Goal: Transaction & Acquisition: Purchase product/service

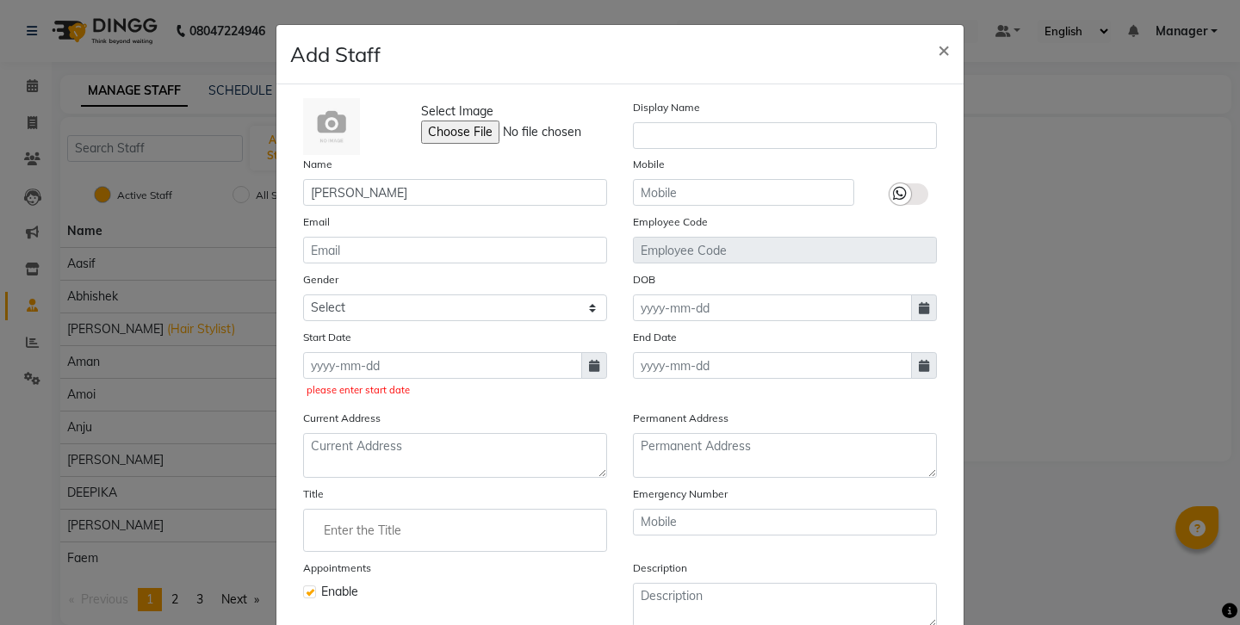
select select "[DEMOGRAPHIC_DATA]"
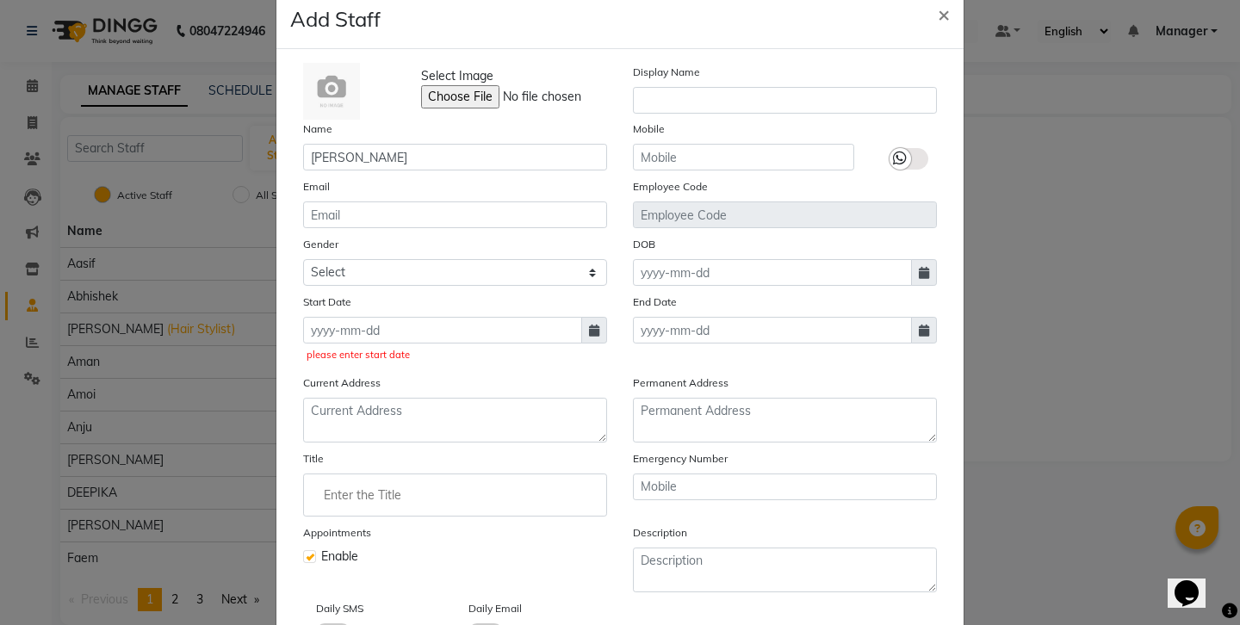
click at [591, 325] on icon at bounding box center [594, 331] width 10 height 12
select select "9"
select select "2025"
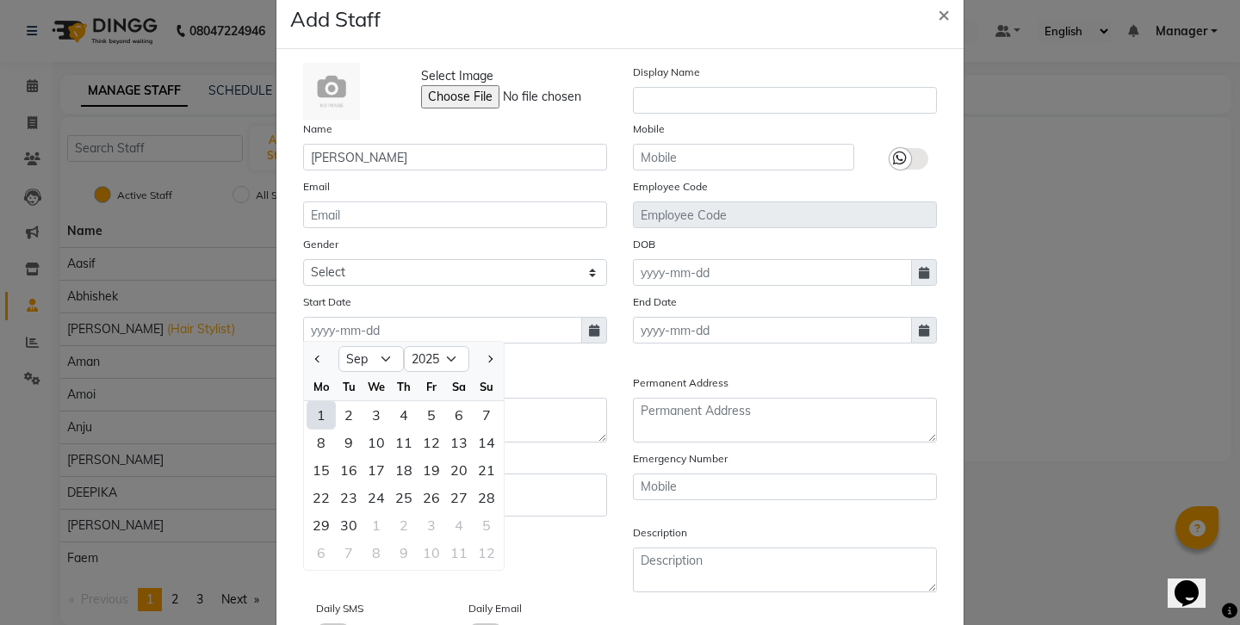
click at [307, 401] on div "1" at bounding box center [321, 415] width 28 height 28
type input "01-09-2025"
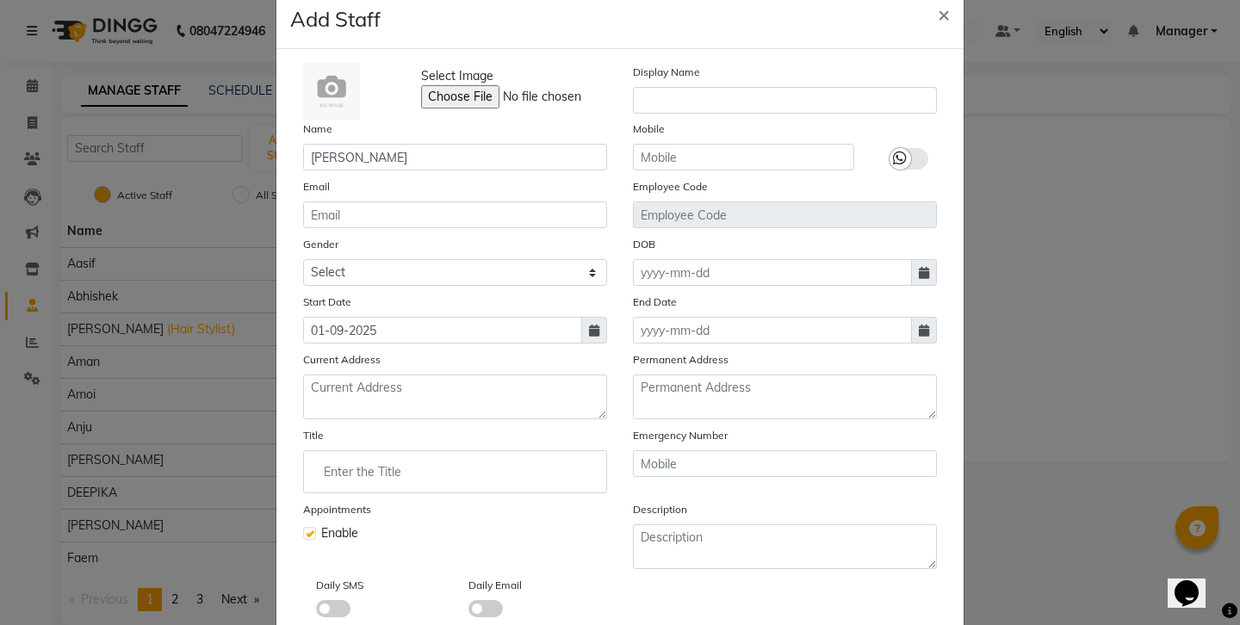
select select
checkbox input "false"
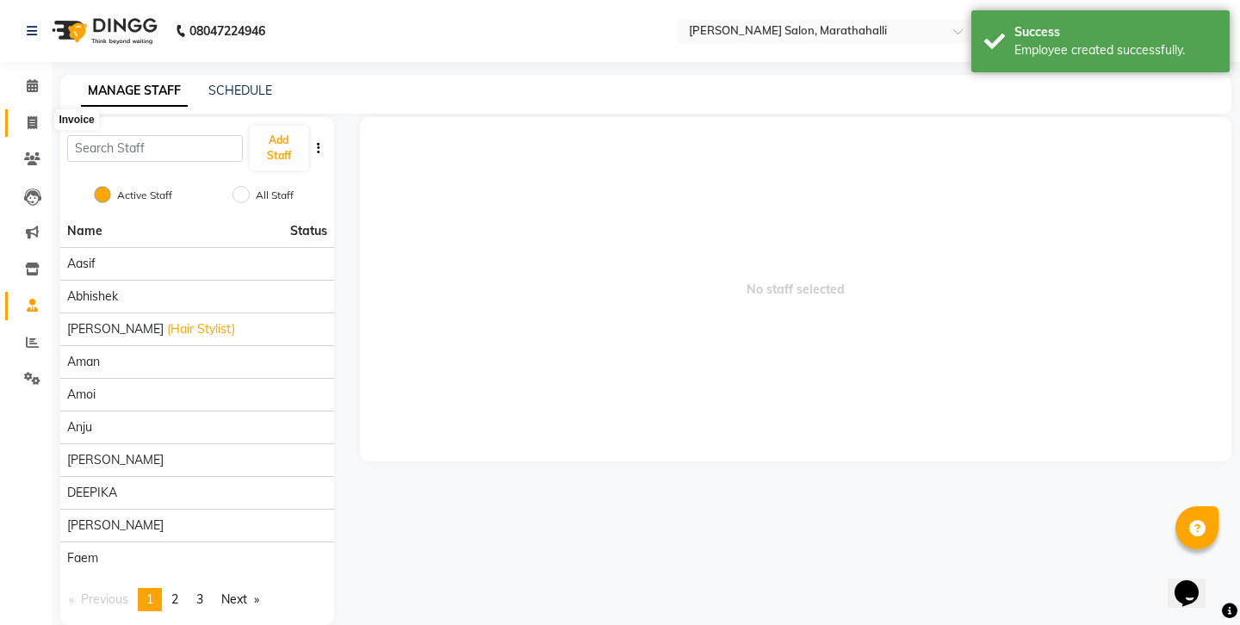
click at [30, 116] on icon at bounding box center [32, 122] width 9 height 13
select select "service"
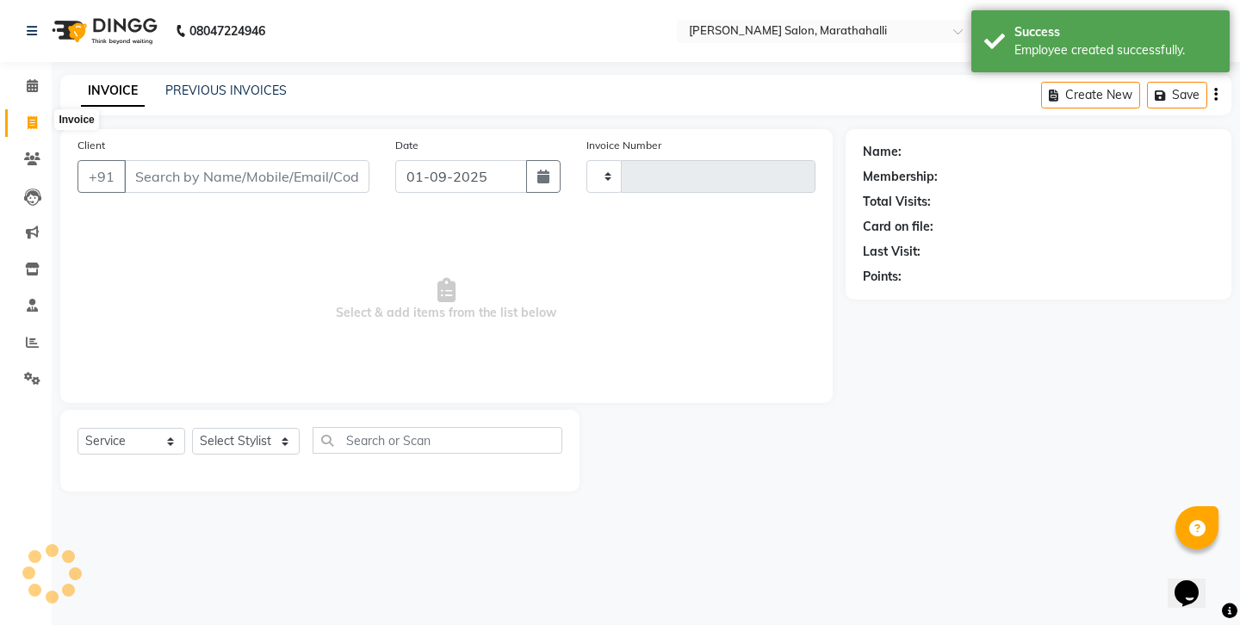
type input "6153"
select select "4783"
click at [215, 86] on link "PREVIOUS INVOICES" at bounding box center [225, 90] width 121 height 15
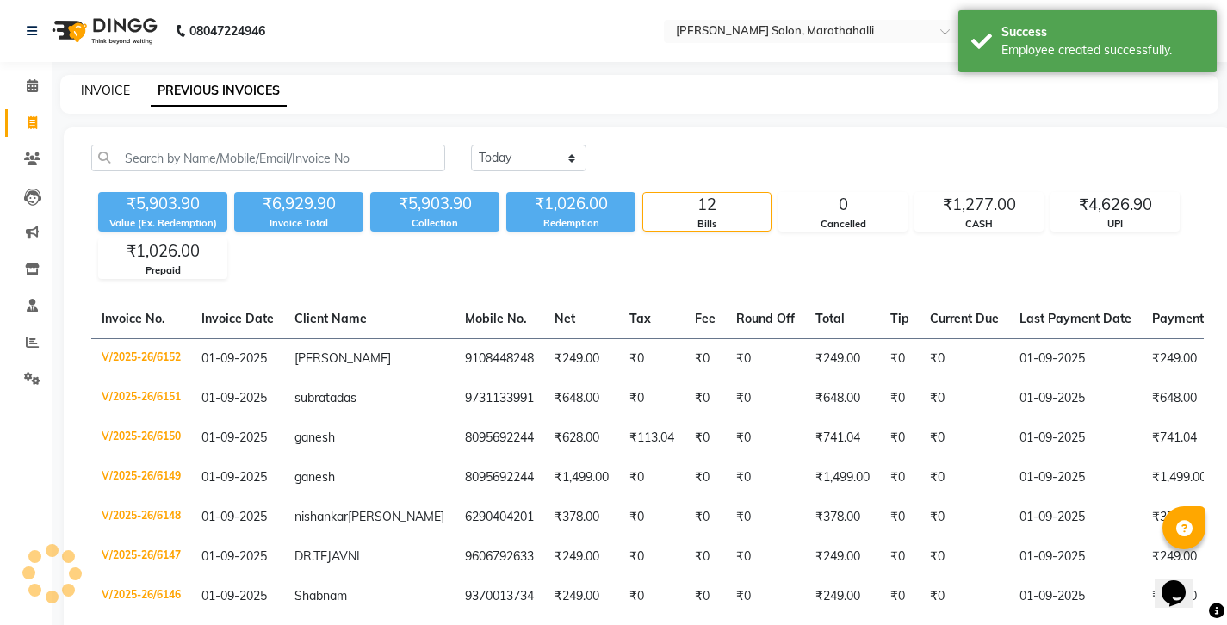
click at [103, 90] on link "INVOICE" at bounding box center [105, 90] width 49 height 15
select select "service"
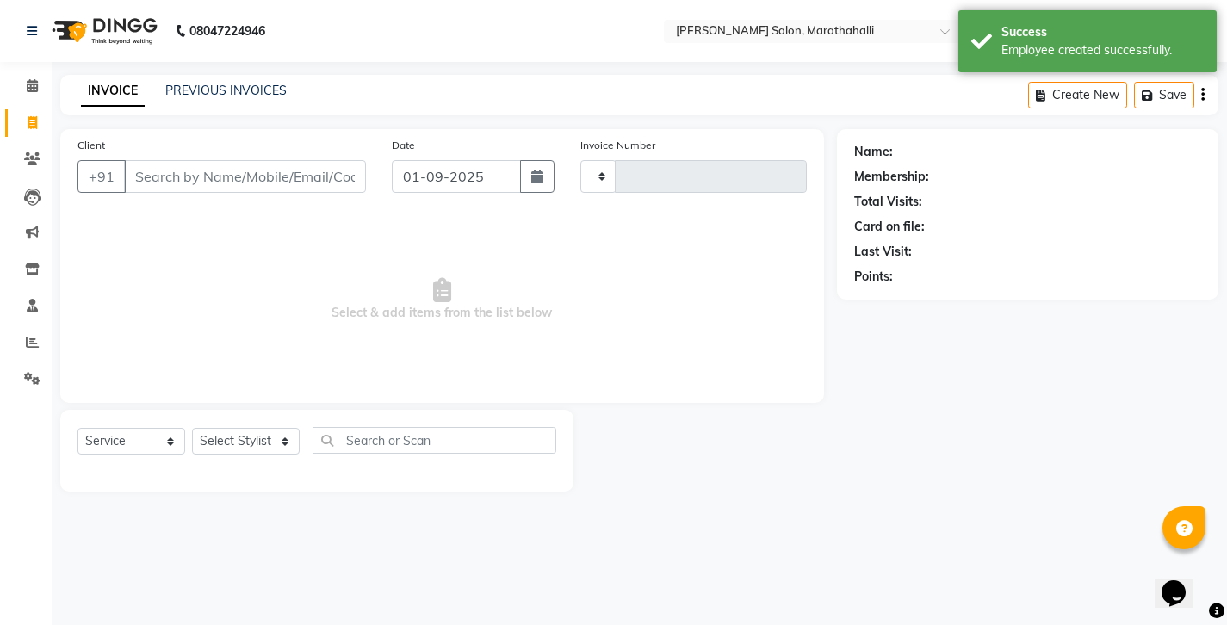
type input "6153"
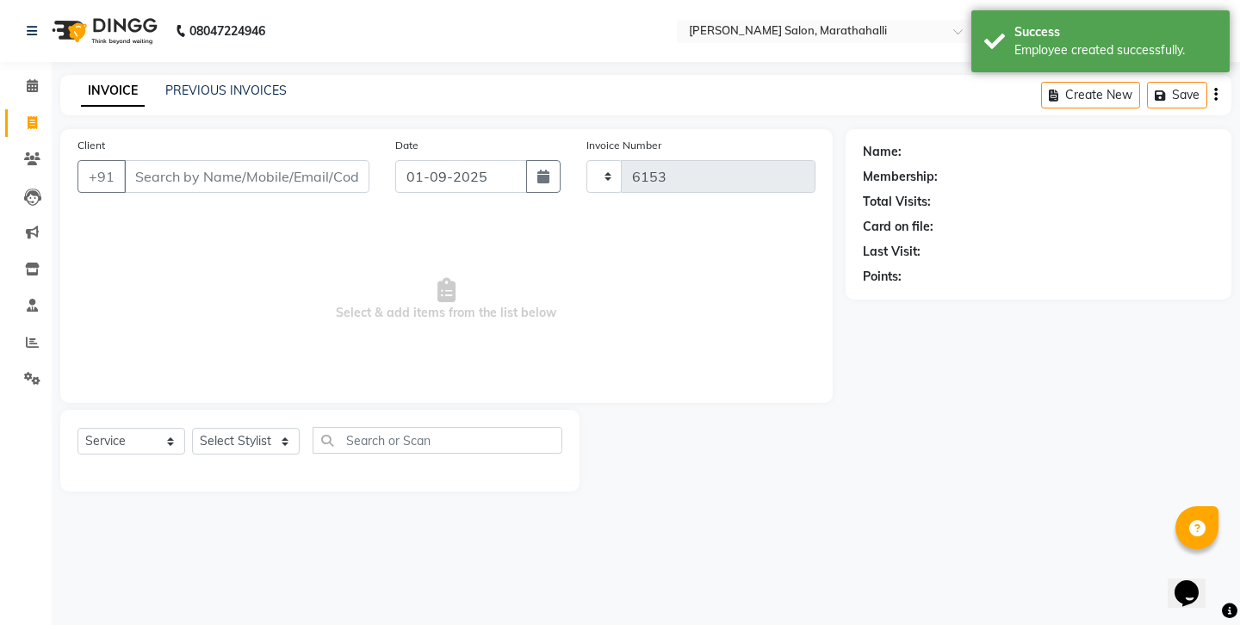
select select "4783"
click at [200, 163] on input "Client" at bounding box center [246, 176] width 245 height 33
type input "[PERSON_NAME] 3000 [PERSON_NAME]"
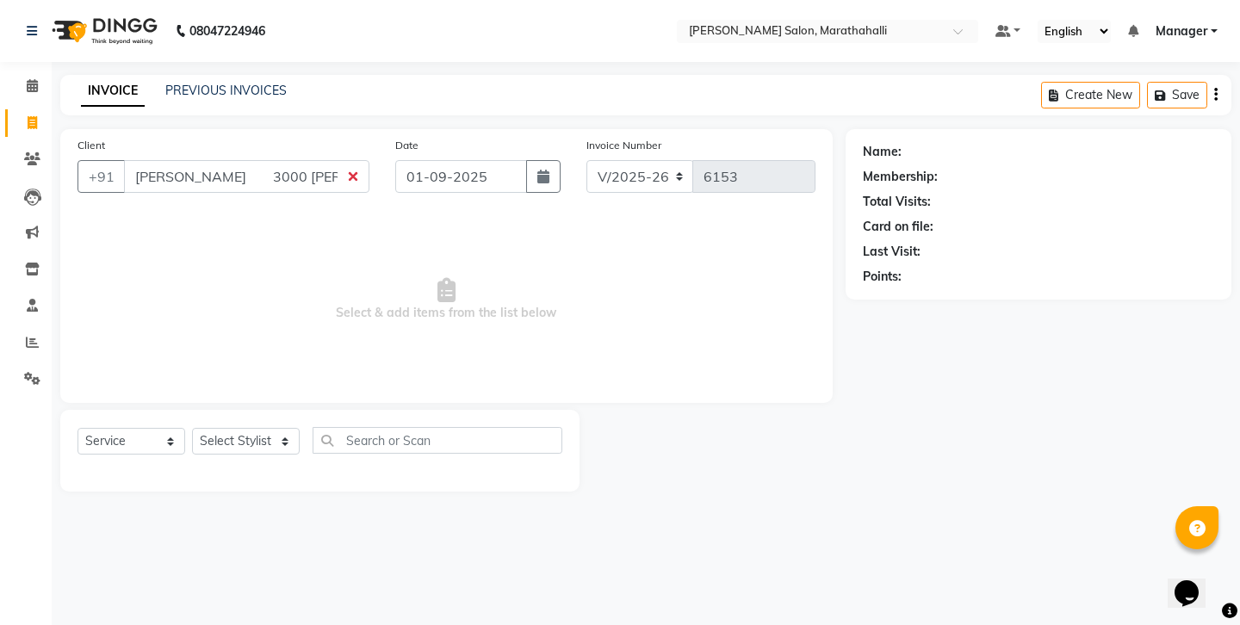
drag, startPoint x: 260, startPoint y: 160, endPoint x: 54, endPoint y: 159, distance: 205.7
click at [54, 159] on div "Client +91 [PERSON_NAME] 3000 [PERSON_NAME] Date [DATE] Invoice Number V/2025 V…" at bounding box center [446, 310] width 798 height 362
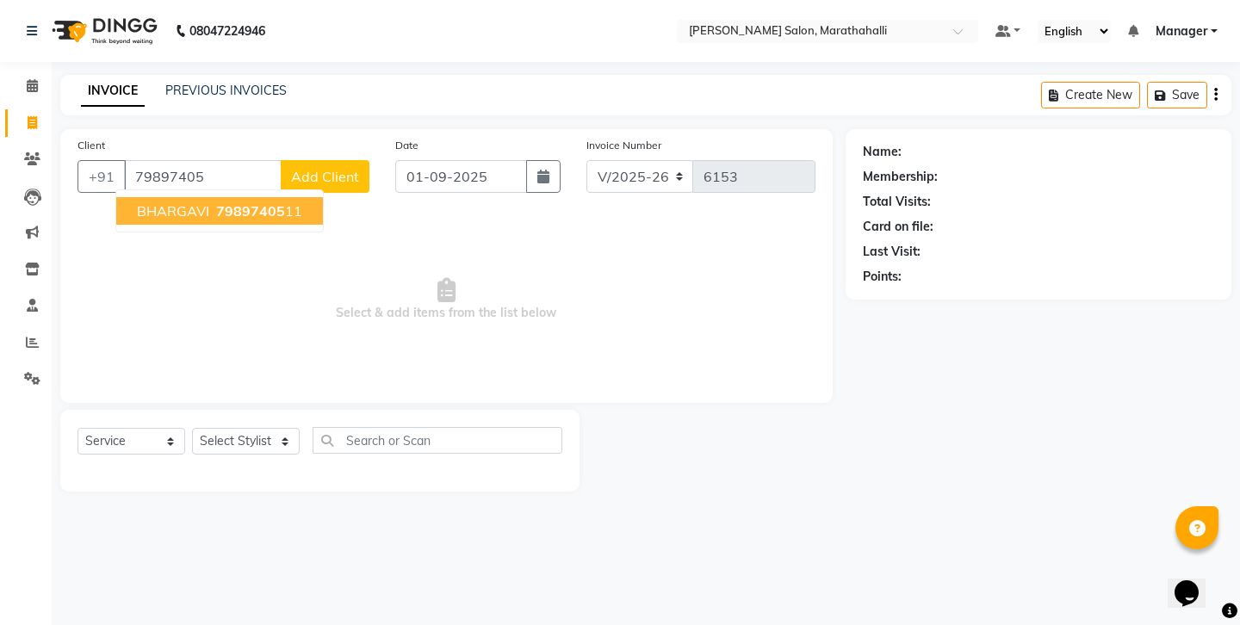
click at [227, 202] on span "79897405" at bounding box center [250, 210] width 69 height 17
type input "7989740511"
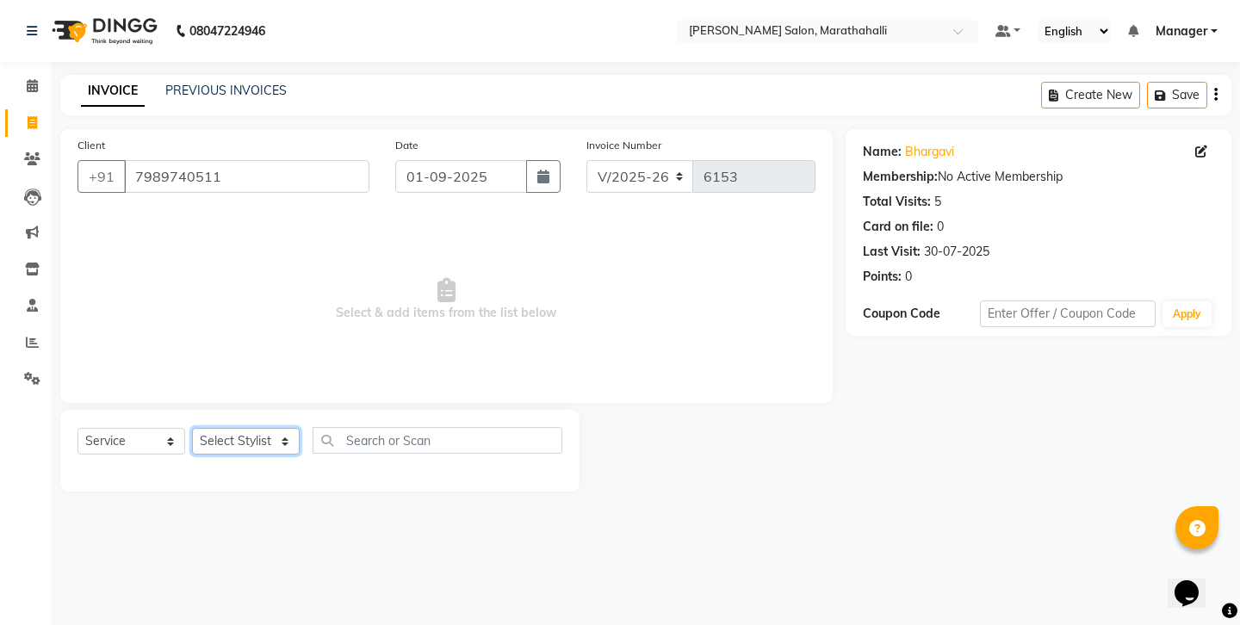
select select "58864"
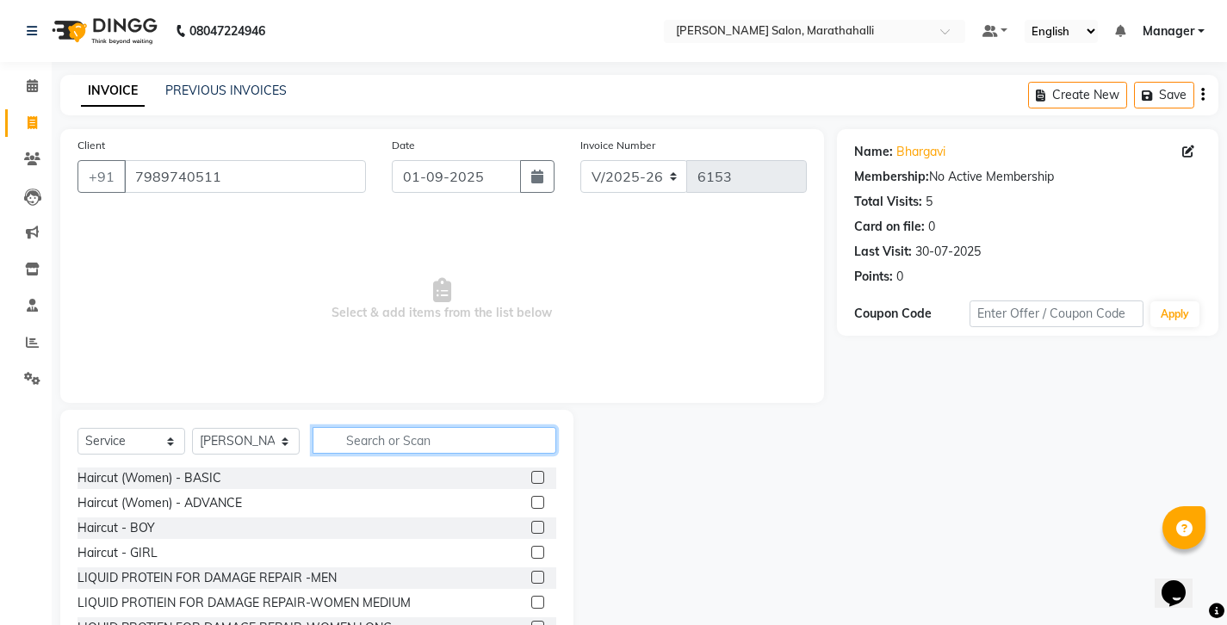
click at [374, 427] on input "text" at bounding box center [434, 440] width 244 height 27
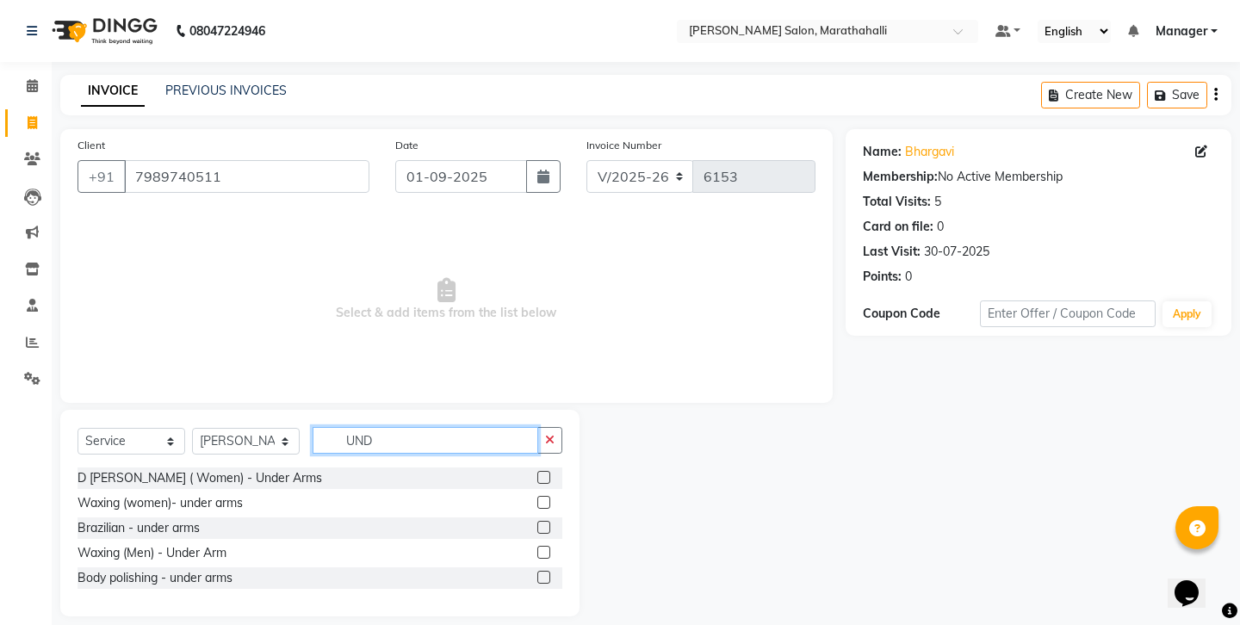
type input "UND"
click at [550, 496] on label at bounding box center [543, 502] width 13 height 13
click at [548, 498] on input "checkbox" at bounding box center [542, 503] width 11 height 11
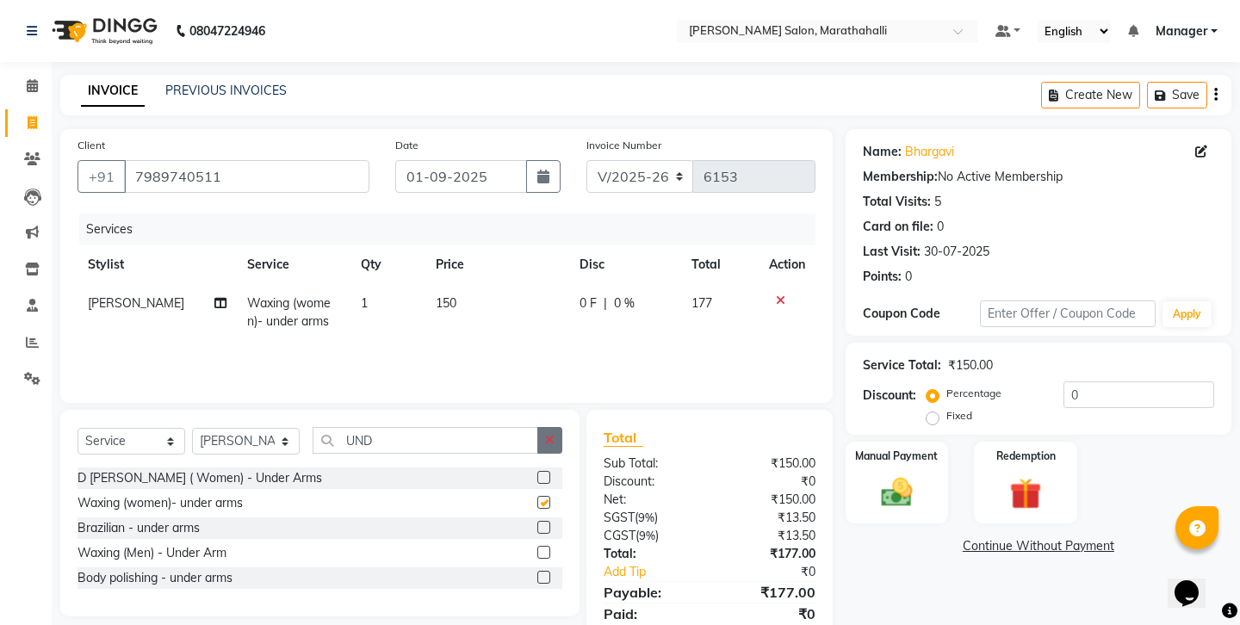
checkbox input "false"
click at [553, 427] on button "button" at bounding box center [549, 440] width 25 height 27
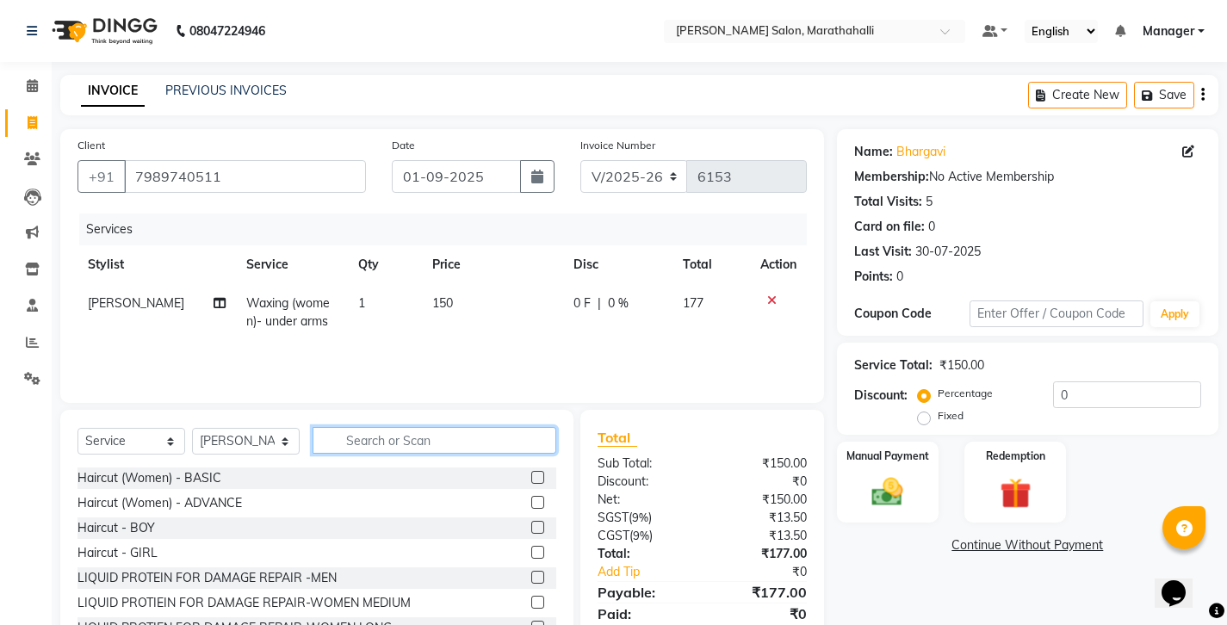
click at [379, 427] on input "text" at bounding box center [434, 440] width 244 height 27
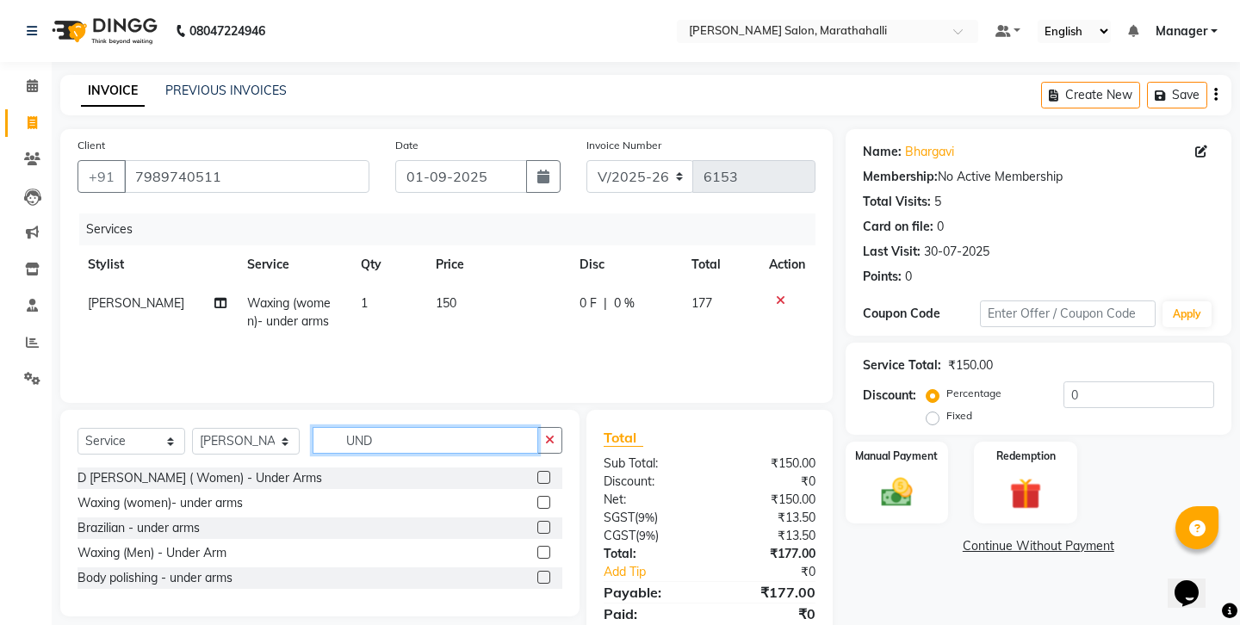
type input "UND"
click at [546, 521] on label at bounding box center [543, 527] width 13 height 13
click at [546, 523] on input "checkbox" at bounding box center [542, 528] width 11 height 11
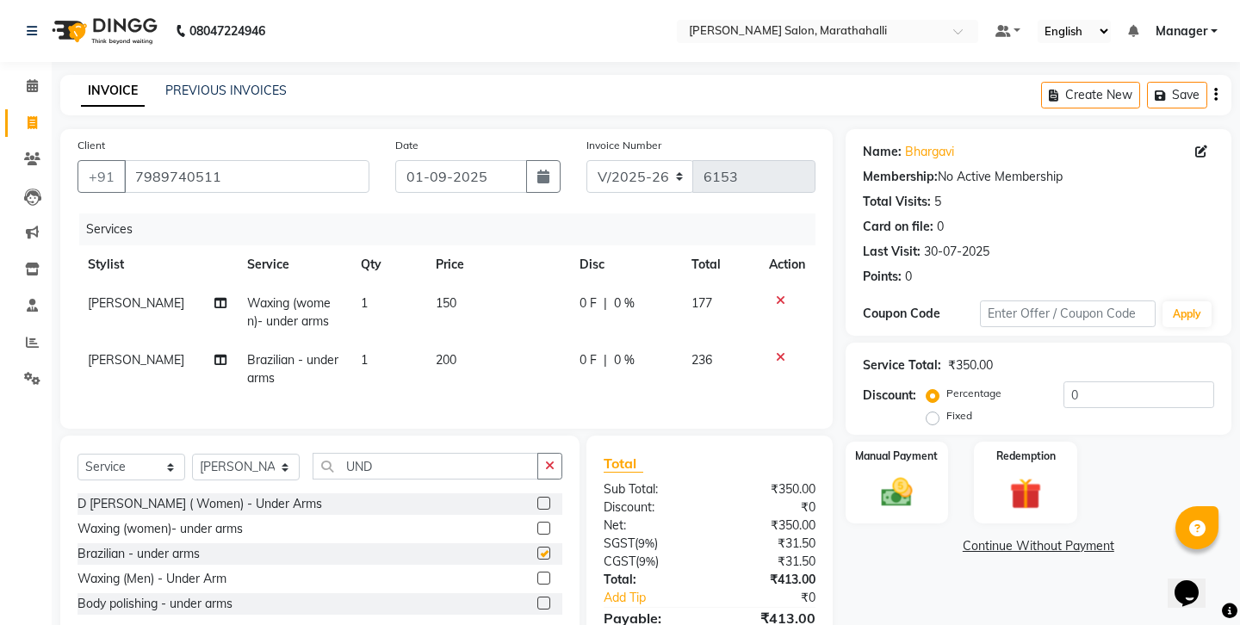
checkbox input "false"
click at [785, 294] on icon at bounding box center [780, 300] width 9 height 12
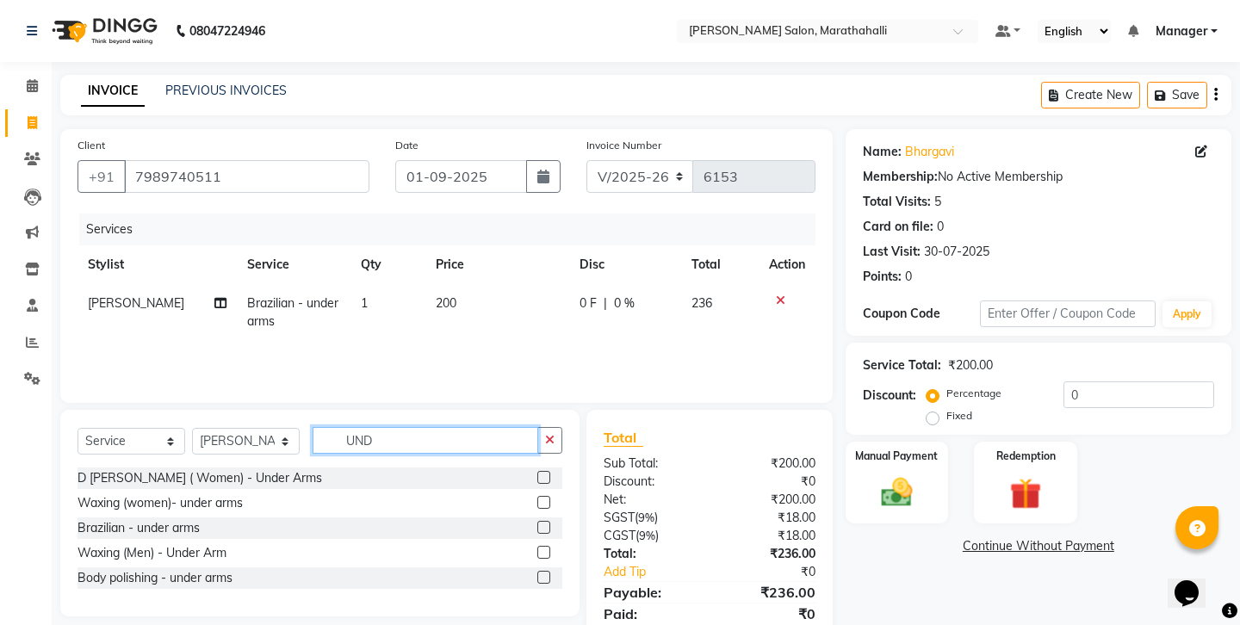
drag, startPoint x: 374, startPoint y: 415, endPoint x: 305, endPoint y: 413, distance: 68.9
click at [305, 427] on div "Select Service Product Membership Package Voucher Prepaid Gift Card Select Styl…" at bounding box center [319, 447] width 485 height 40
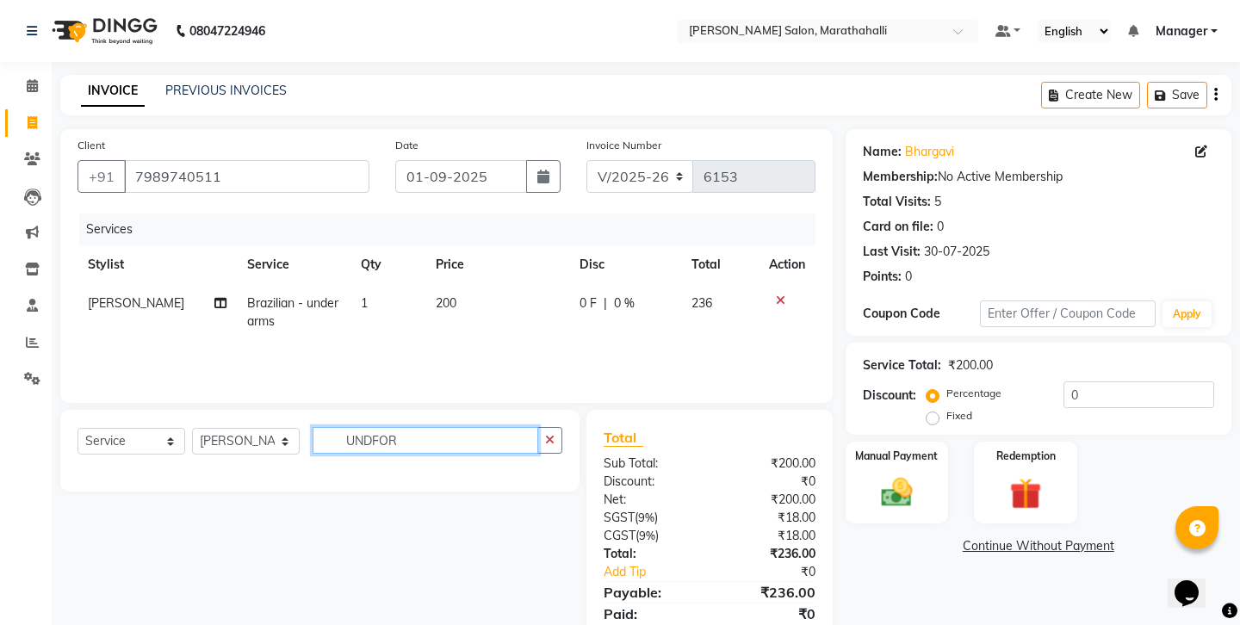
drag, startPoint x: 397, startPoint y: 408, endPoint x: 277, endPoint y: 408, distance: 119.7
click at [277, 427] on div "Select Service Product Membership Package Voucher Prepaid Gift Card Select Styl…" at bounding box center [319, 447] width 485 height 40
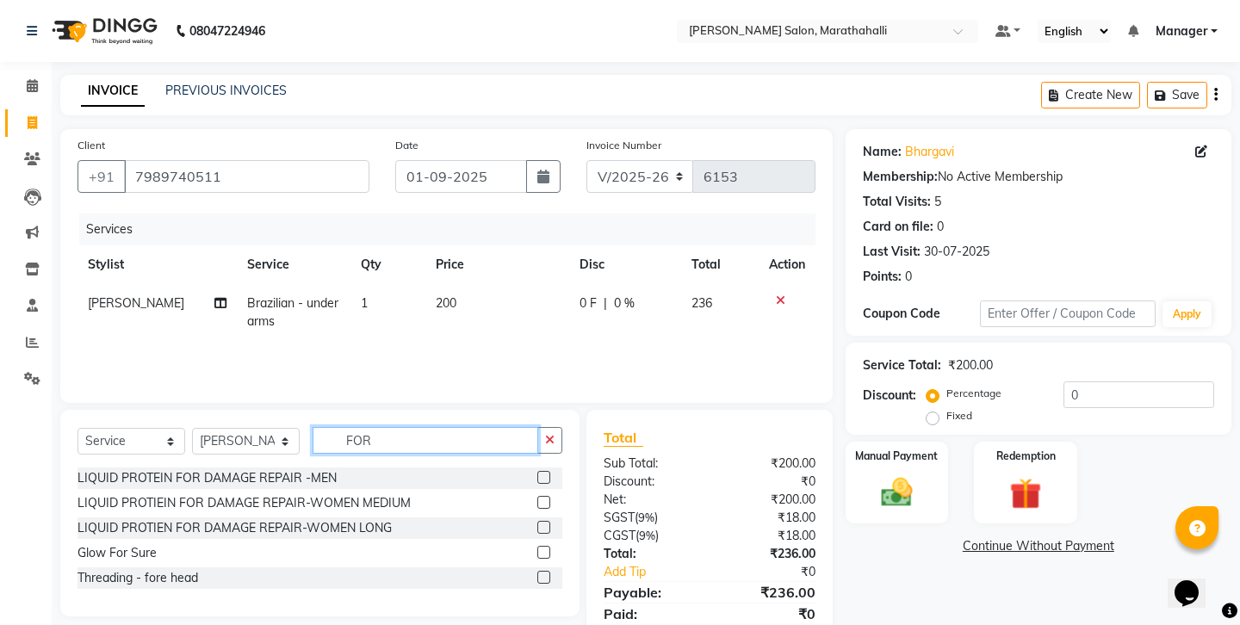
type input "FOR"
click at [544, 571] on label at bounding box center [543, 577] width 13 height 13
click at [544, 572] on input "checkbox" at bounding box center [542, 577] width 11 height 11
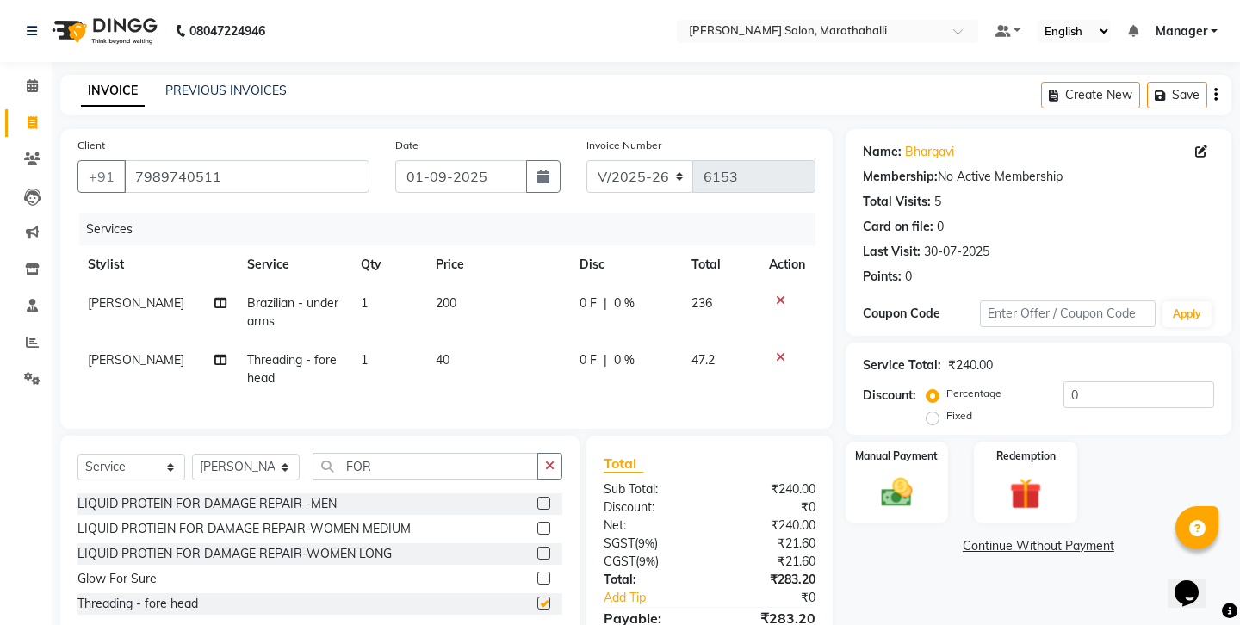
checkbox input "false"
click at [554, 453] on button "button" at bounding box center [549, 466] width 25 height 27
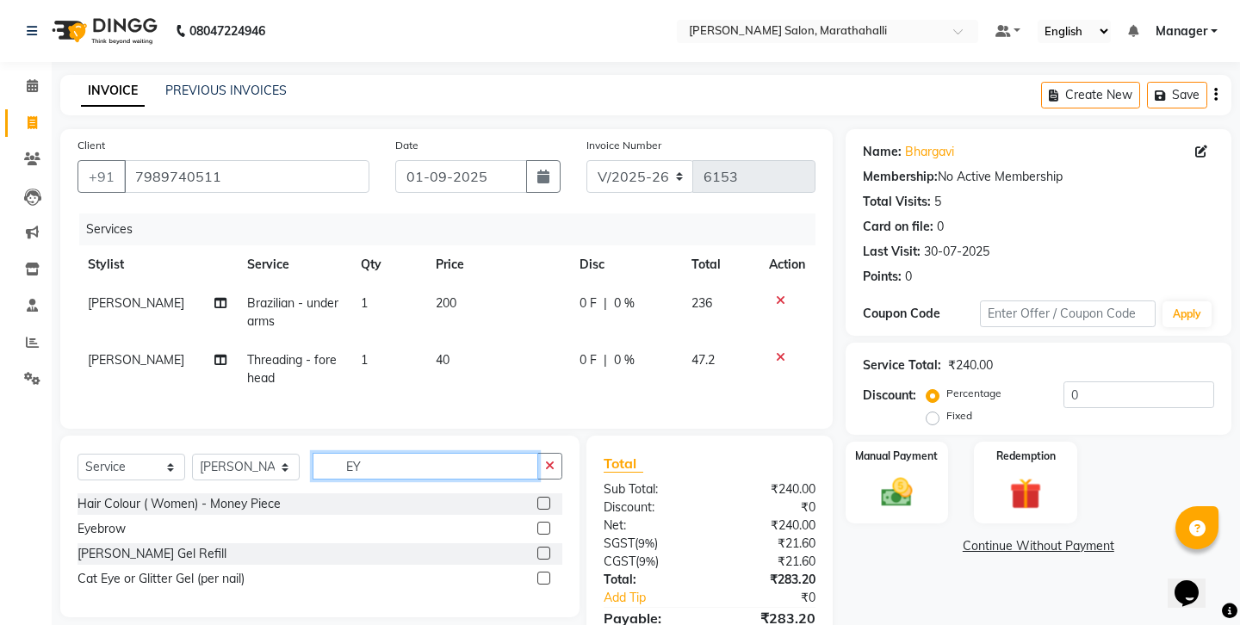
type input "EY"
click at [549, 522] on label at bounding box center [543, 528] width 13 height 13
click at [548, 523] on input "checkbox" at bounding box center [542, 528] width 11 height 11
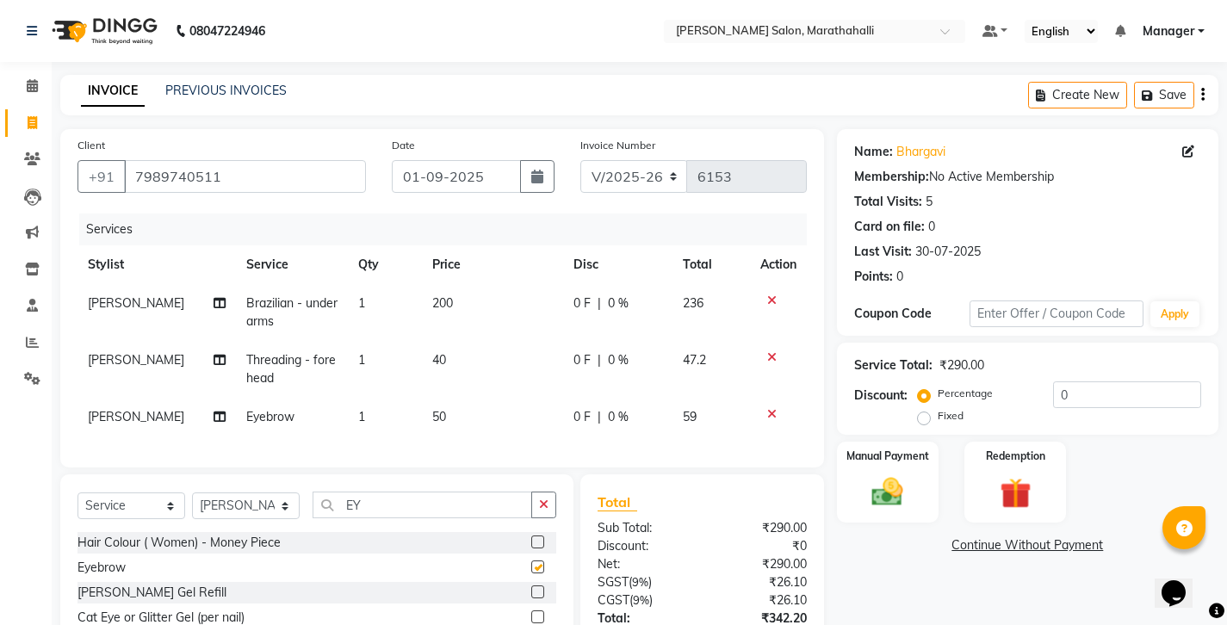
checkbox input "false"
click at [1204, 95] on icon "button" at bounding box center [1202, 95] width 3 height 1
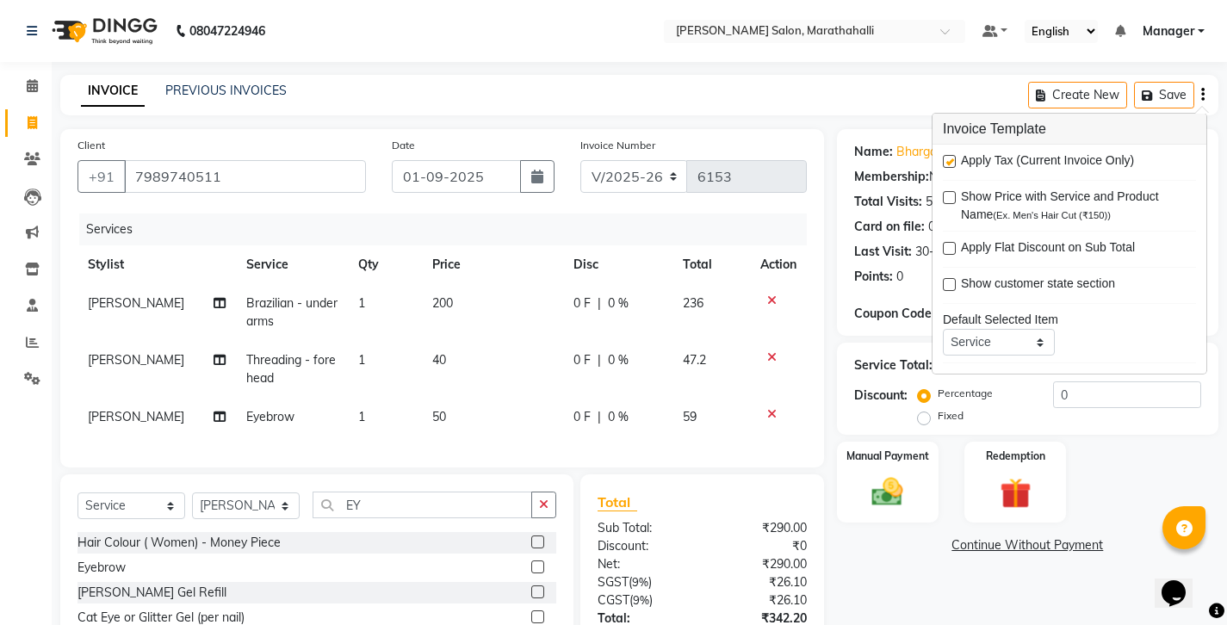
click at [949, 155] on label at bounding box center [949, 161] width 13 height 13
click at [949, 157] on input "checkbox" at bounding box center [948, 162] width 11 height 11
checkbox input "false"
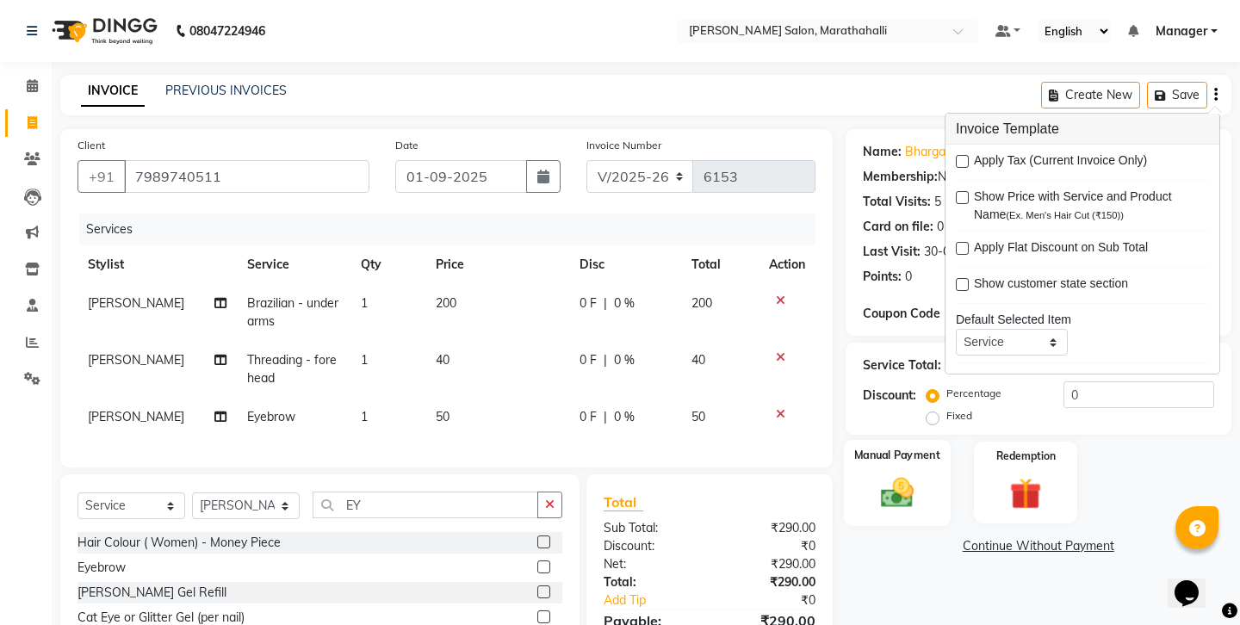
click at [911, 473] on img at bounding box center [895, 492] width 53 height 38
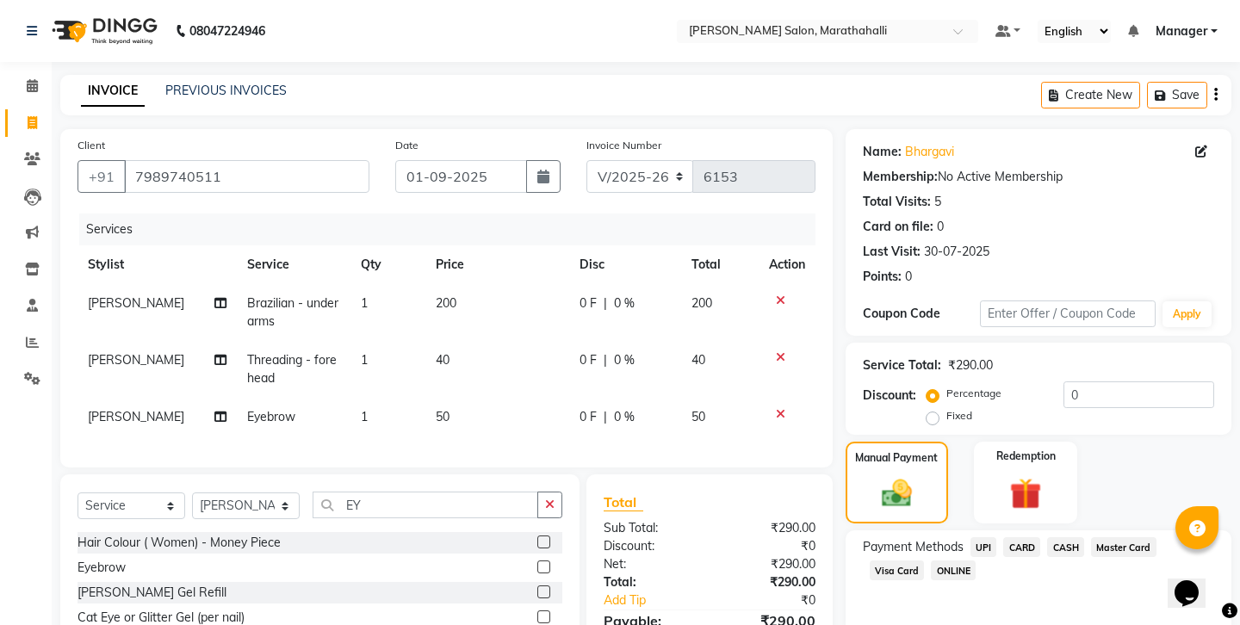
click at [1047, 537] on span "CASH" at bounding box center [1065, 547] width 37 height 20
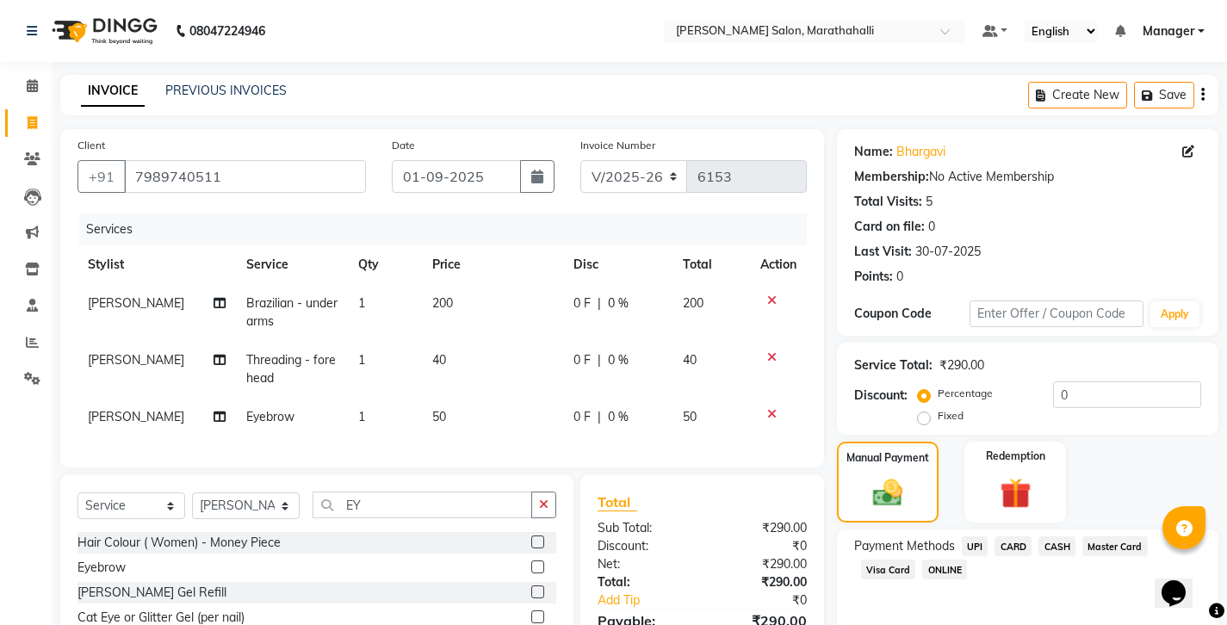
scroll to position [58, 0]
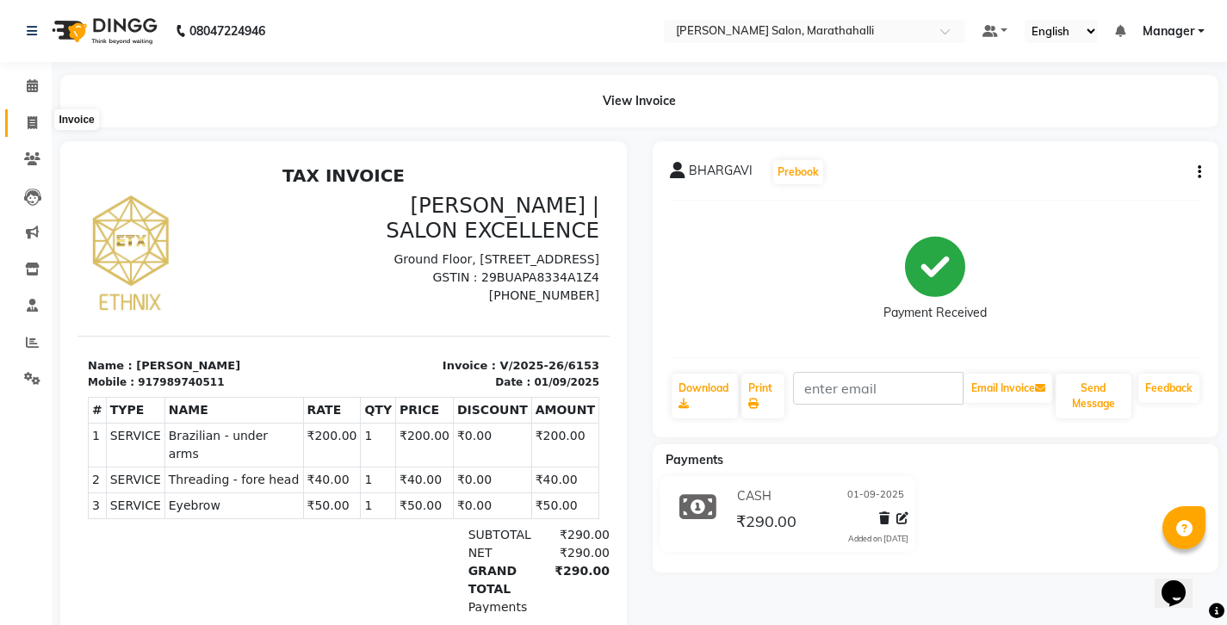
click at [34, 122] on icon at bounding box center [32, 122] width 9 height 13
select select "4783"
select select "service"
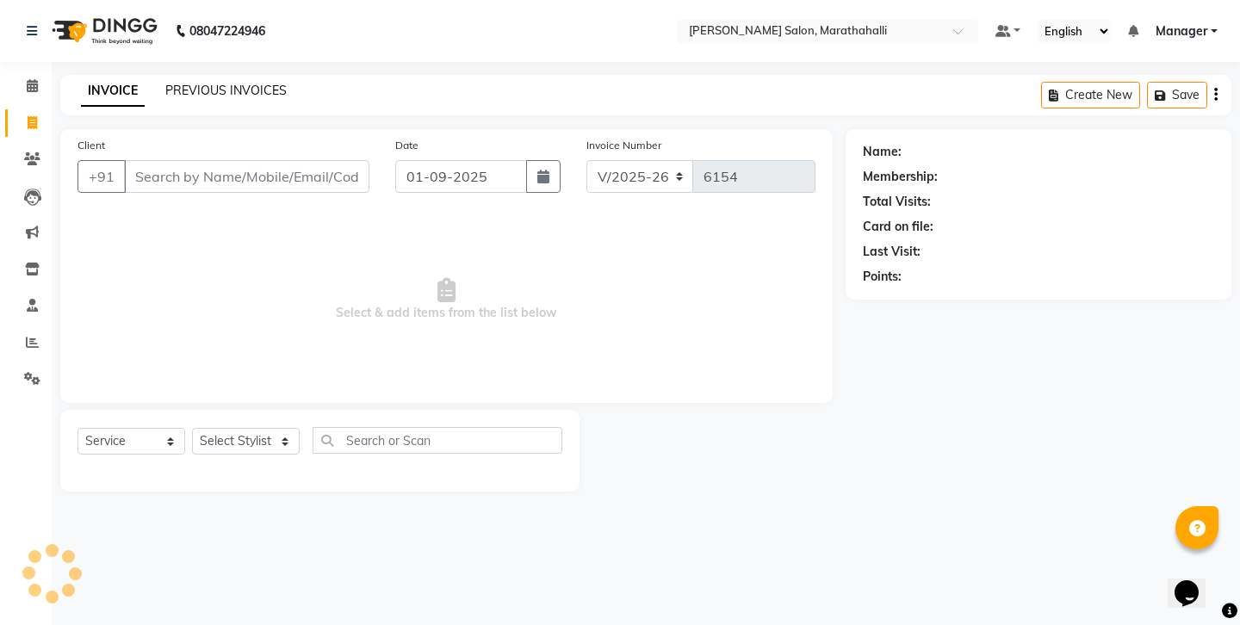
click at [211, 83] on link "PREVIOUS INVOICES" at bounding box center [225, 90] width 121 height 15
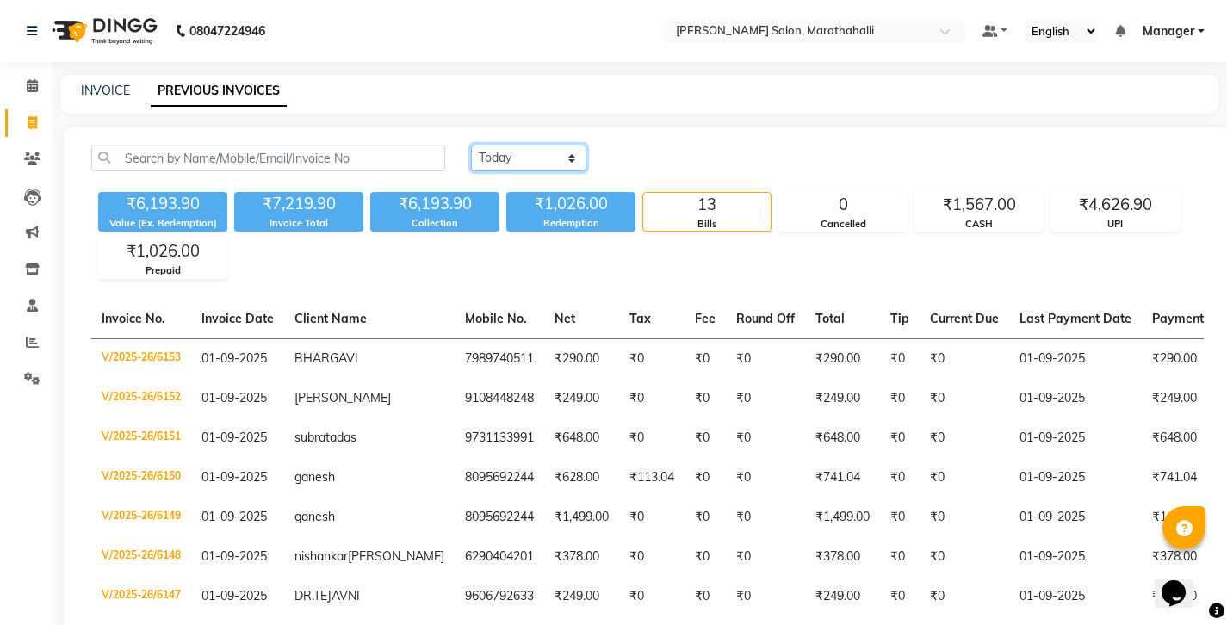
select select "range"
click at [662, 146] on input "01-09-2025" at bounding box center [669, 158] width 121 height 24
select select "9"
select select "2025"
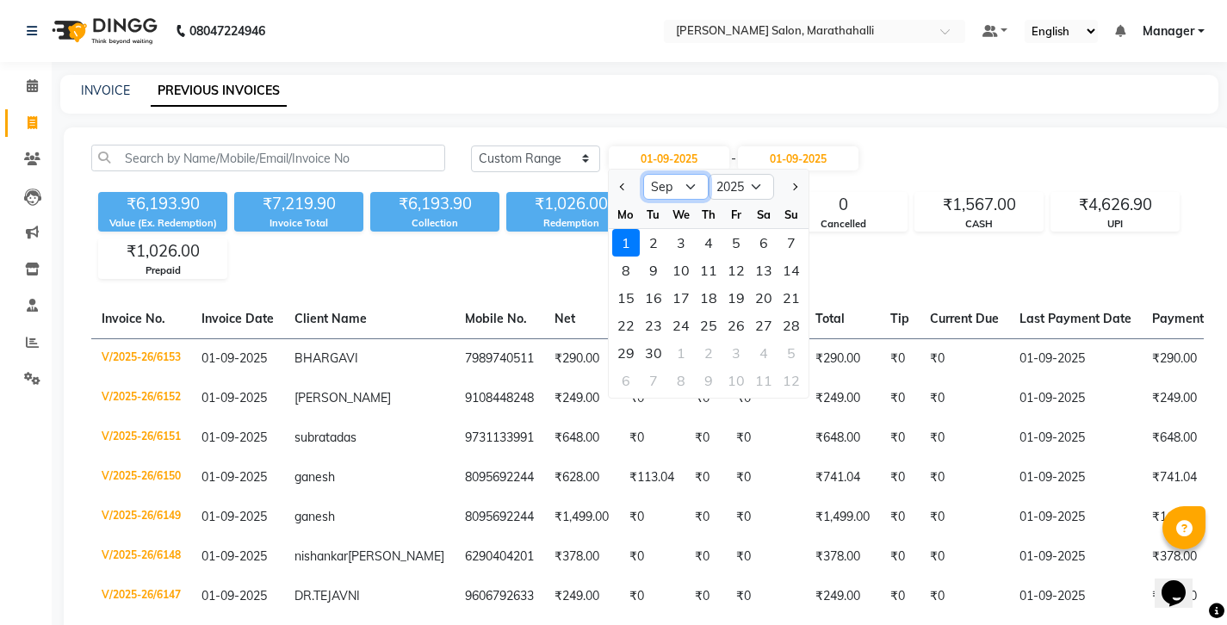
select select "8"
click at [722, 229] on div "1" at bounding box center [736, 243] width 28 height 28
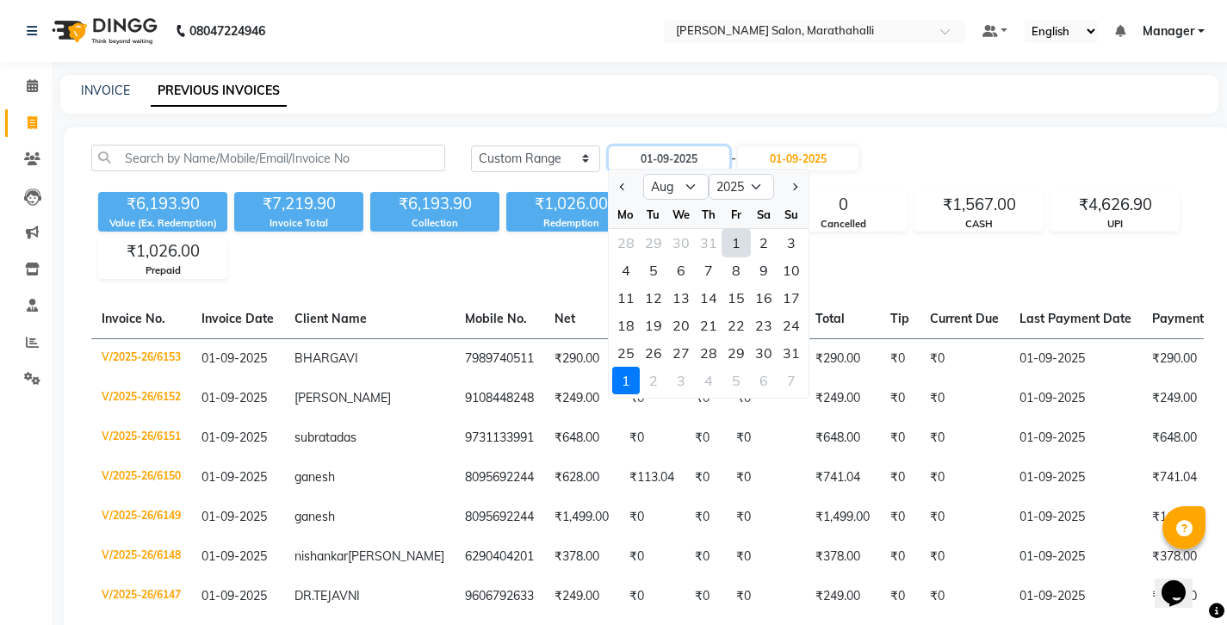
type input "[DATE]"
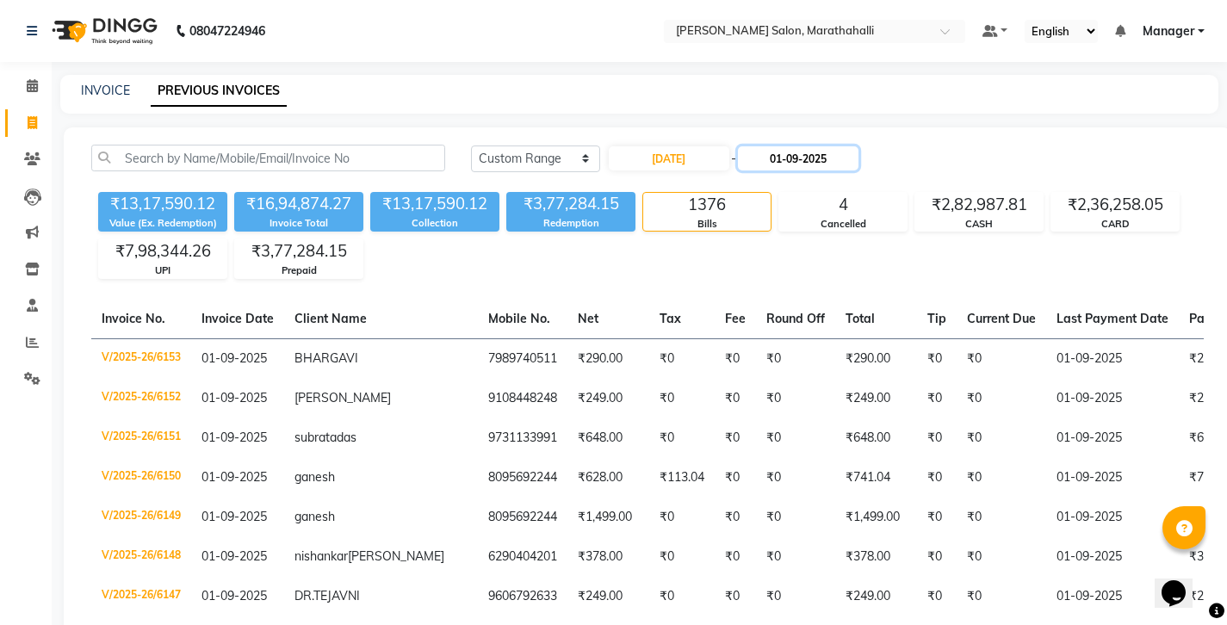
click at [747, 146] on input "01-09-2025" at bounding box center [798, 158] width 121 height 24
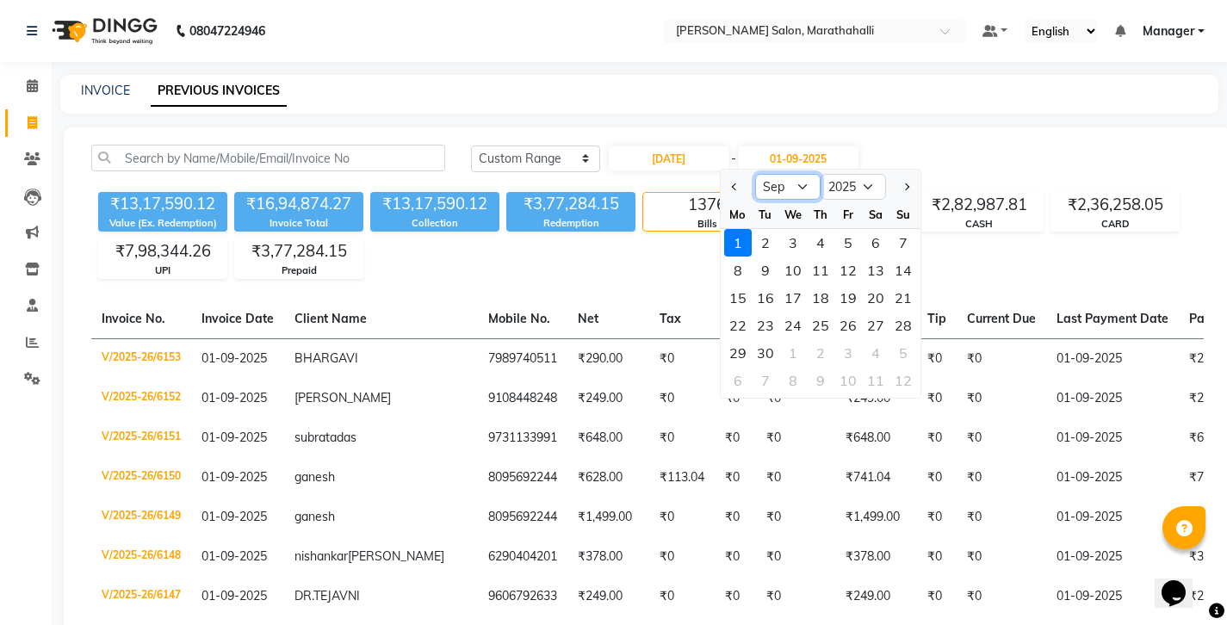
select select "8"
click at [889, 339] on div "31" at bounding box center [903, 353] width 28 height 28
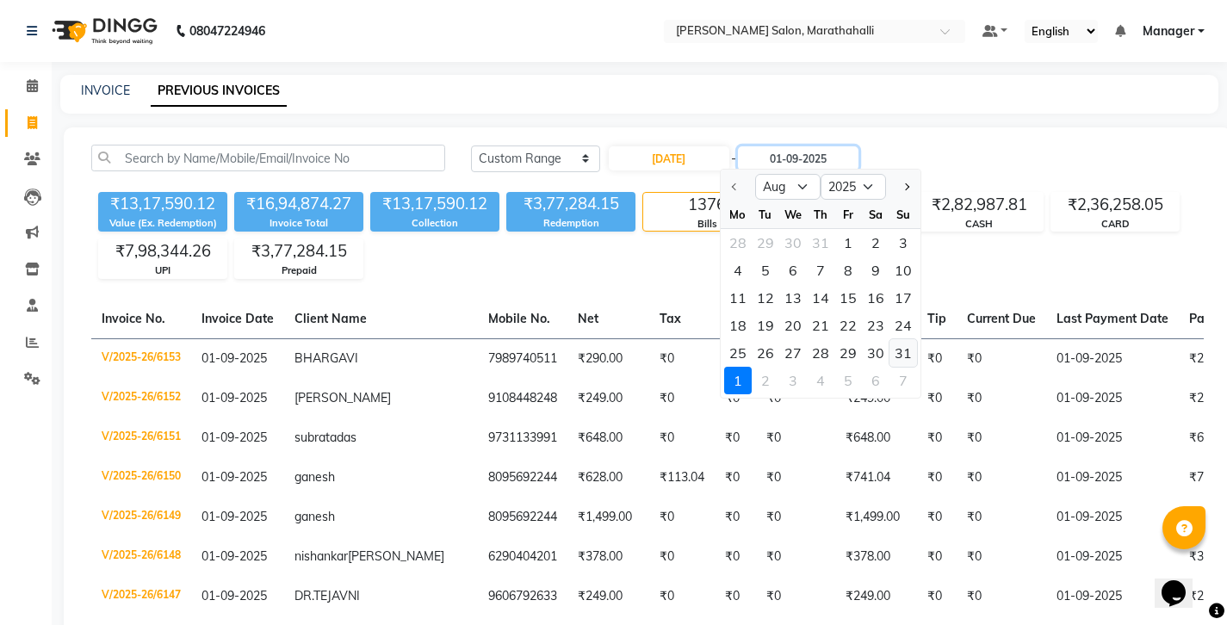
type input "31-08-2025"
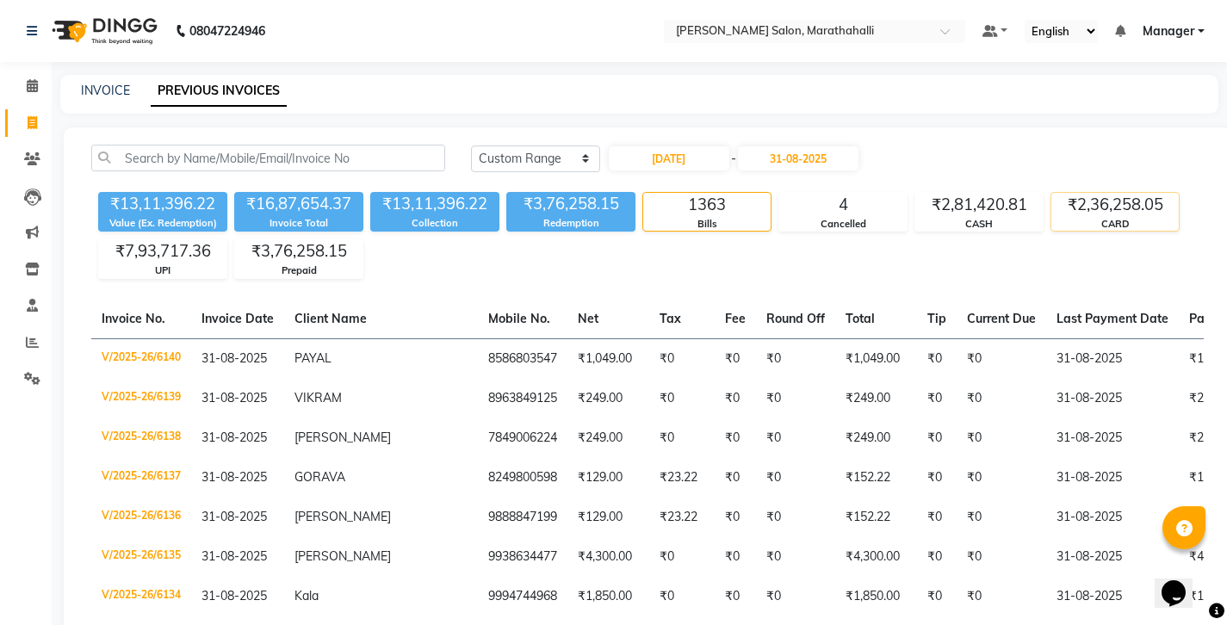
click at [1110, 193] on div "₹2,36,258.05" at bounding box center [1114, 205] width 127 height 24
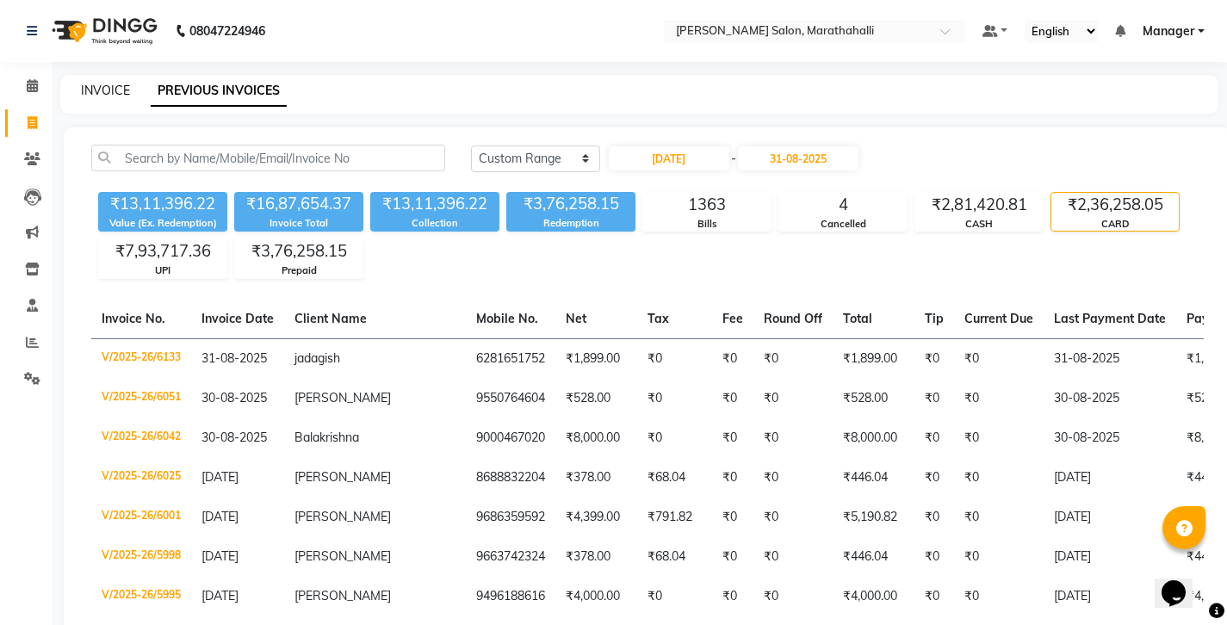
click at [97, 85] on link "INVOICE" at bounding box center [105, 90] width 49 height 15
select select "service"
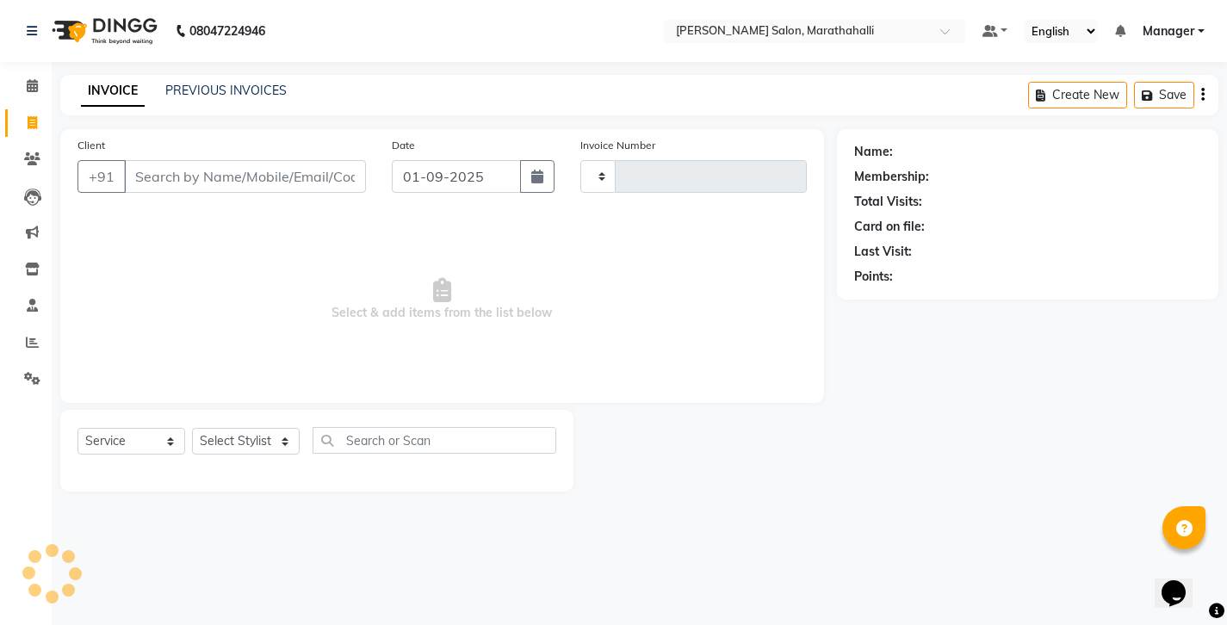
click at [97, 85] on link "INVOICE" at bounding box center [113, 91] width 64 height 31
type input "6154"
select select "4783"
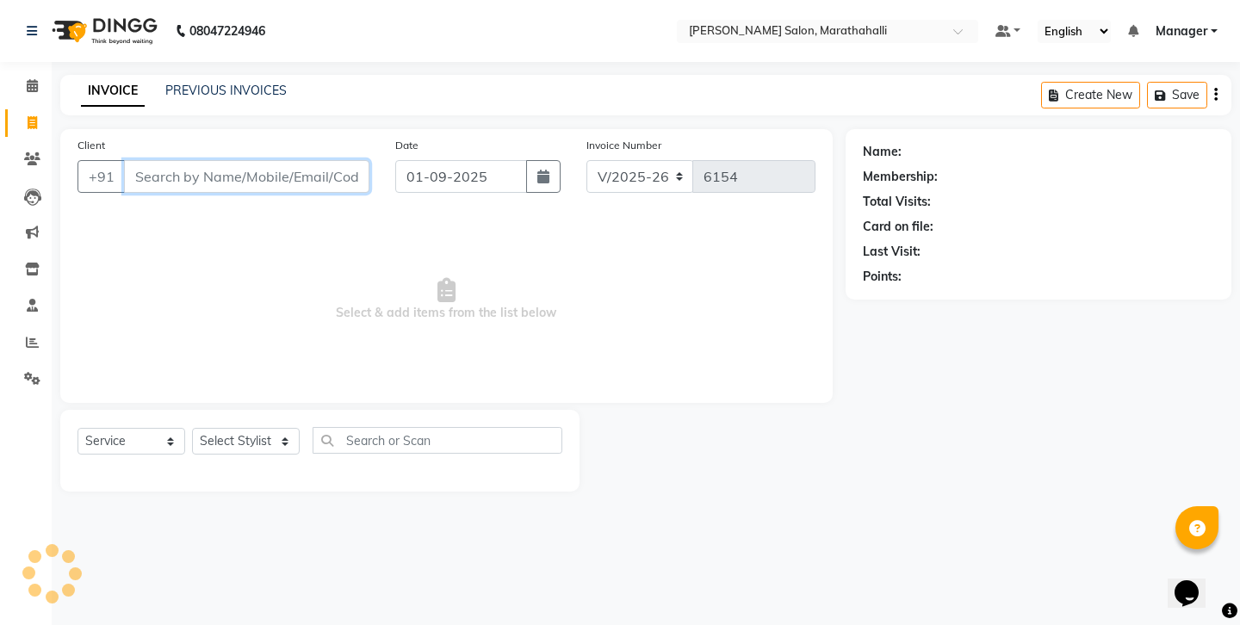
click at [153, 160] on input "Client" at bounding box center [246, 176] width 245 height 33
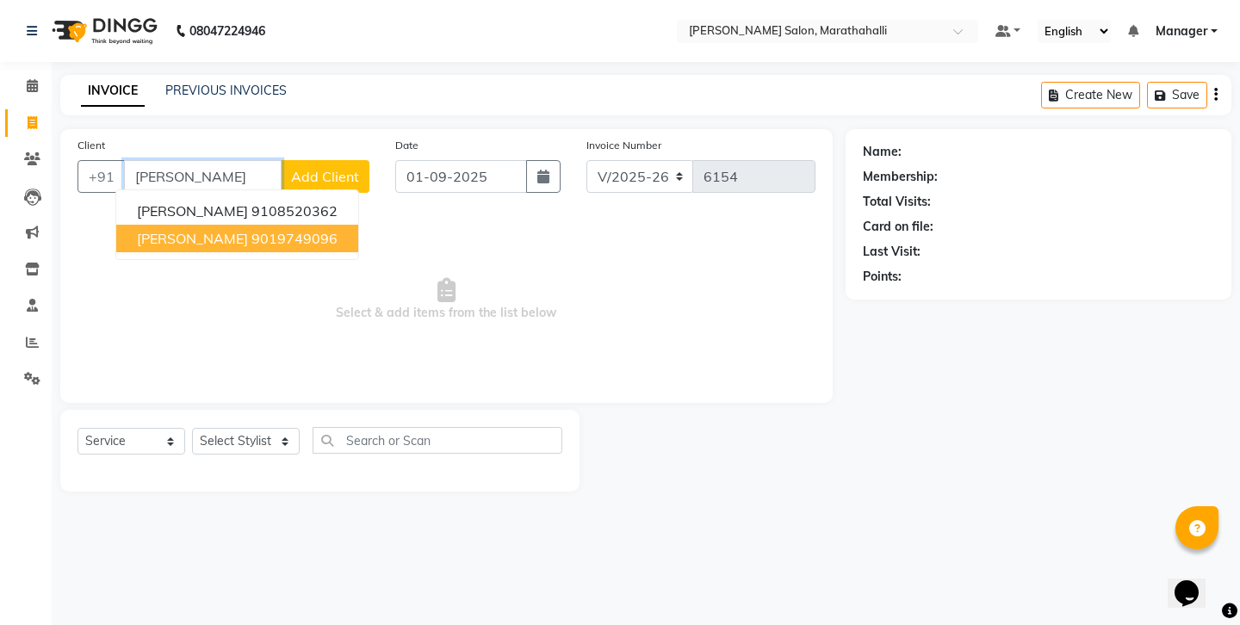
click at [161, 230] on span "[PERSON_NAME]" at bounding box center [192, 238] width 111 height 17
type input "9019749096"
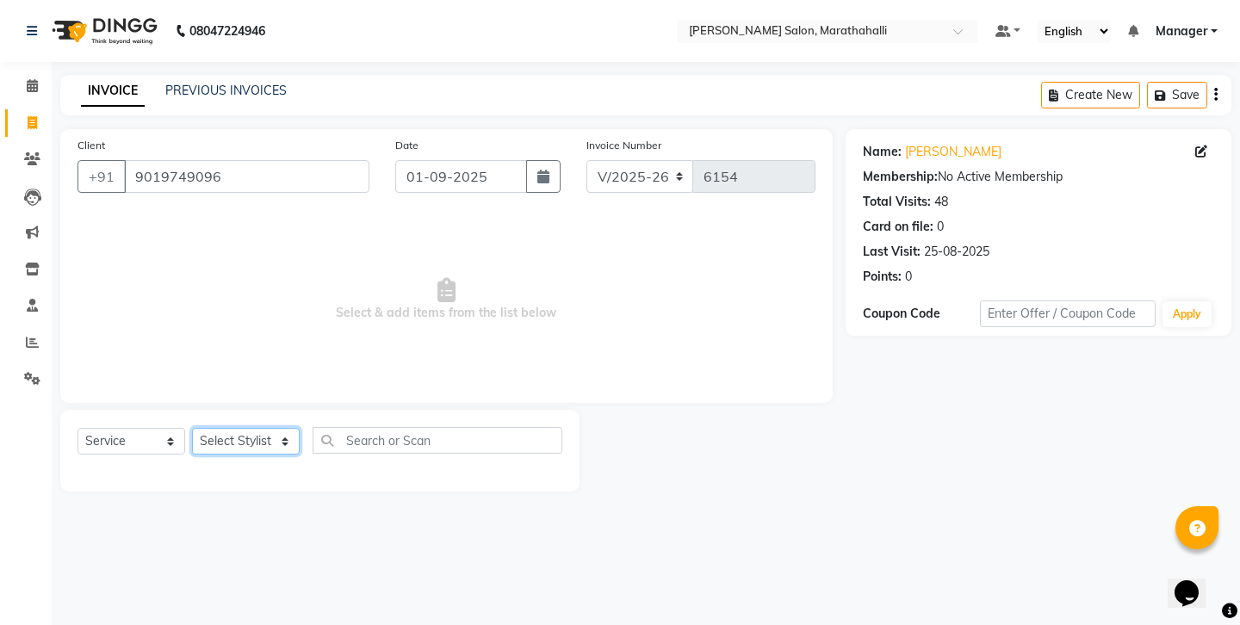
select select "28905"
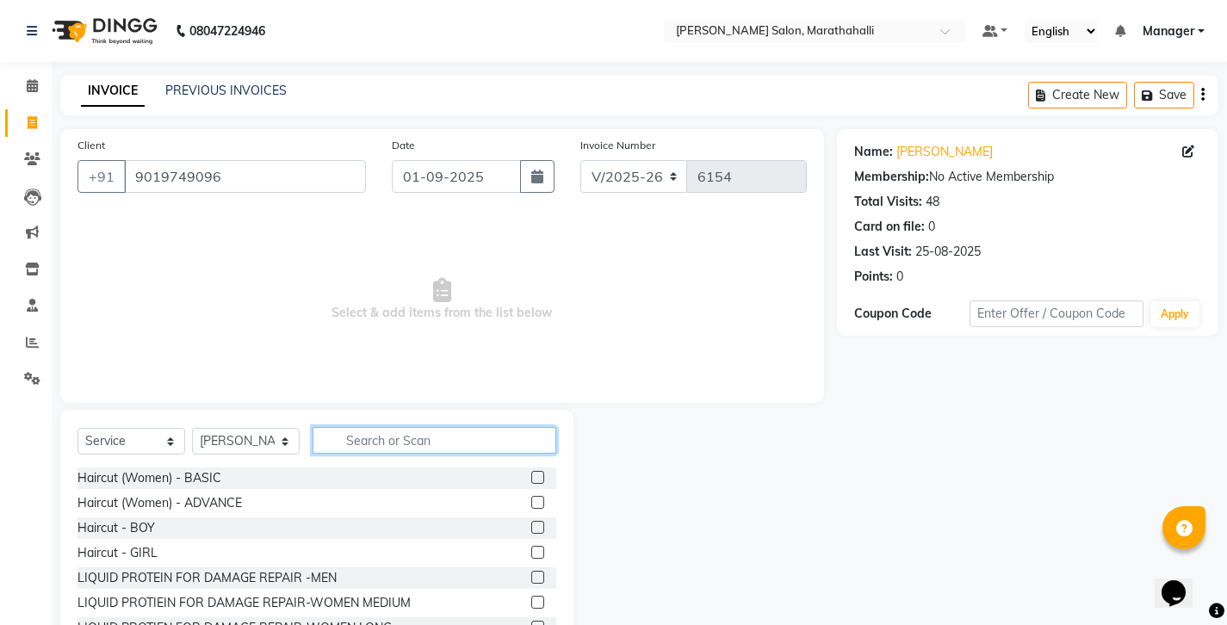
click at [361, 427] on input "text" at bounding box center [434, 440] width 244 height 27
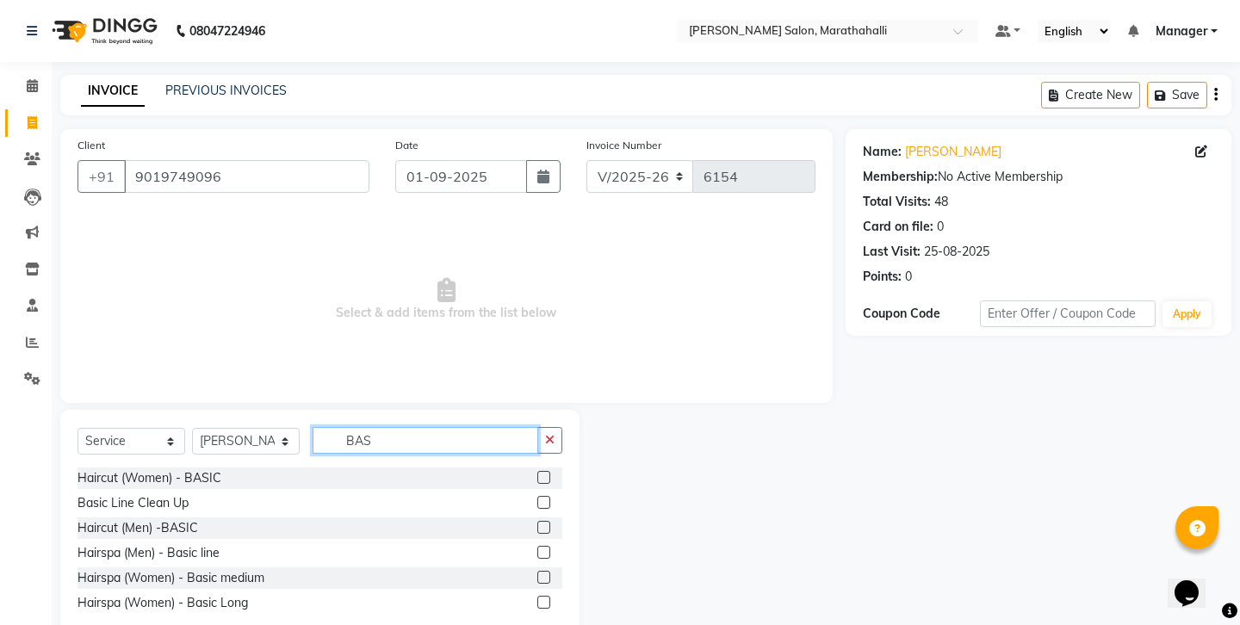
type input "BAS"
click at [547, 521] on label at bounding box center [543, 527] width 13 height 13
click at [547, 523] on input "checkbox" at bounding box center [542, 528] width 11 height 11
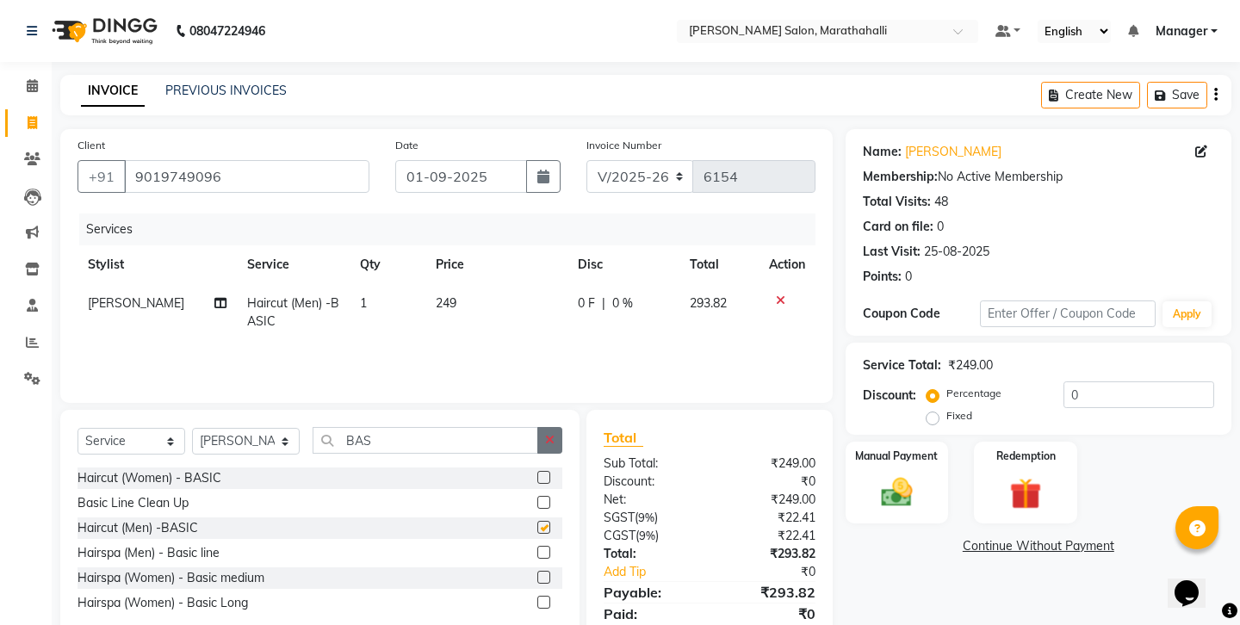
checkbox input "false"
click at [149, 161] on input "9019749096" at bounding box center [246, 176] width 245 height 33
click at [909, 473] on img at bounding box center [895, 492] width 53 height 38
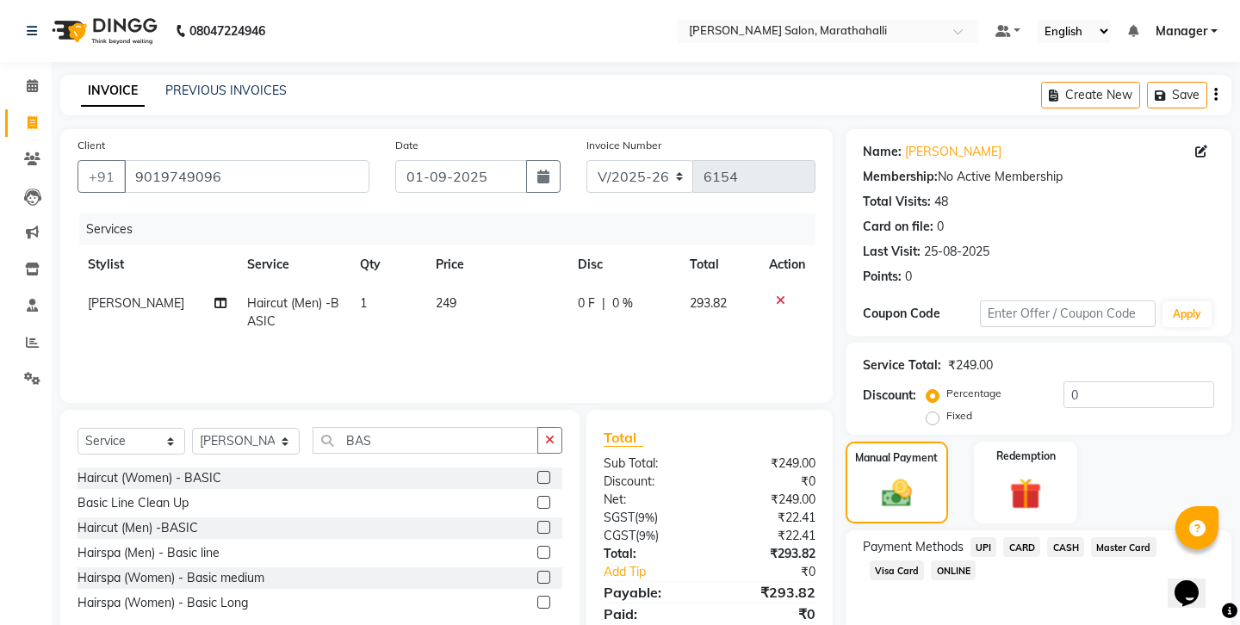
click at [970, 537] on span "UPI" at bounding box center [983, 547] width 27 height 20
click at [1014, 620] on div "Note:" at bounding box center [1038, 634] width 377 height 29
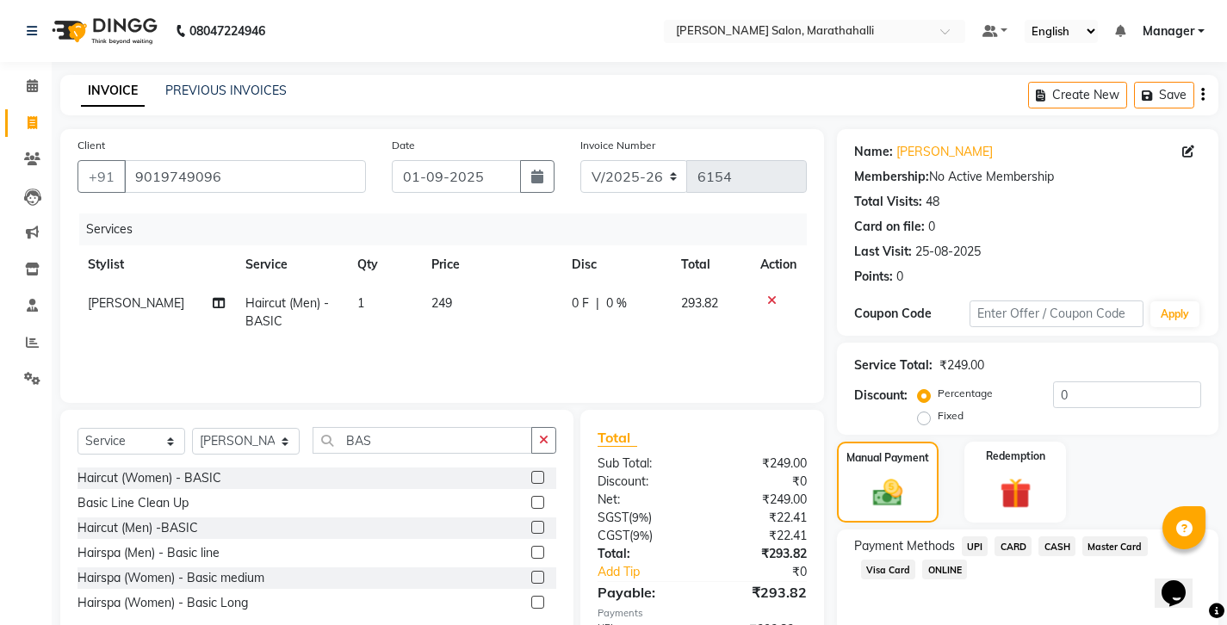
scroll to position [58, 0]
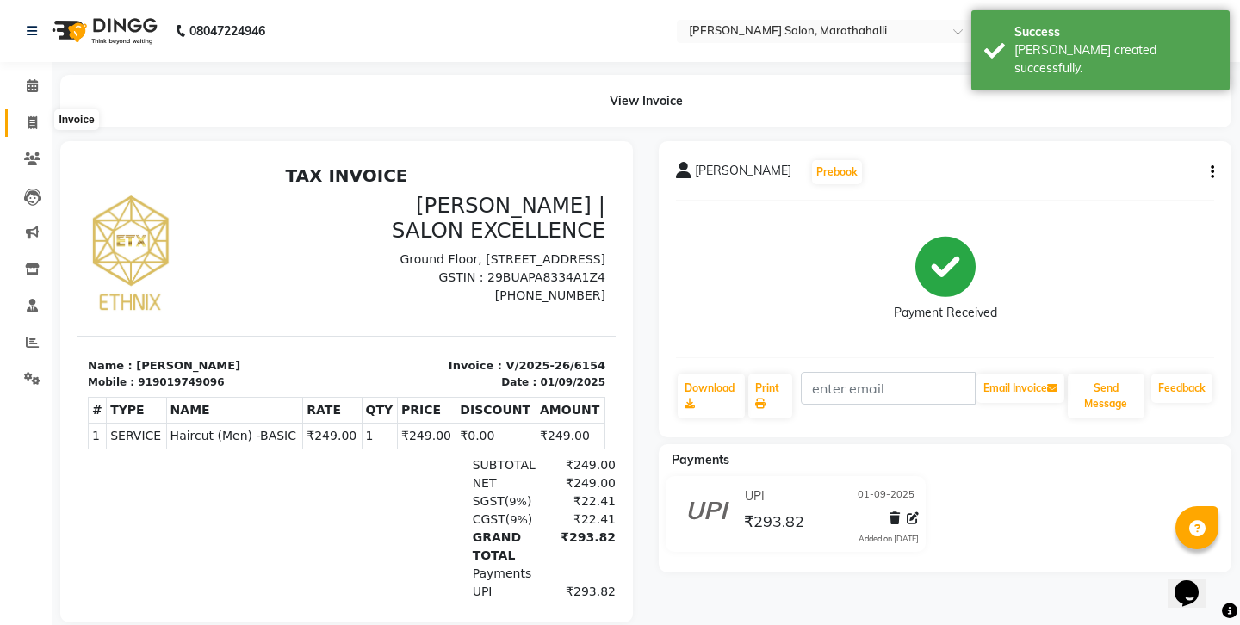
click at [31, 120] on icon at bounding box center [32, 122] width 9 height 13
select select "service"
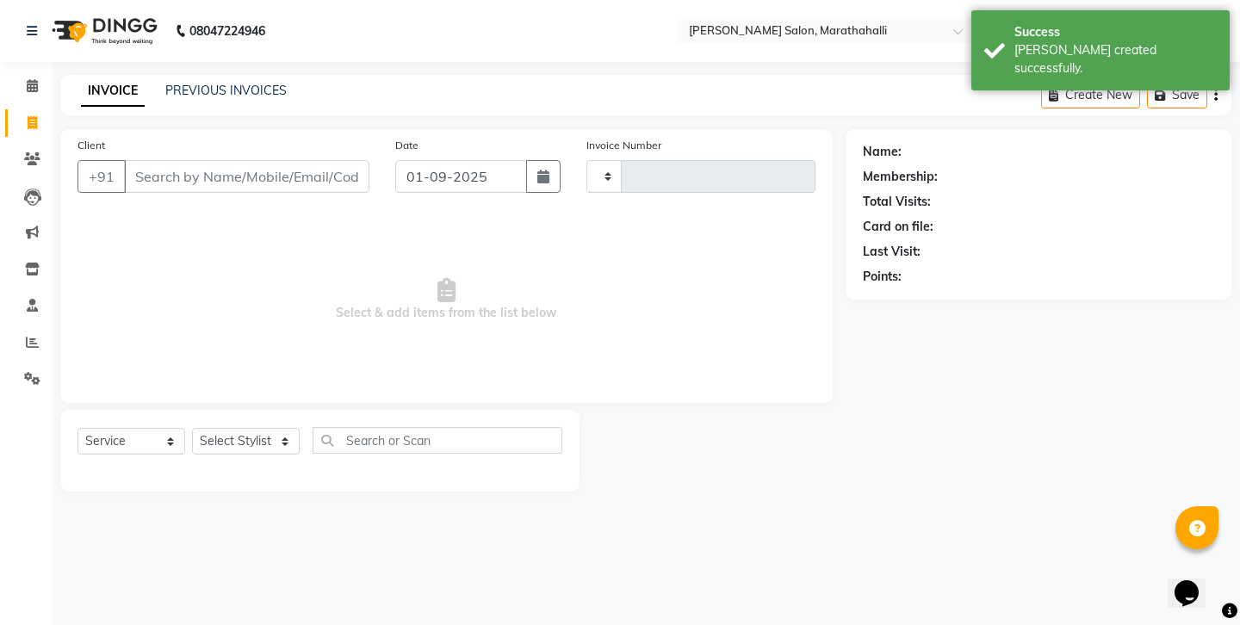
type input "6155"
select select "4783"
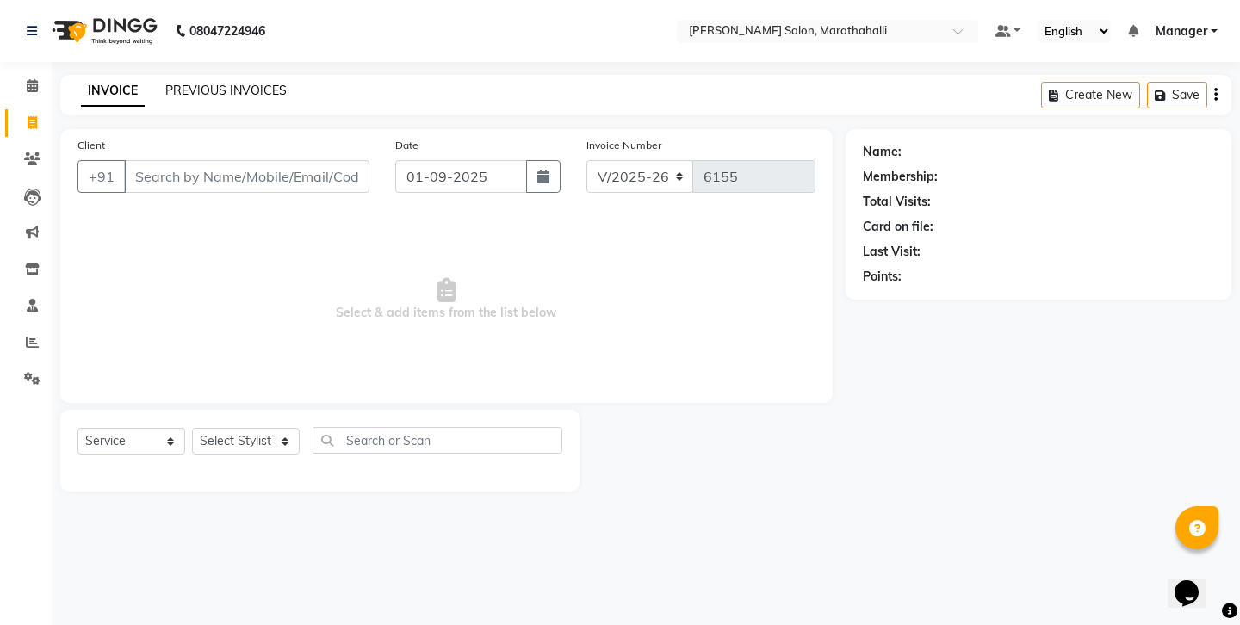
click at [201, 84] on link "PREVIOUS INVOICES" at bounding box center [225, 90] width 121 height 15
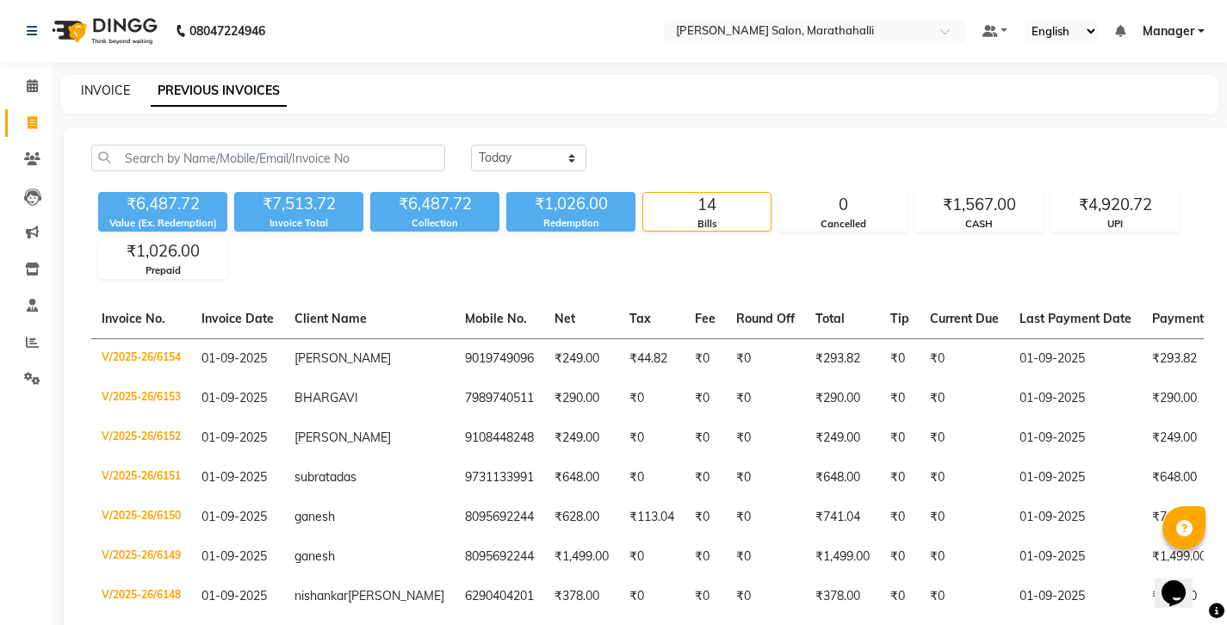
click at [108, 90] on link "INVOICE" at bounding box center [105, 90] width 49 height 15
select select "4783"
select select "service"
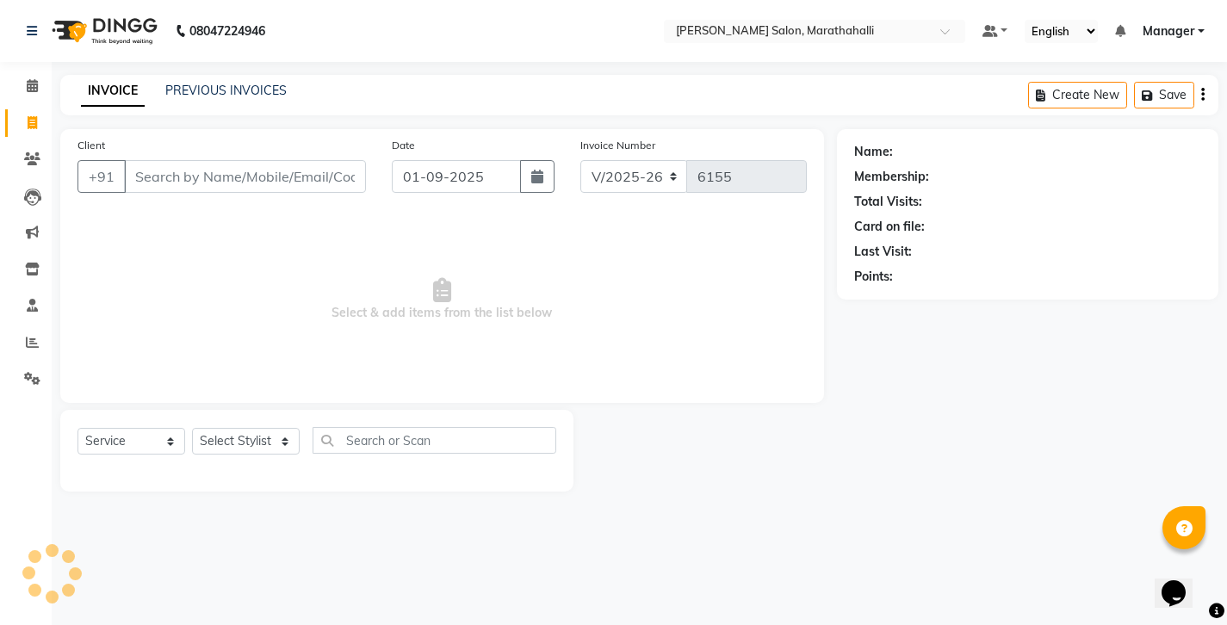
click at [108, 90] on link "INVOICE" at bounding box center [113, 91] width 64 height 31
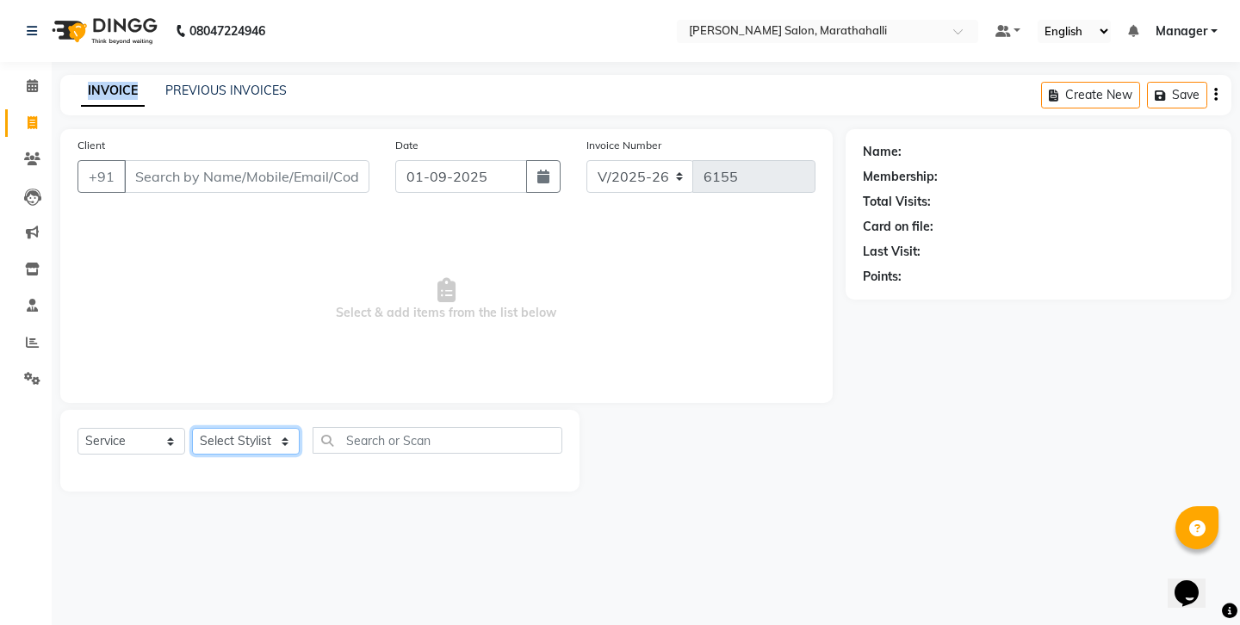
select select "58864"
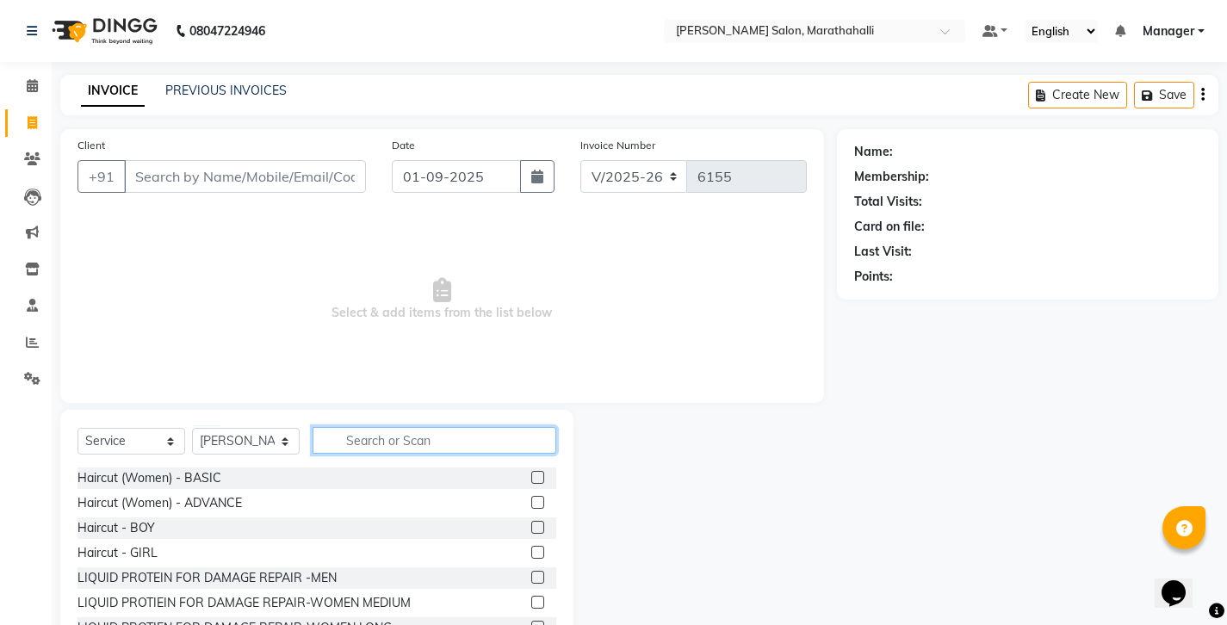
click at [368, 427] on input "text" at bounding box center [434, 440] width 244 height 27
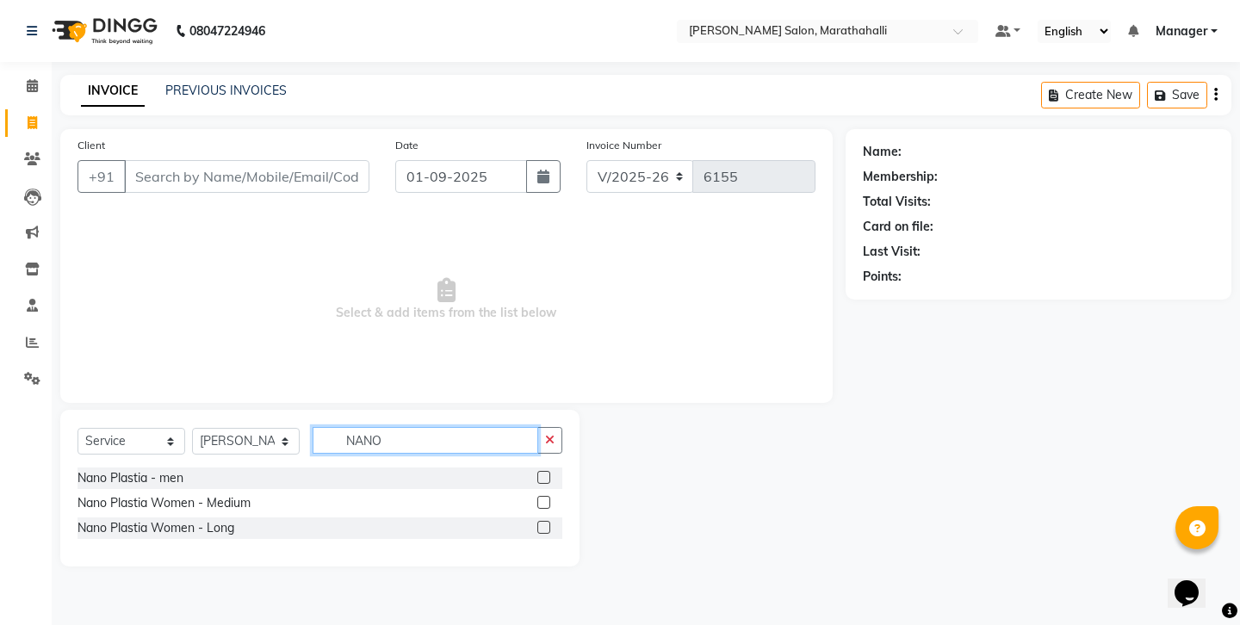
type input "NANO"
click at [550, 521] on label at bounding box center [543, 527] width 13 height 13
click at [548, 523] on input "checkbox" at bounding box center [542, 528] width 11 height 11
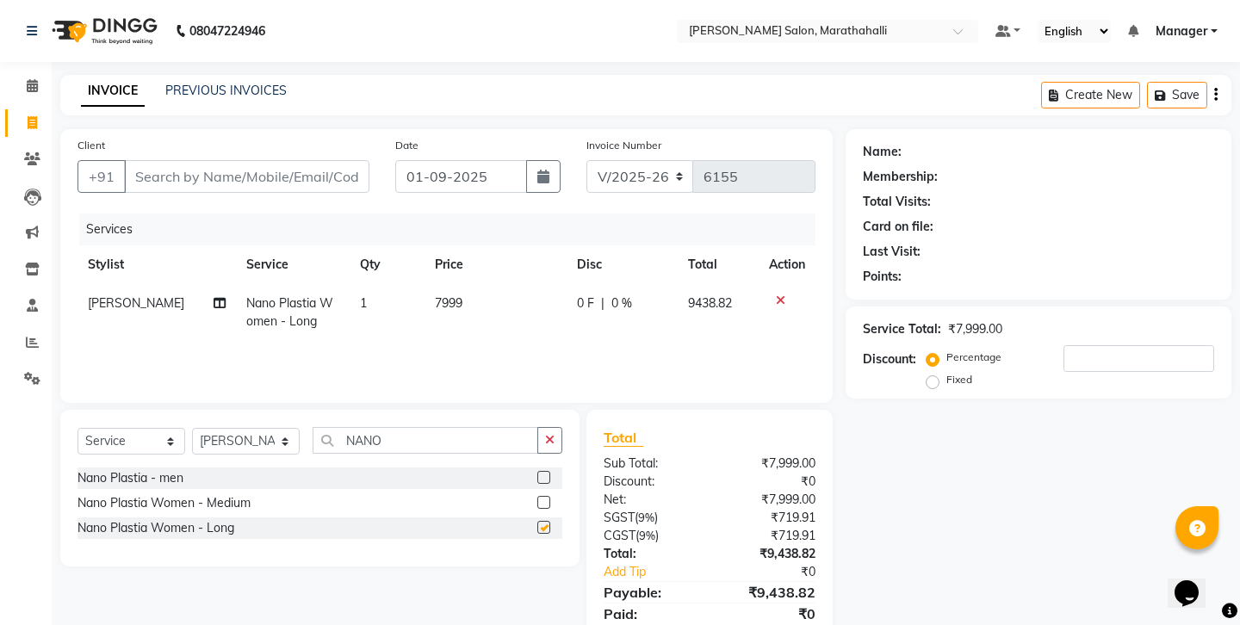
checkbox input "false"
click at [439, 295] on span "7999" at bounding box center [449, 302] width 28 height 15
select select "58864"
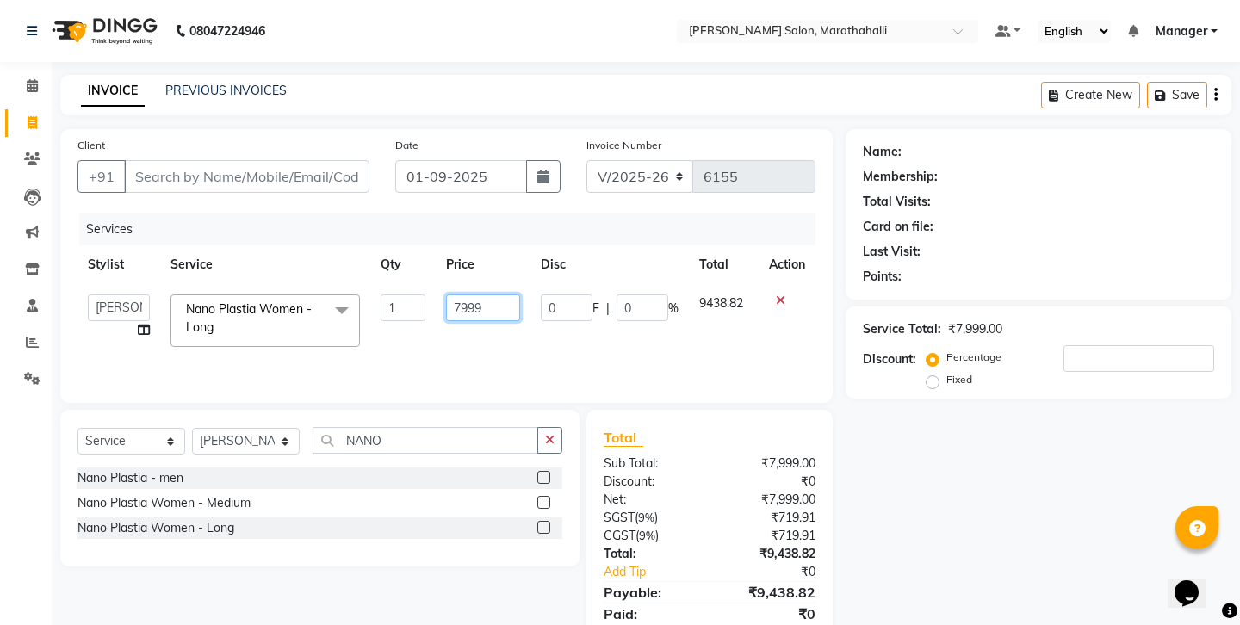
drag, startPoint x: 489, startPoint y: 261, endPoint x: 420, endPoint y: 261, distance: 68.9
click at [420, 284] on tr "[PERSON_NAME] Abhishek [PERSON_NAME] [PERSON_NAME] Amoi anju [PERSON_NAME] [PER…" at bounding box center [446, 320] width 738 height 73
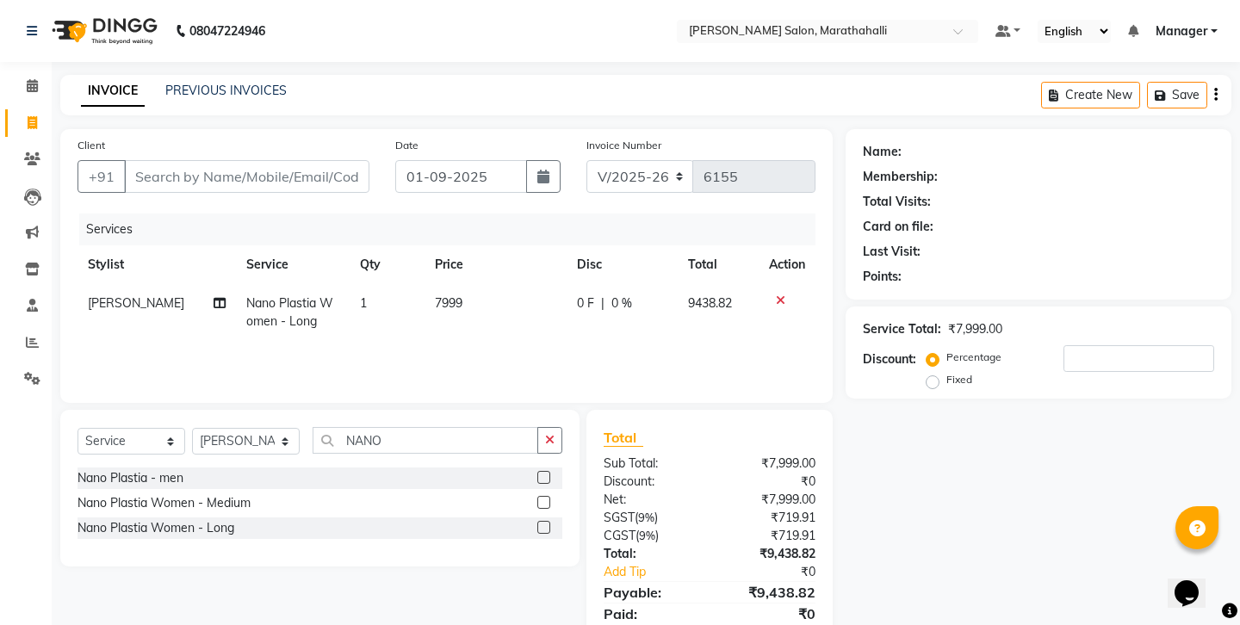
click at [446, 284] on td "7999" at bounding box center [495, 312] width 142 height 57
select select "58864"
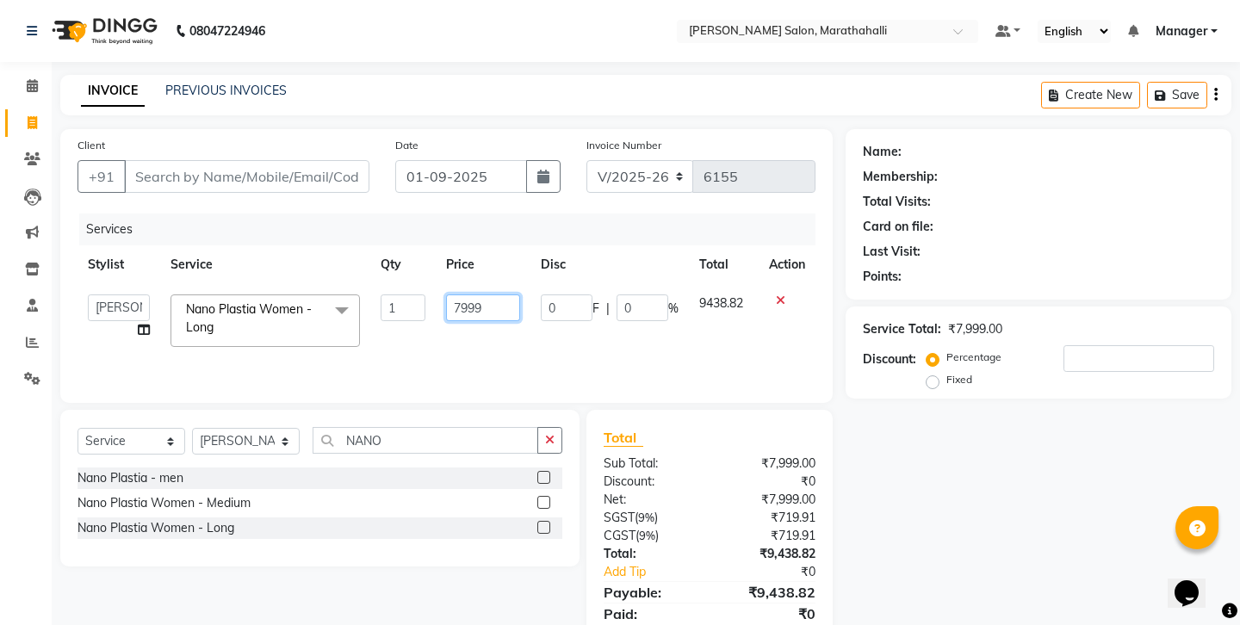
drag, startPoint x: 505, startPoint y: 266, endPoint x: 423, endPoint y: 266, distance: 82.6
click at [423, 284] on tr "[PERSON_NAME] Abhishek [PERSON_NAME] [PERSON_NAME] Amoi anju [PERSON_NAME] [PER…" at bounding box center [446, 320] width 738 height 73
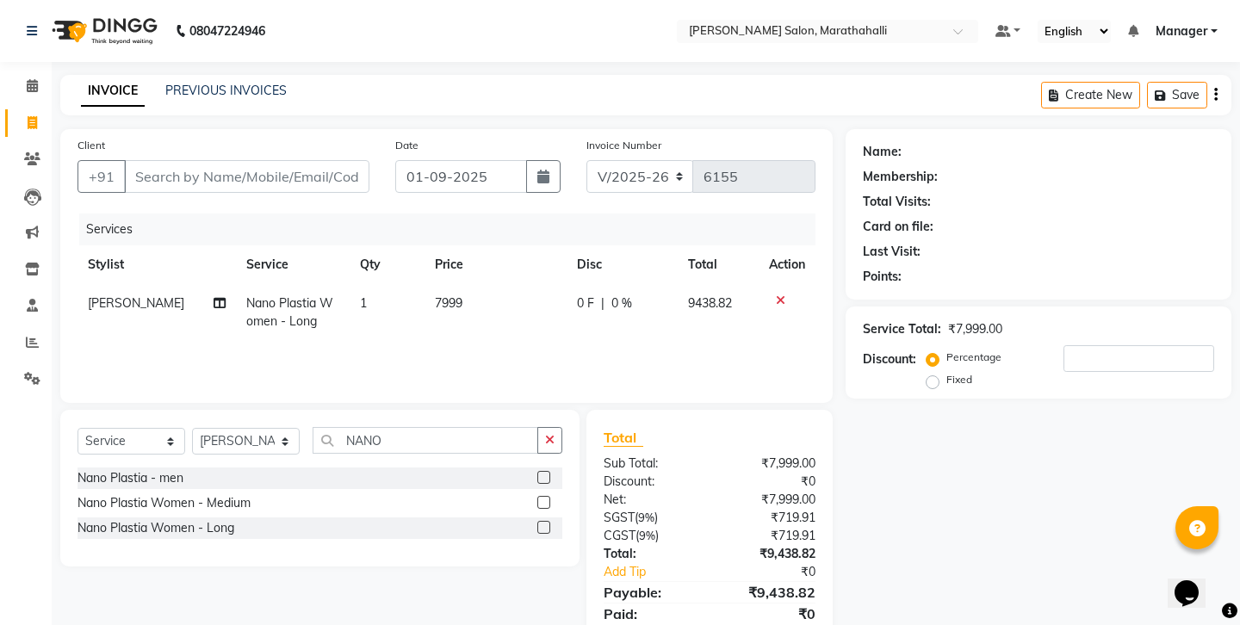
click at [456, 284] on td "7999" at bounding box center [495, 312] width 142 height 57
select select "58864"
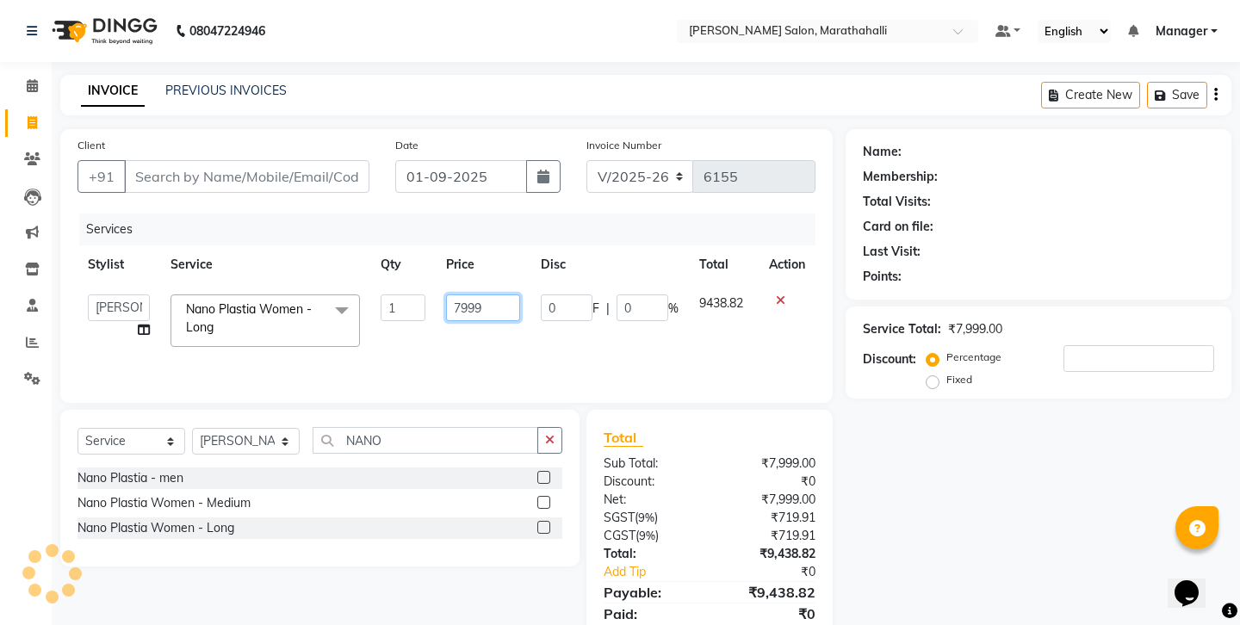
click at [478, 294] on input "7999" at bounding box center [483, 307] width 74 height 27
type input "7500"
click at [467, 294] on div "Services Stylist Service Qty Price Disc Total Action [PERSON_NAME] Abhishek [PE…" at bounding box center [446, 299] width 738 height 172
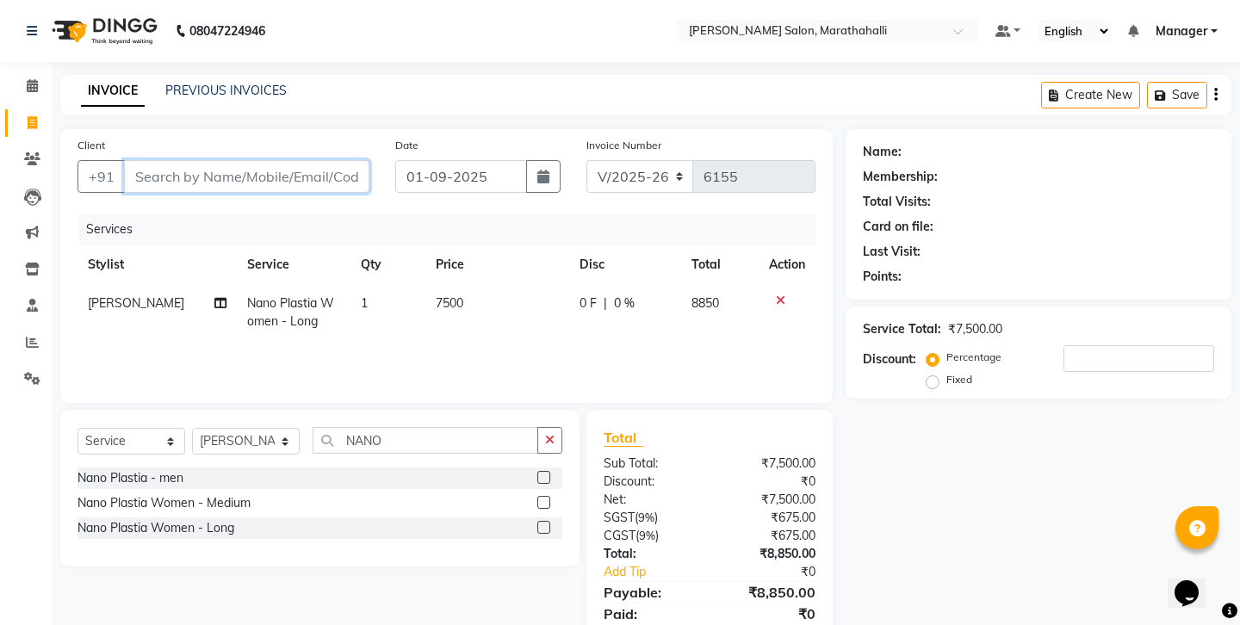
click at [247, 162] on input "Client" at bounding box center [246, 176] width 245 height 33
type input "M"
type input "0"
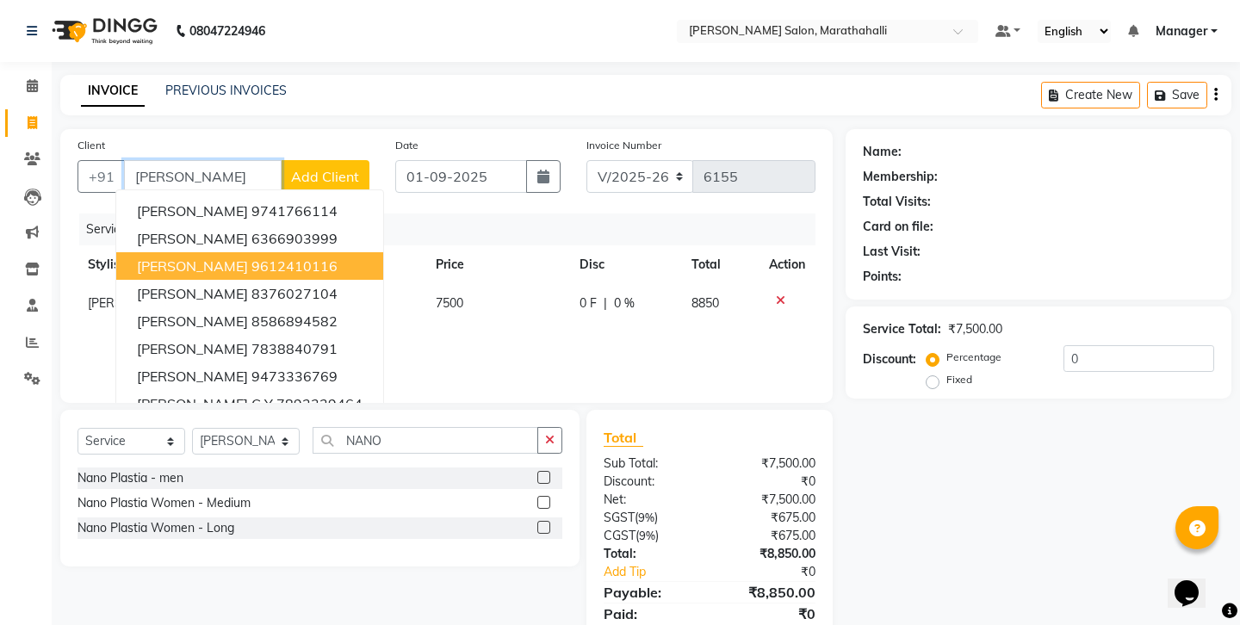
click at [251, 257] on ngb-highlight "9612410116" at bounding box center [294, 265] width 86 height 17
type input "9612410116"
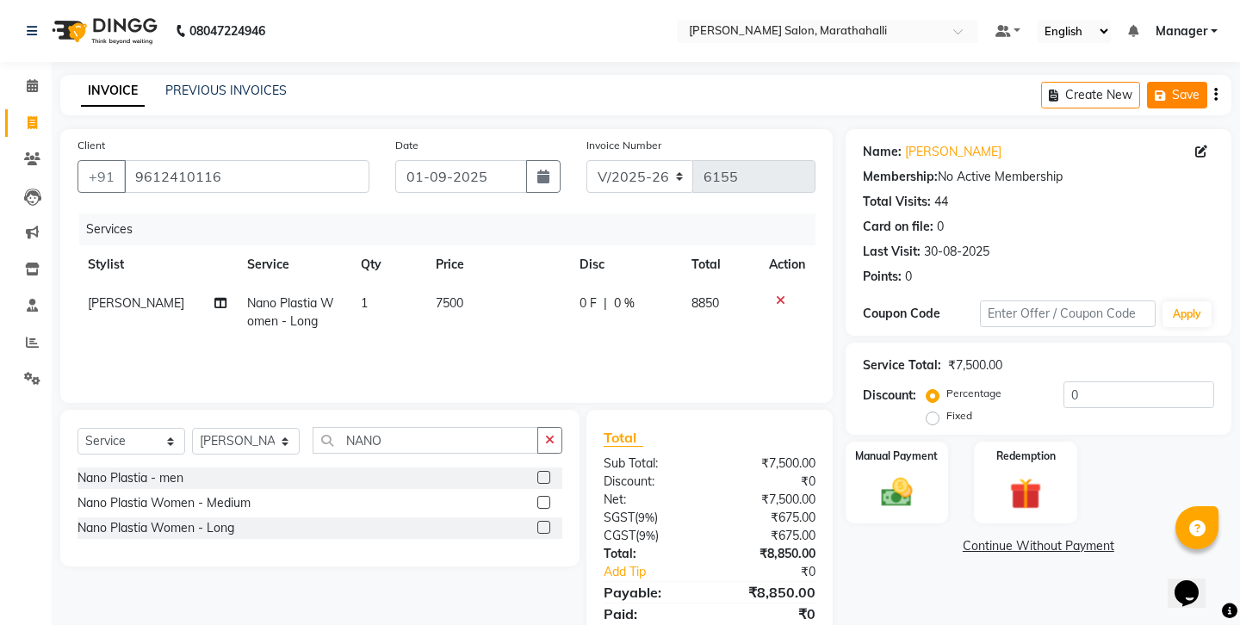
click at [1180, 90] on button "Save" at bounding box center [1177, 95] width 60 height 27
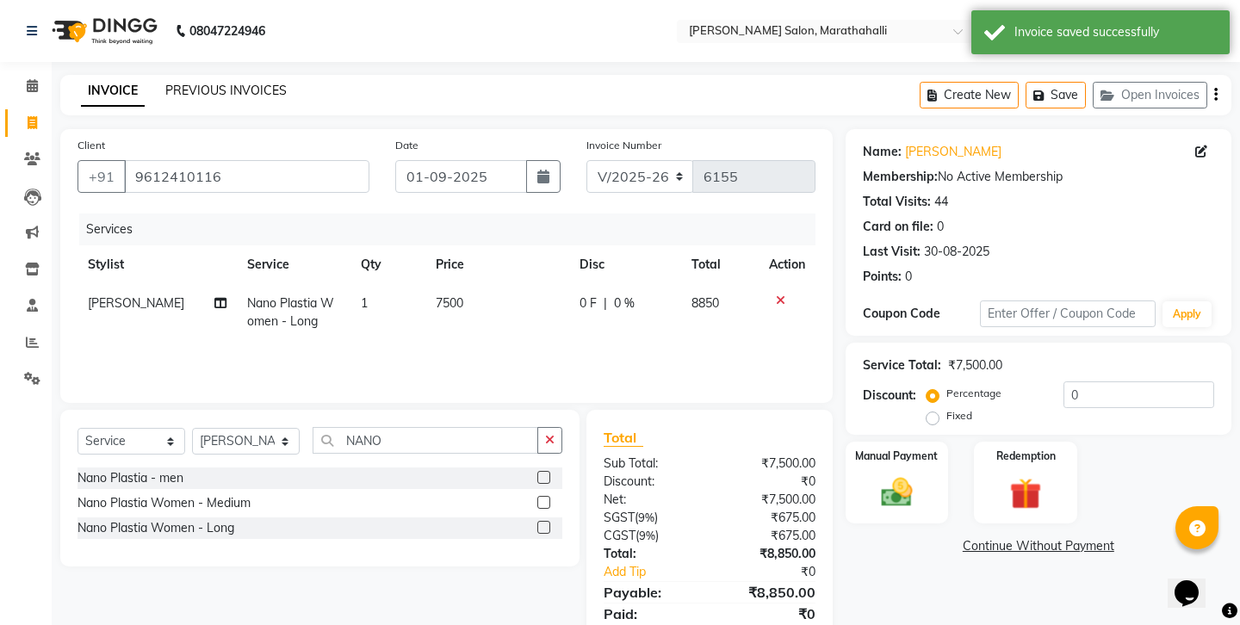
click at [183, 83] on link "PREVIOUS INVOICES" at bounding box center [225, 90] width 121 height 15
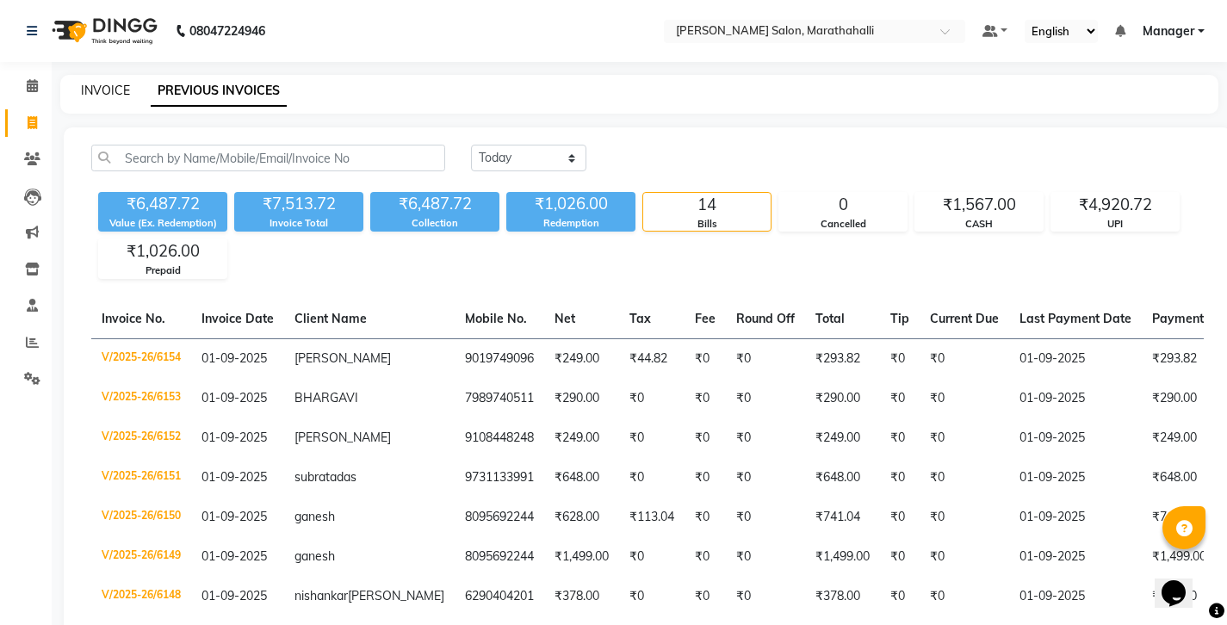
click at [87, 84] on link "INVOICE" at bounding box center [105, 90] width 49 height 15
select select "service"
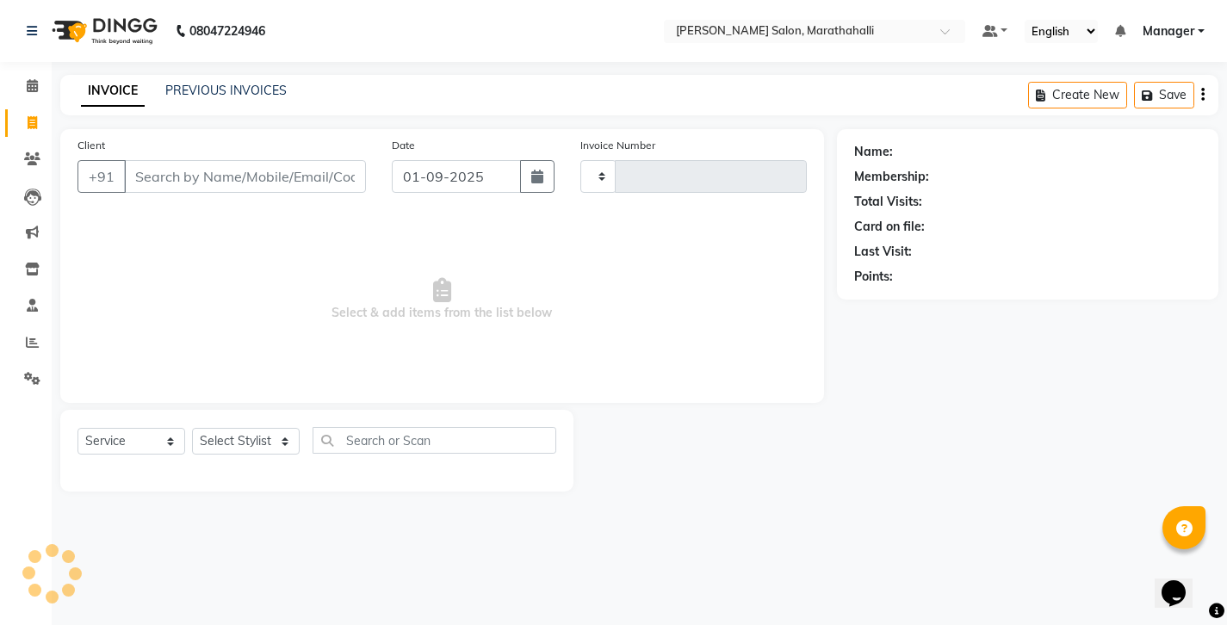
click at [87, 84] on link "INVOICE" at bounding box center [113, 91] width 64 height 31
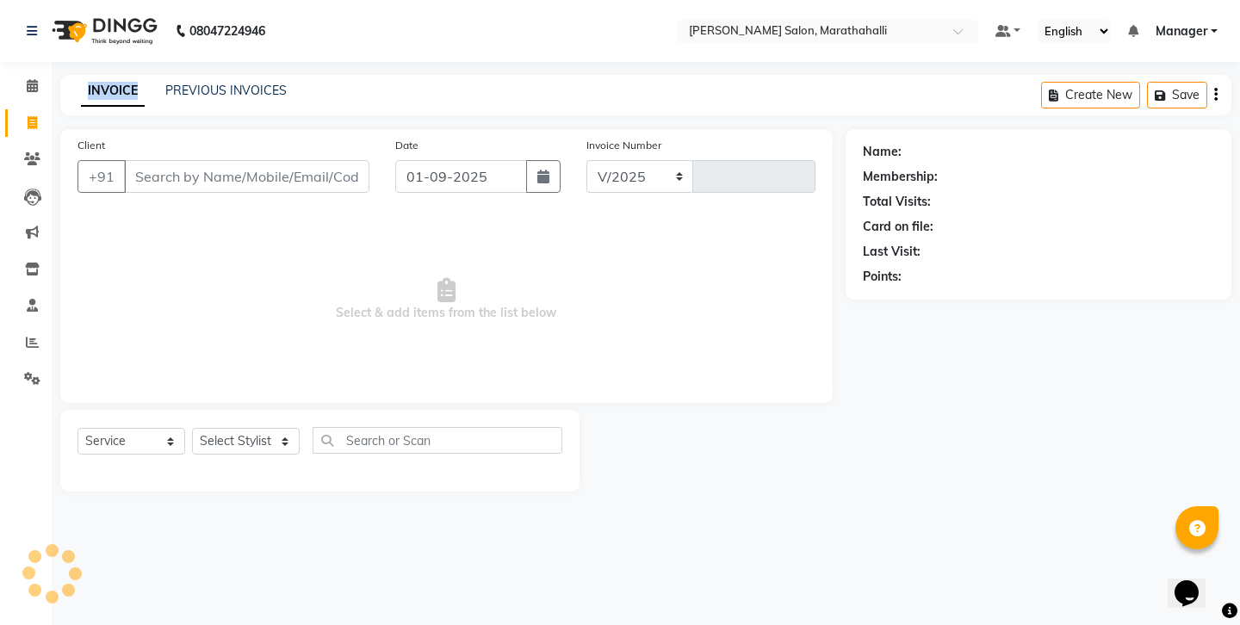
select select "4783"
type input "6155"
click at [32, 152] on icon at bounding box center [32, 158] width 16 height 13
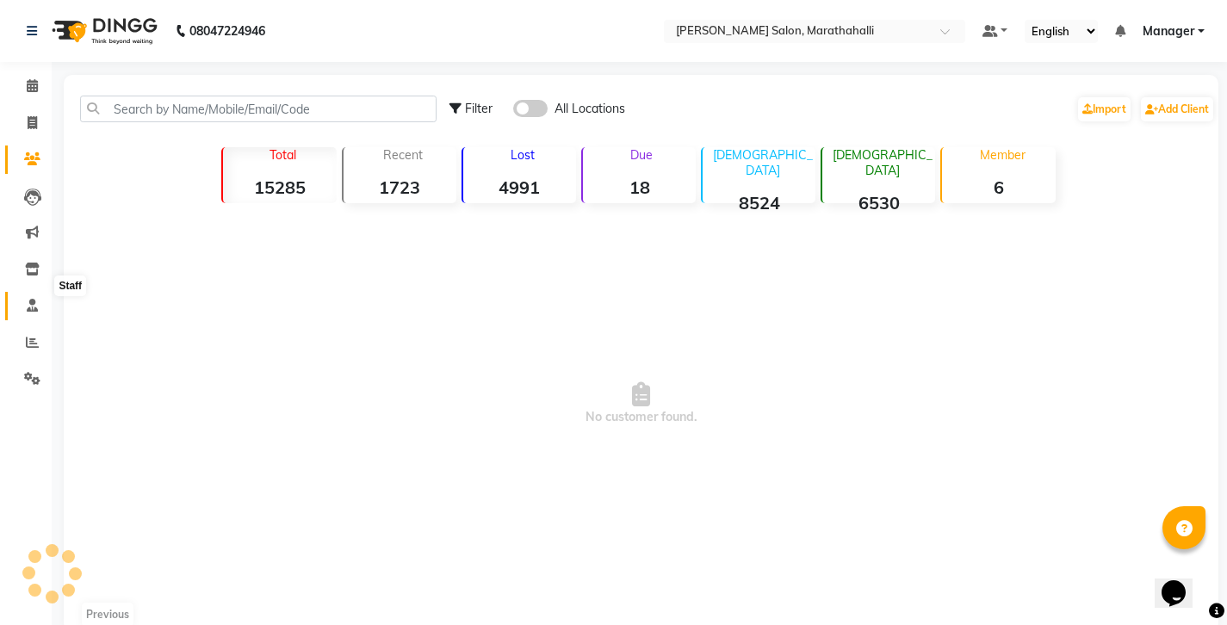
click at [32, 299] on icon at bounding box center [32, 305] width 11 height 13
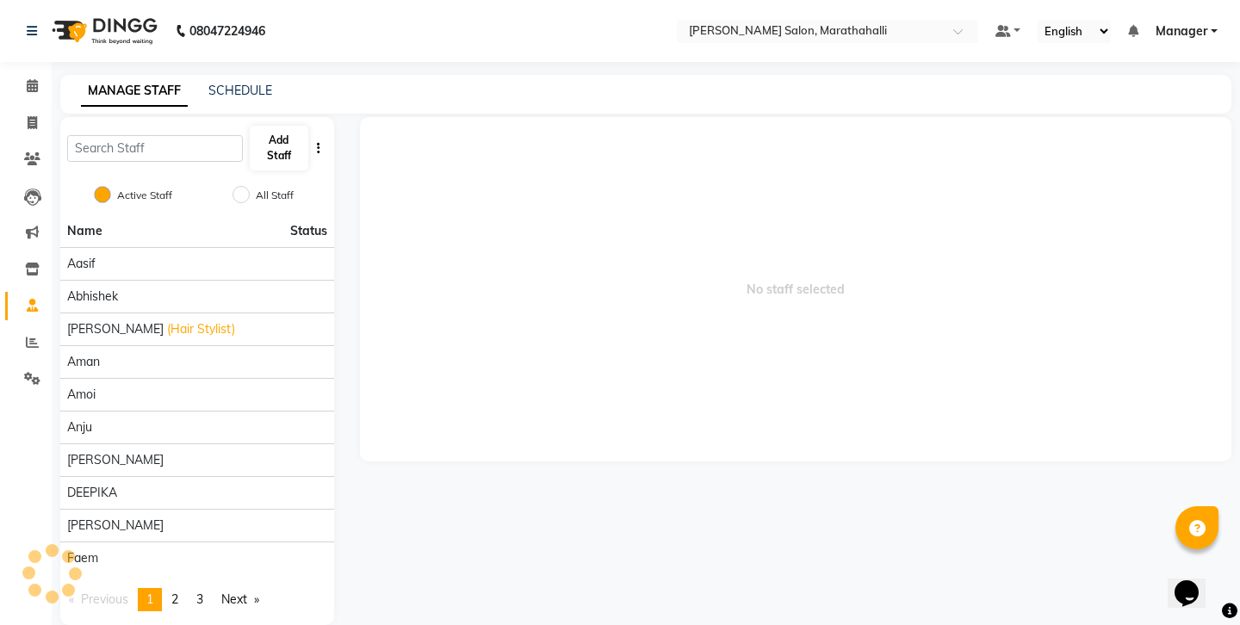
click at [270, 127] on button "Add Staff" at bounding box center [279, 148] width 59 height 45
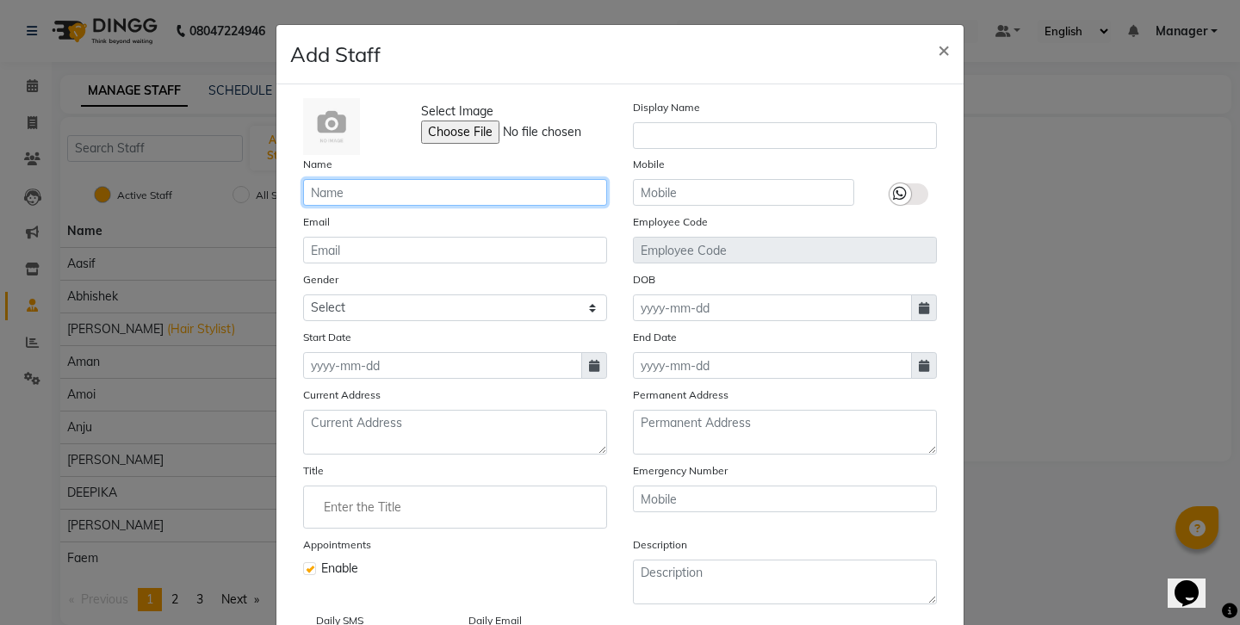
click at [336, 181] on input "text" at bounding box center [455, 192] width 304 height 27
click at [334, 179] on input "SAMEER" at bounding box center [455, 192] width 304 height 27
type input "SAMIR"
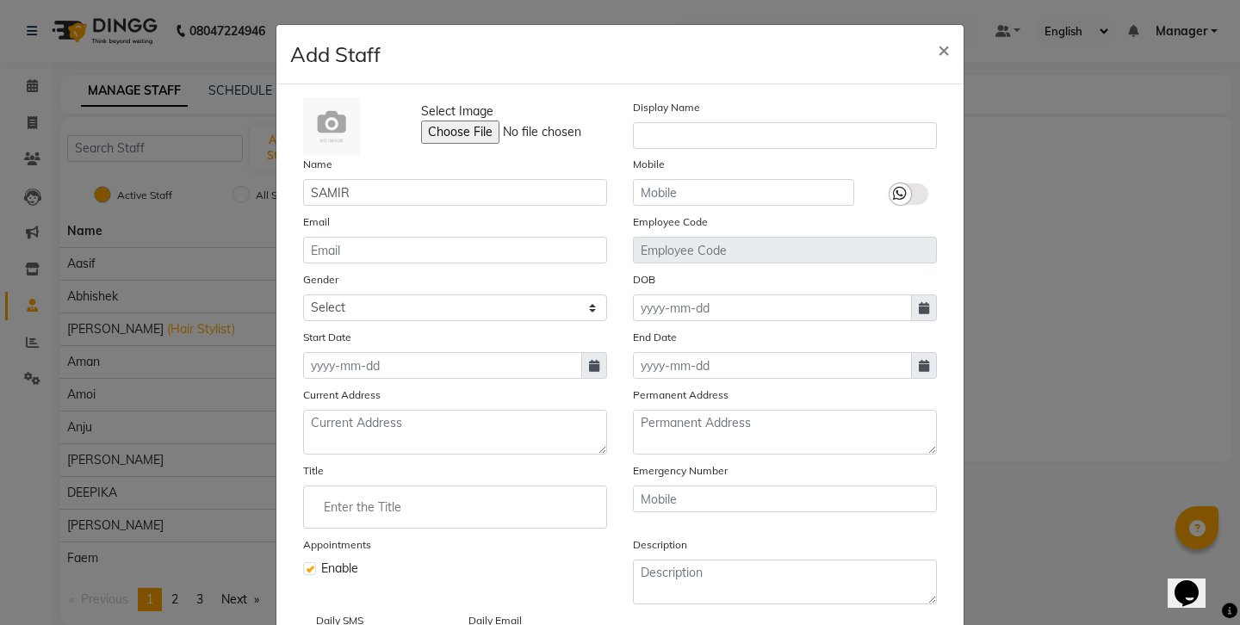
click at [483, 328] on div "Start Date" at bounding box center [455, 353] width 330 height 51
select select "[DEMOGRAPHIC_DATA]"
click at [590, 360] on icon at bounding box center [594, 366] width 10 height 12
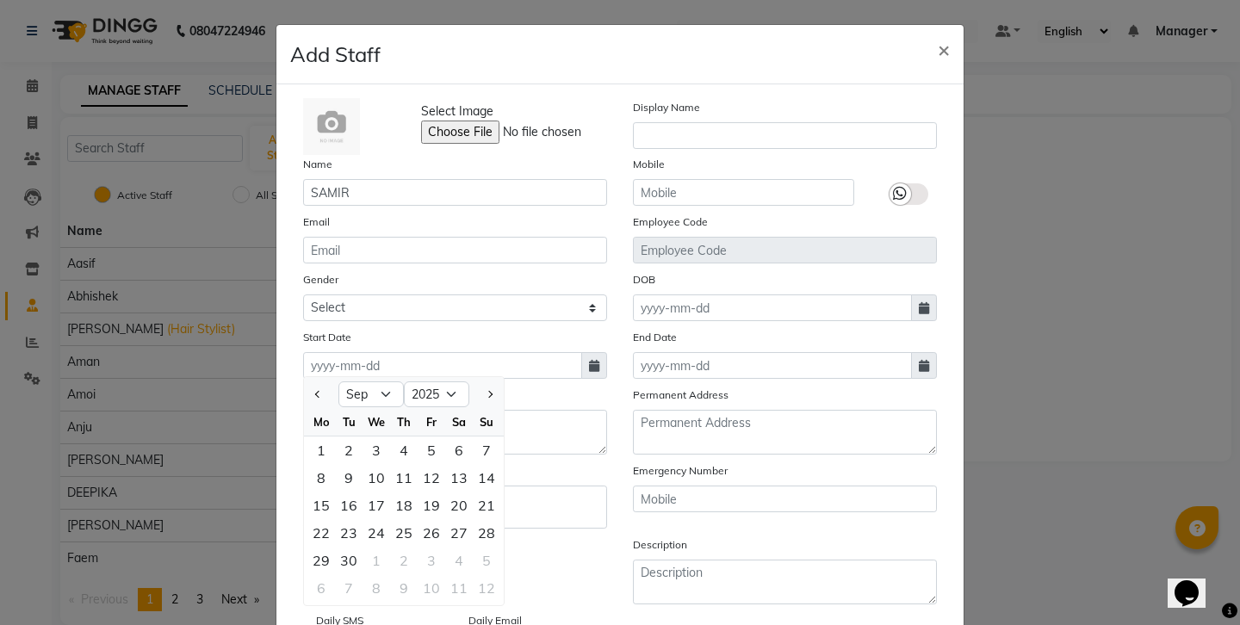
click at [590, 360] on icon at bounding box center [594, 366] width 10 height 12
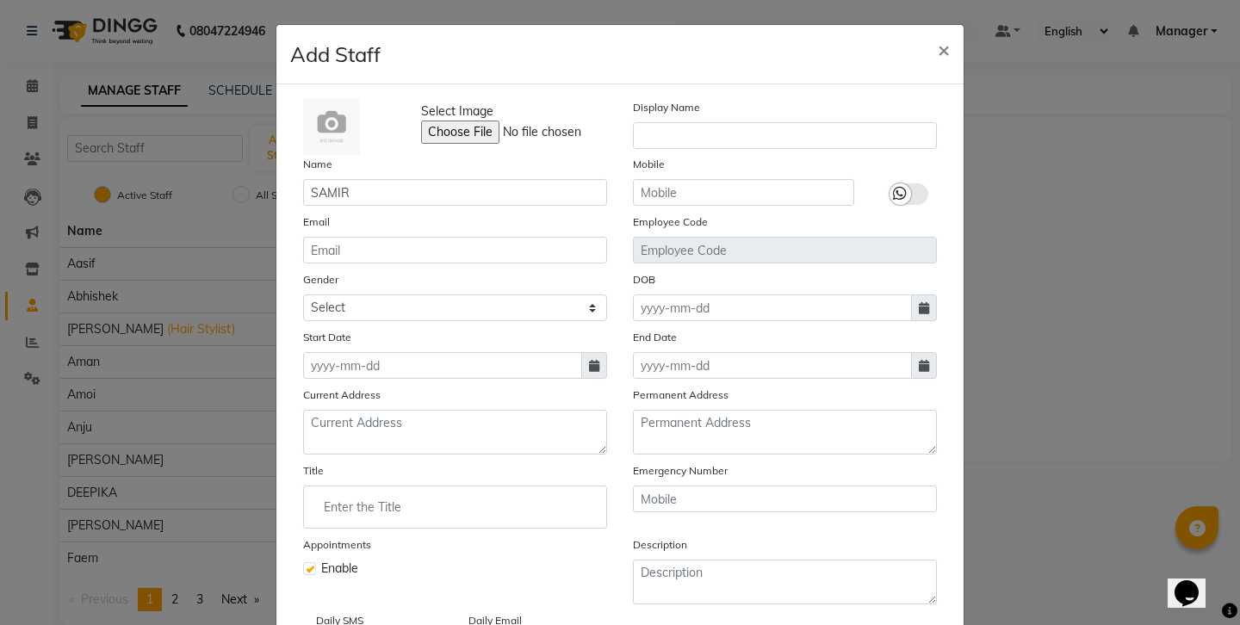
click at [582, 352] on span at bounding box center [594, 365] width 26 height 27
select select "9"
select select "2025"
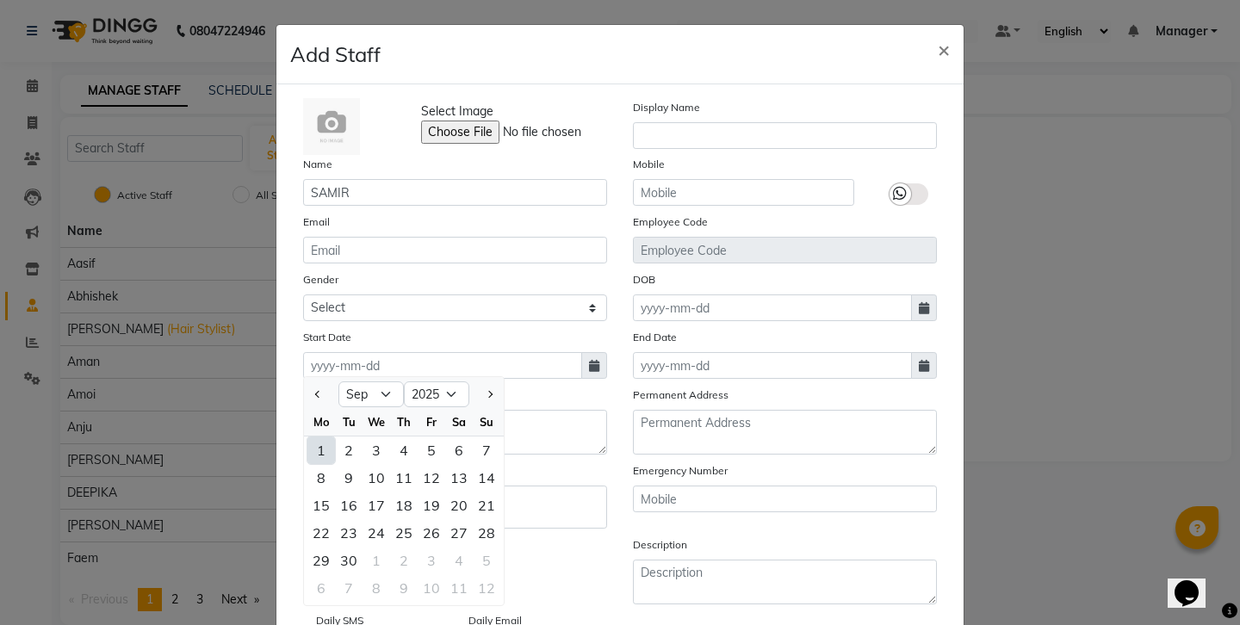
click at [312, 436] on div "1" at bounding box center [321, 450] width 28 height 28
type input "01-09-2025"
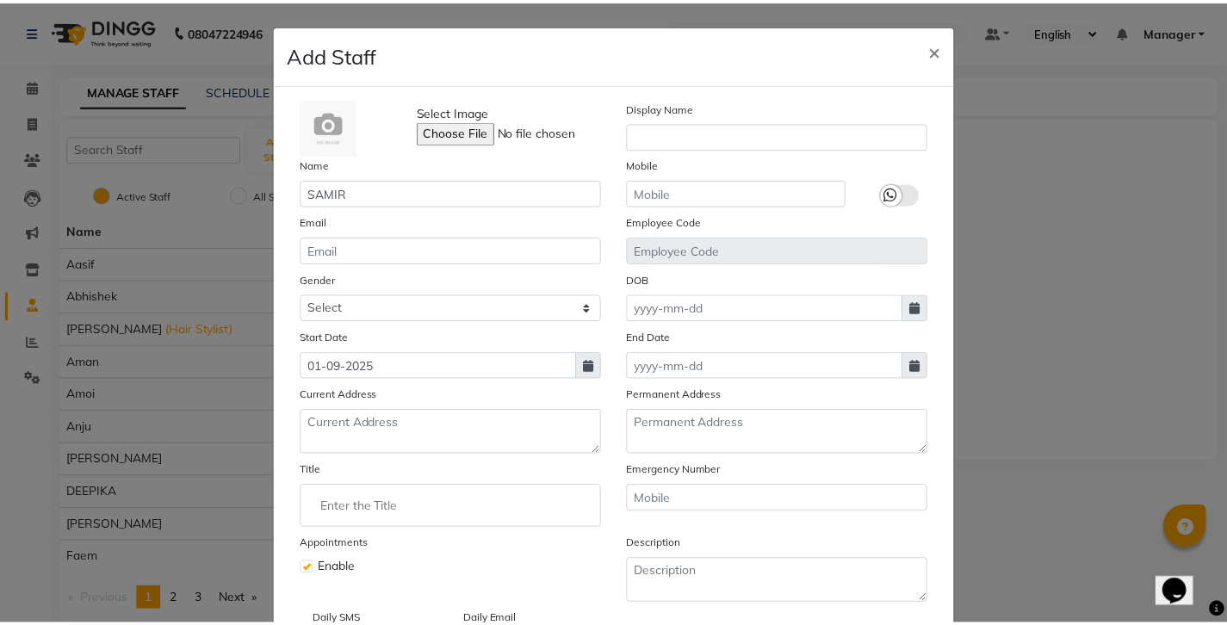
scroll to position [35, 0]
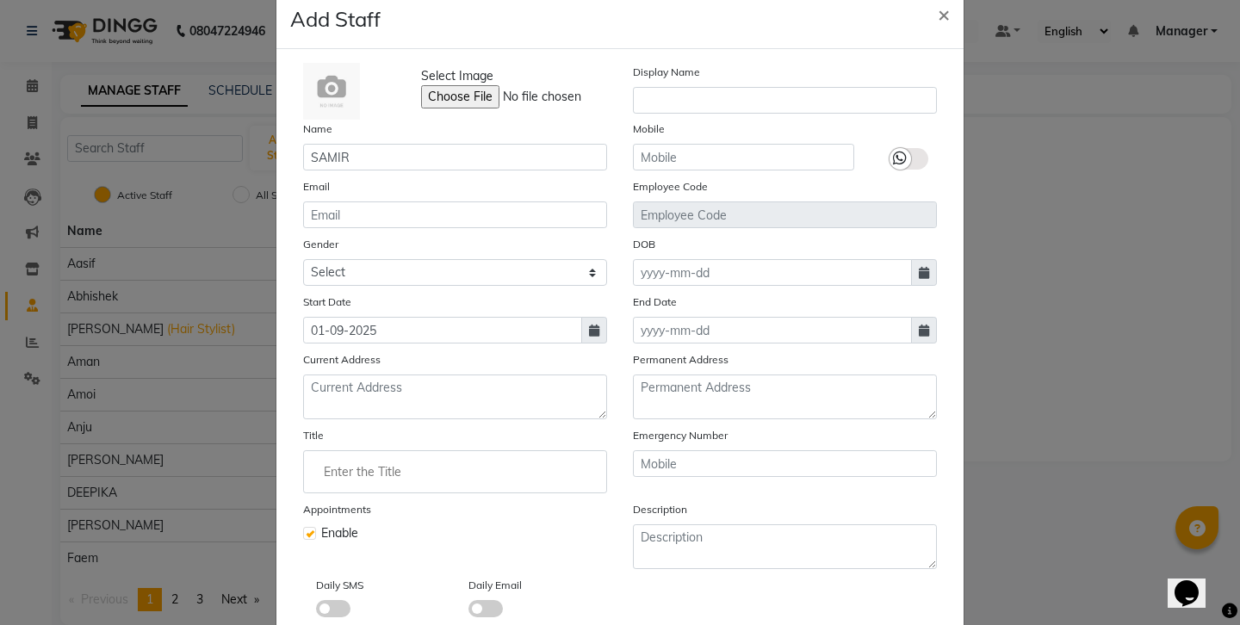
select select
checkbox input "false"
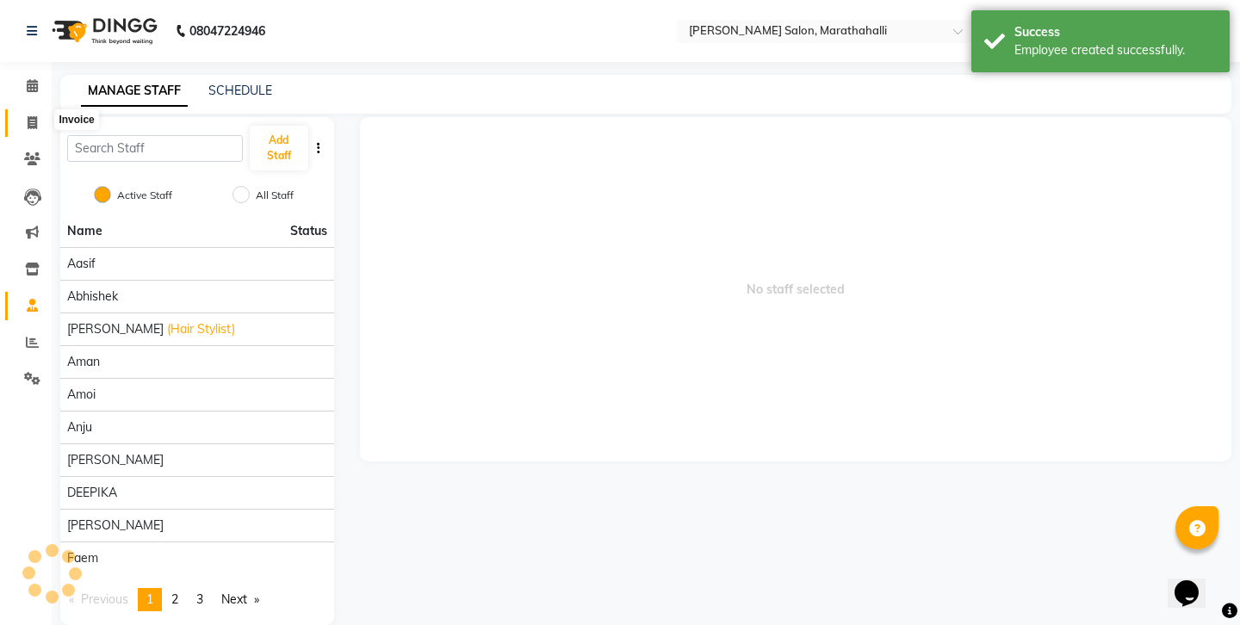
click at [27, 121] on span at bounding box center [32, 124] width 30 height 20
select select "service"
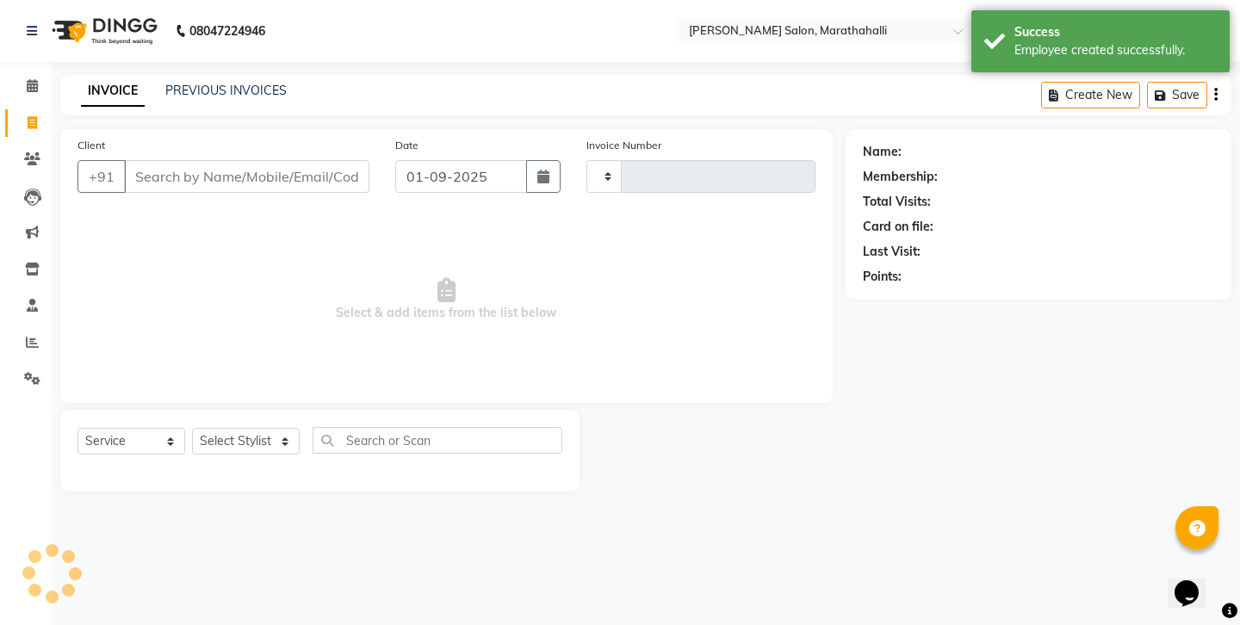
type input "6155"
select select "4783"
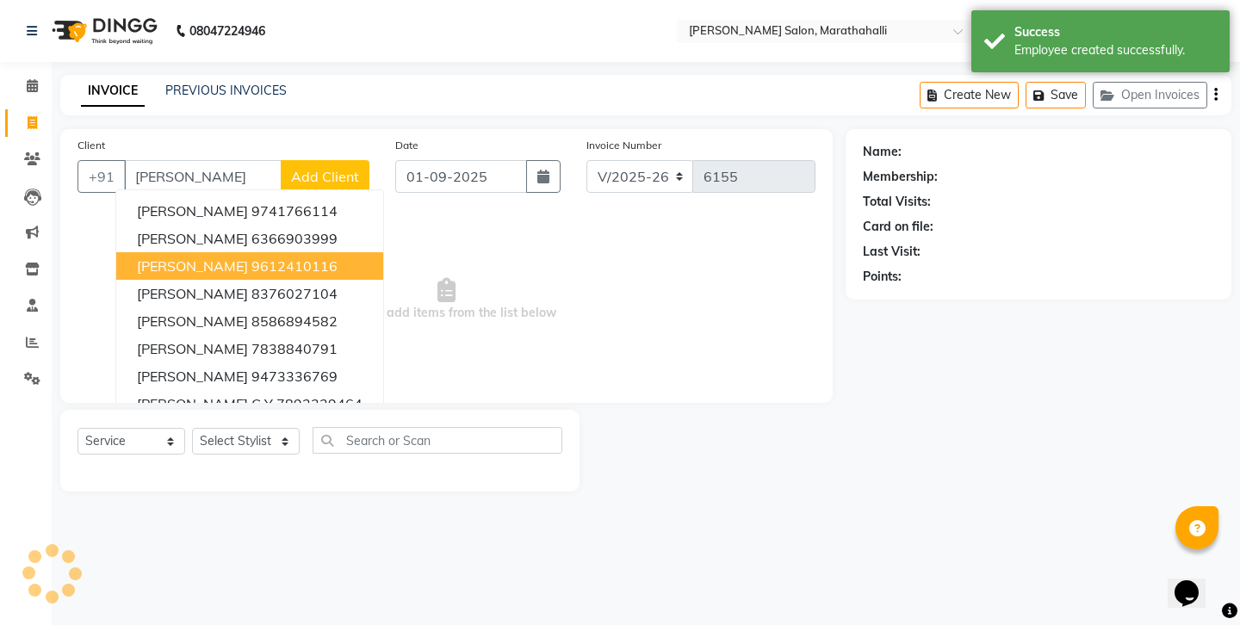
click at [225, 252] on button "[PERSON_NAME] 9612410116" at bounding box center [249, 266] width 267 height 28
type input "9612410116"
click at [225, 224] on span "Select & add items from the list below" at bounding box center [446, 299] width 738 height 172
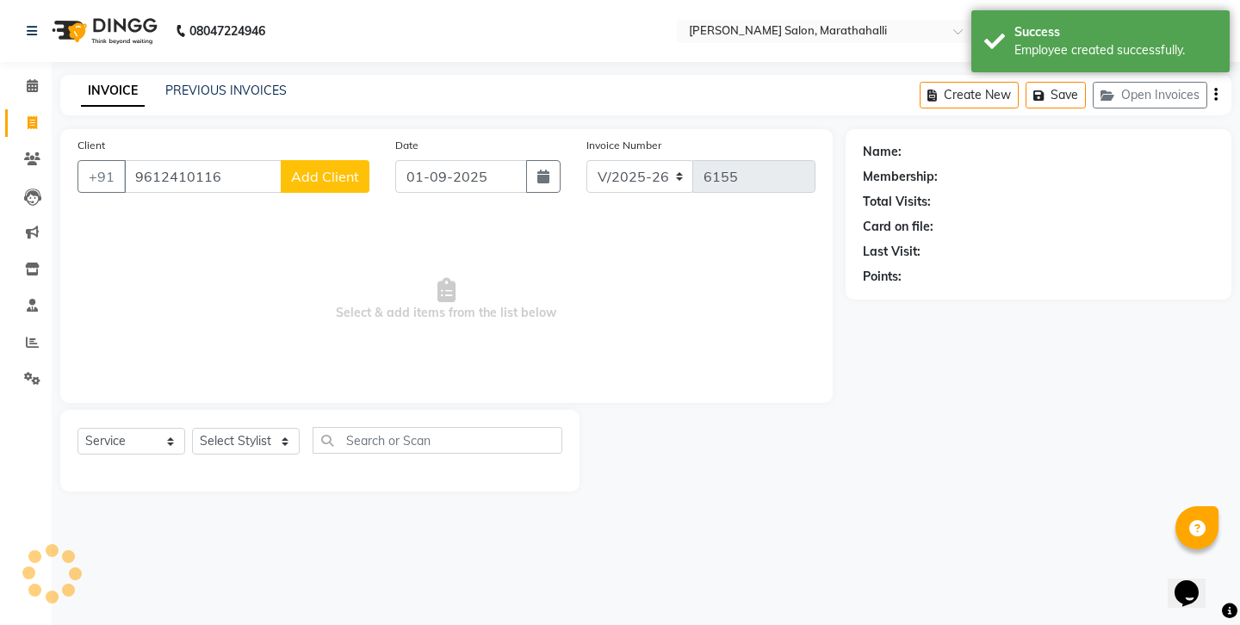
click at [222, 456] on main "INVOICE PREVIOUS INVOICES Create New Save Open Invoices Client [PHONE_NUMBER] A…" at bounding box center [646, 296] width 1188 height 442
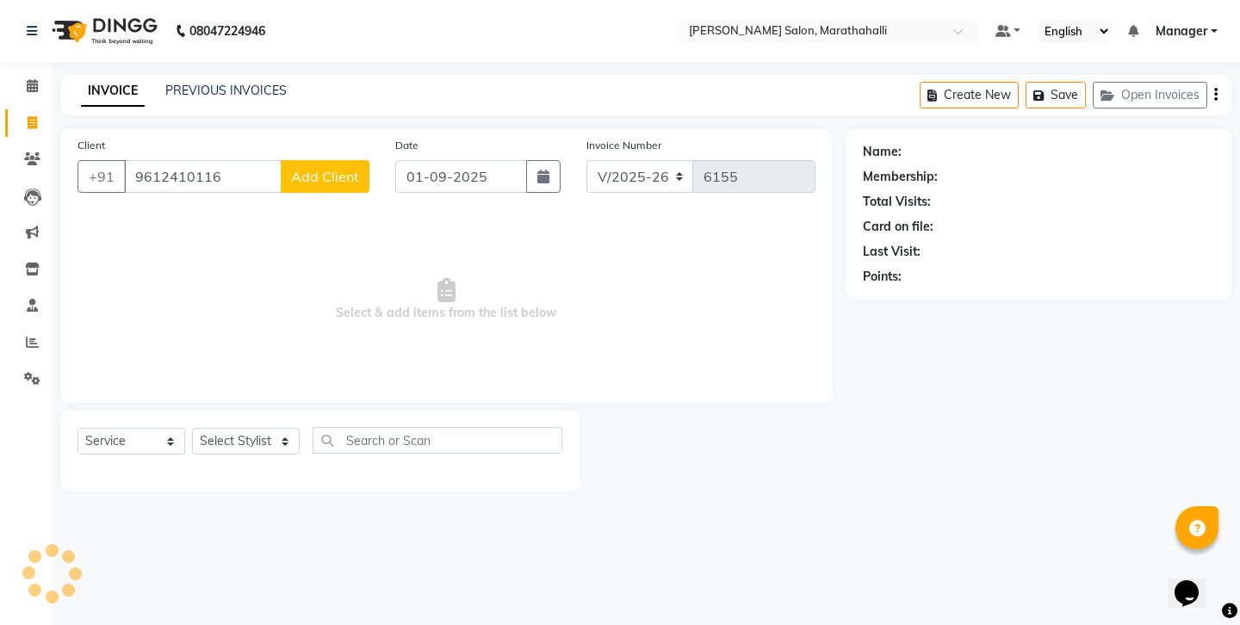
click at [232, 488] on div "08047224946 Select Location × [PERSON_NAME] Salon, Marathahalli Default Panel M…" at bounding box center [620, 312] width 1240 height 625
click at [403, 280] on span "Select & add items from the list below" at bounding box center [446, 299] width 738 height 172
click at [198, 84] on link "PREVIOUS INVOICES" at bounding box center [225, 90] width 121 height 15
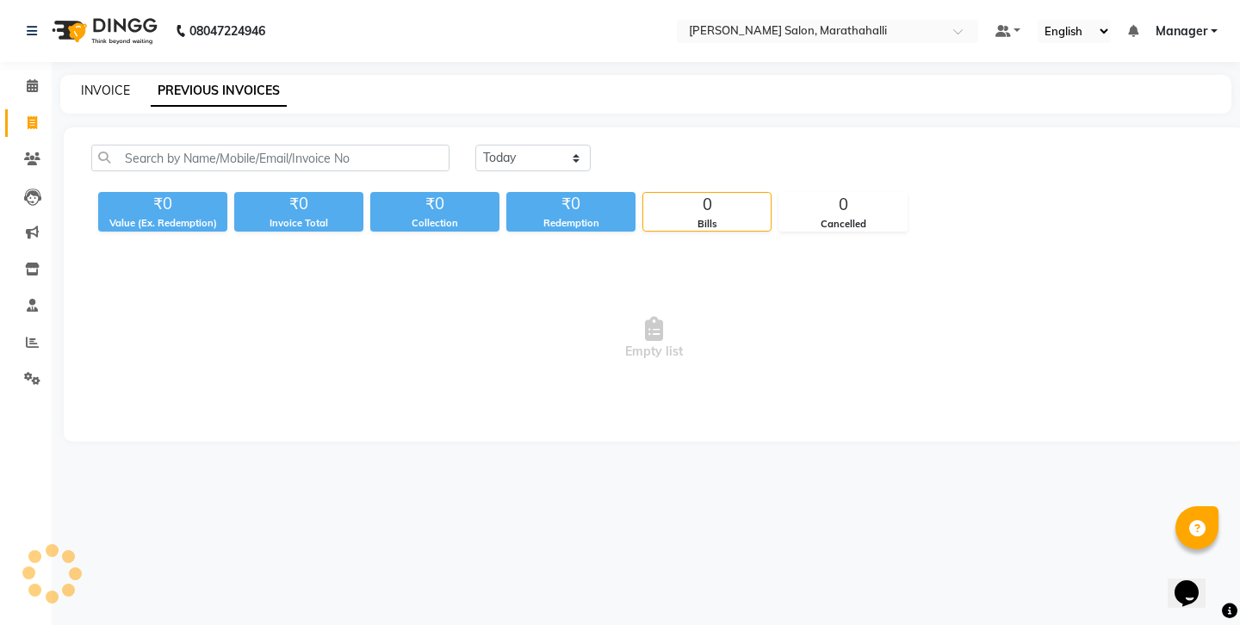
click at [96, 87] on link "INVOICE" at bounding box center [105, 90] width 49 height 15
select select "service"
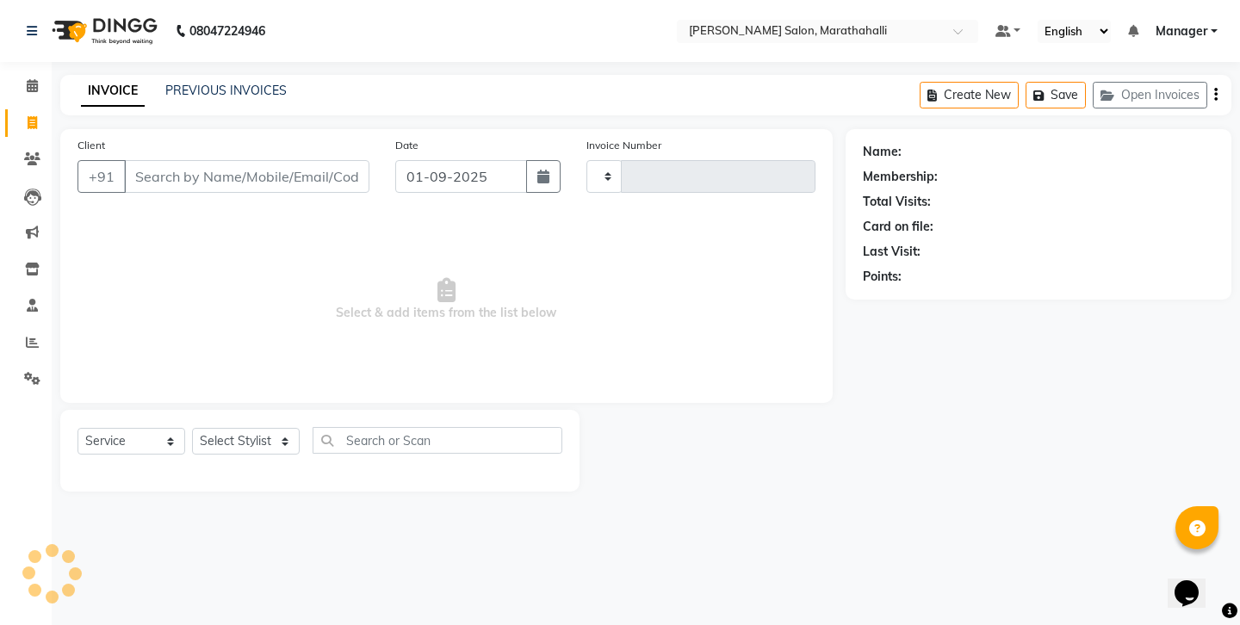
type input "6155"
select select "4783"
click at [195, 164] on input "Client" at bounding box center [246, 176] width 245 height 33
click at [238, 443] on div "Select Service Product Membership Package Voucher Prepaid Gift Card Select Styl…" at bounding box center [319, 451] width 519 height 82
click at [28, 152] on icon at bounding box center [32, 158] width 16 height 13
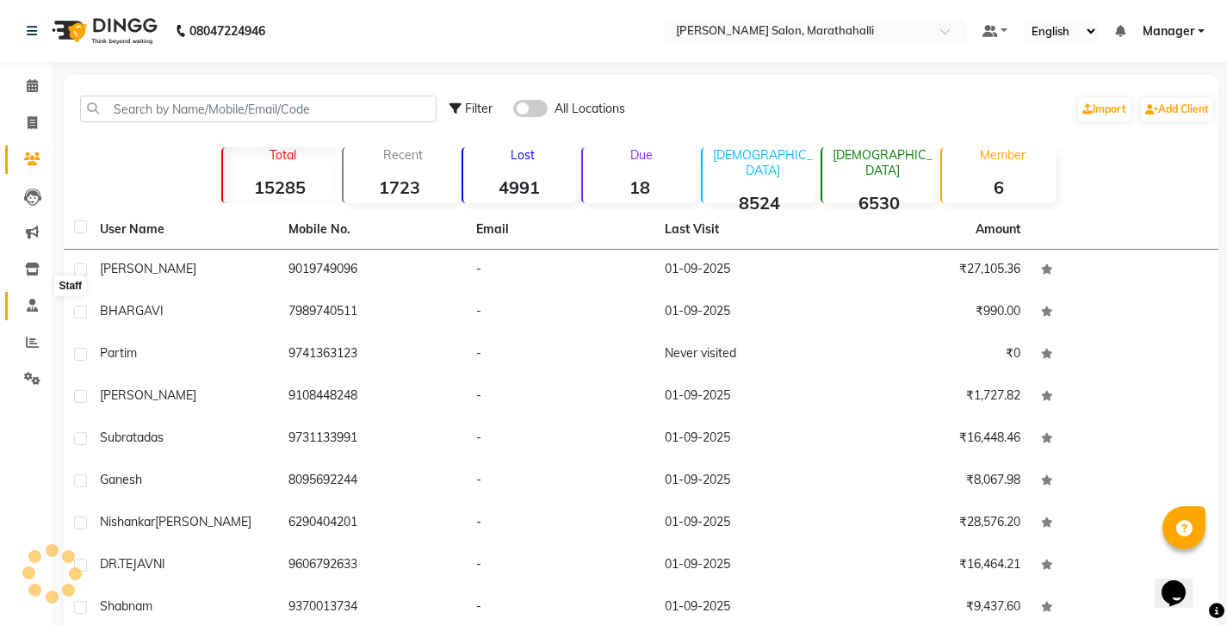
click at [37, 296] on span at bounding box center [32, 306] width 30 height 20
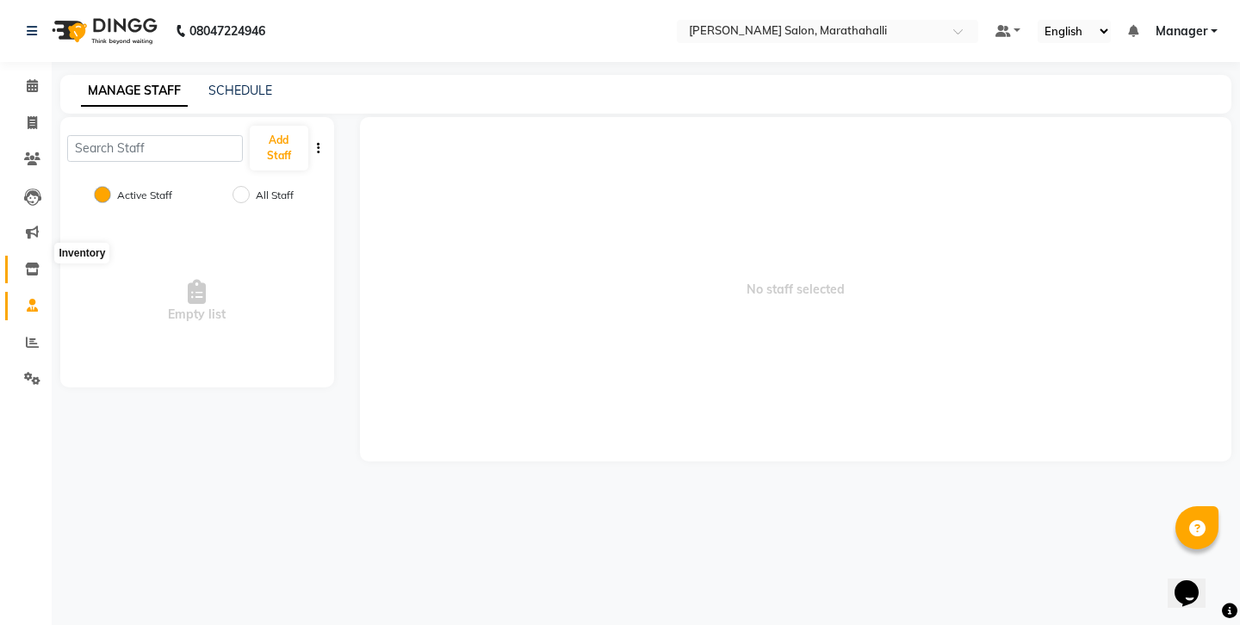
click at [28, 263] on icon at bounding box center [32, 269] width 15 height 13
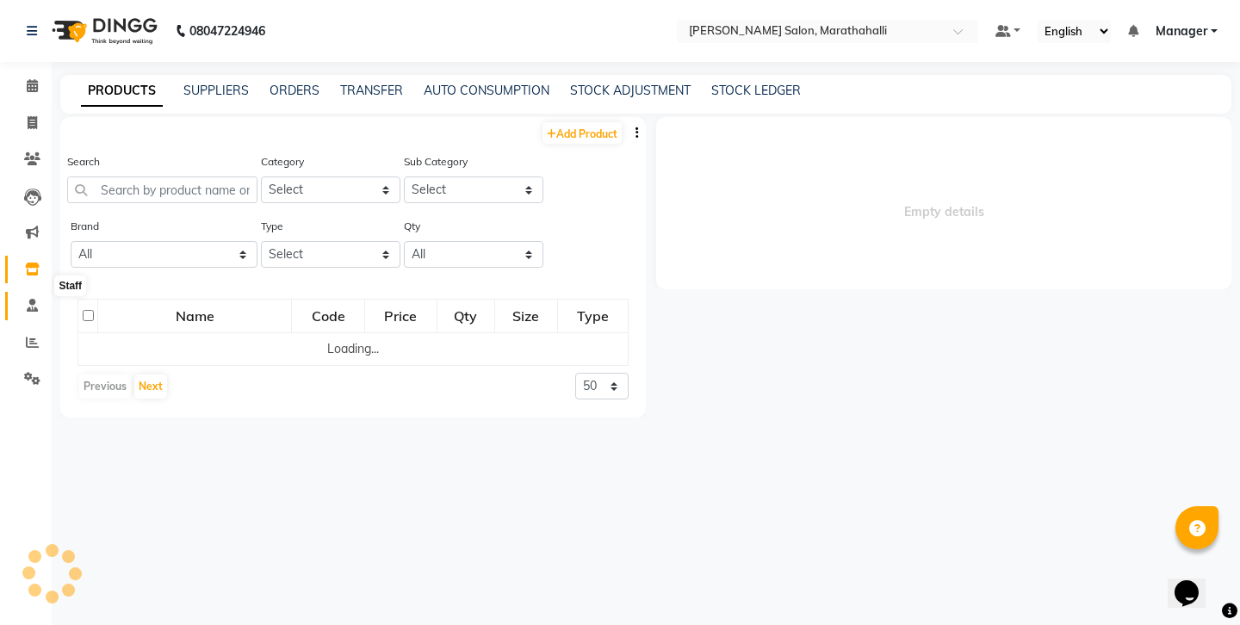
click at [28, 299] on icon at bounding box center [32, 305] width 11 height 13
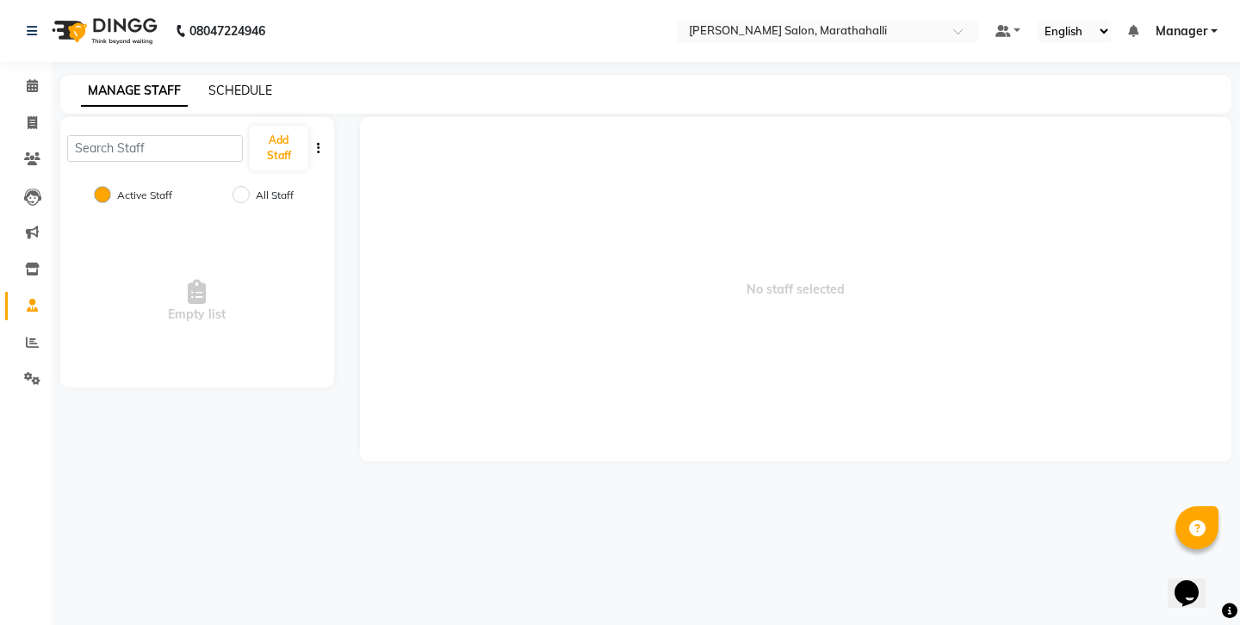
click at [217, 83] on link "SCHEDULE" at bounding box center [240, 90] width 64 height 15
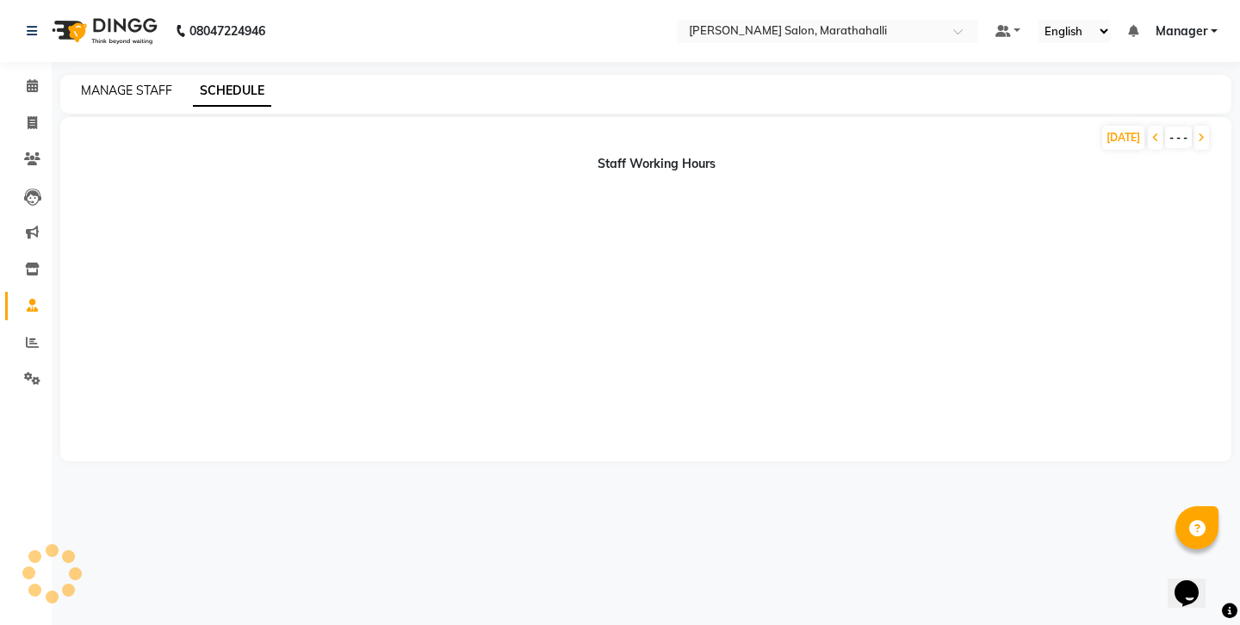
click at [143, 84] on link "MANAGE STAFF" at bounding box center [126, 90] width 91 height 15
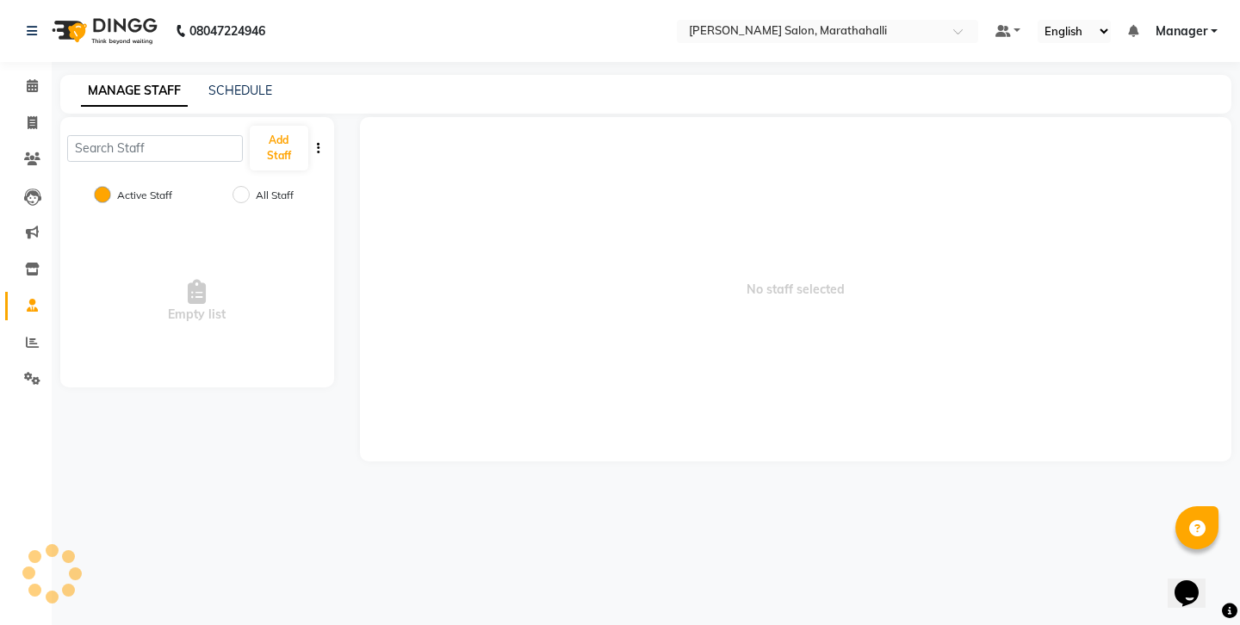
click at [143, 84] on link "MANAGE STAFF" at bounding box center [134, 91] width 107 height 31
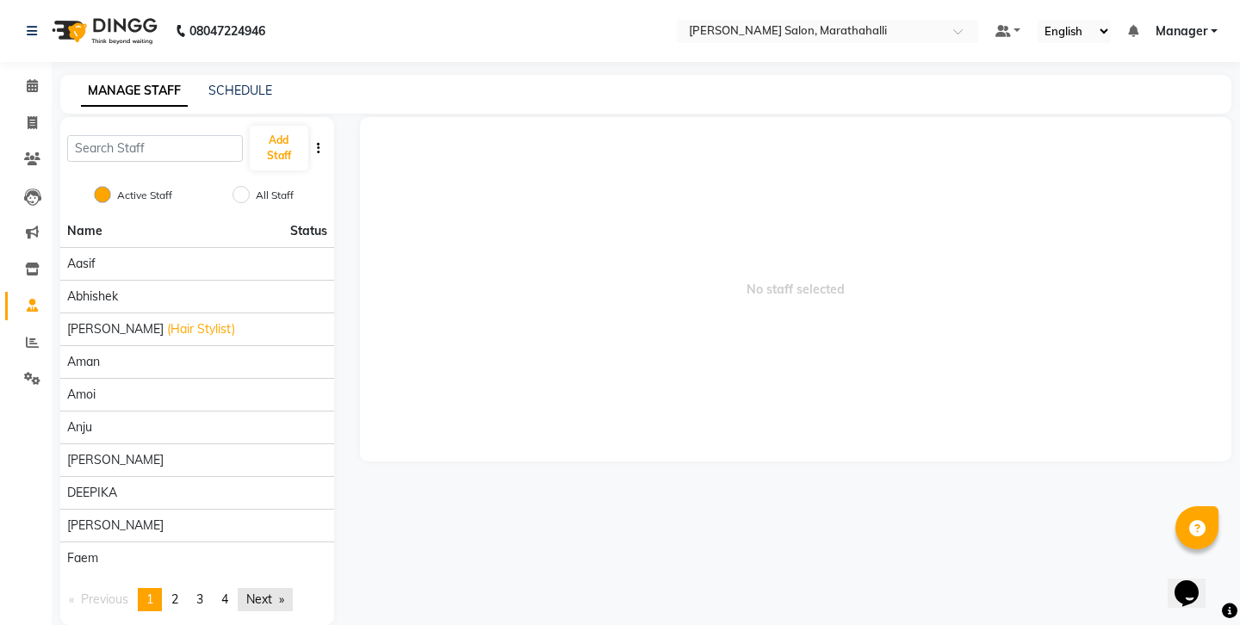
click at [244, 588] on link "Next page" at bounding box center [265, 599] width 55 height 23
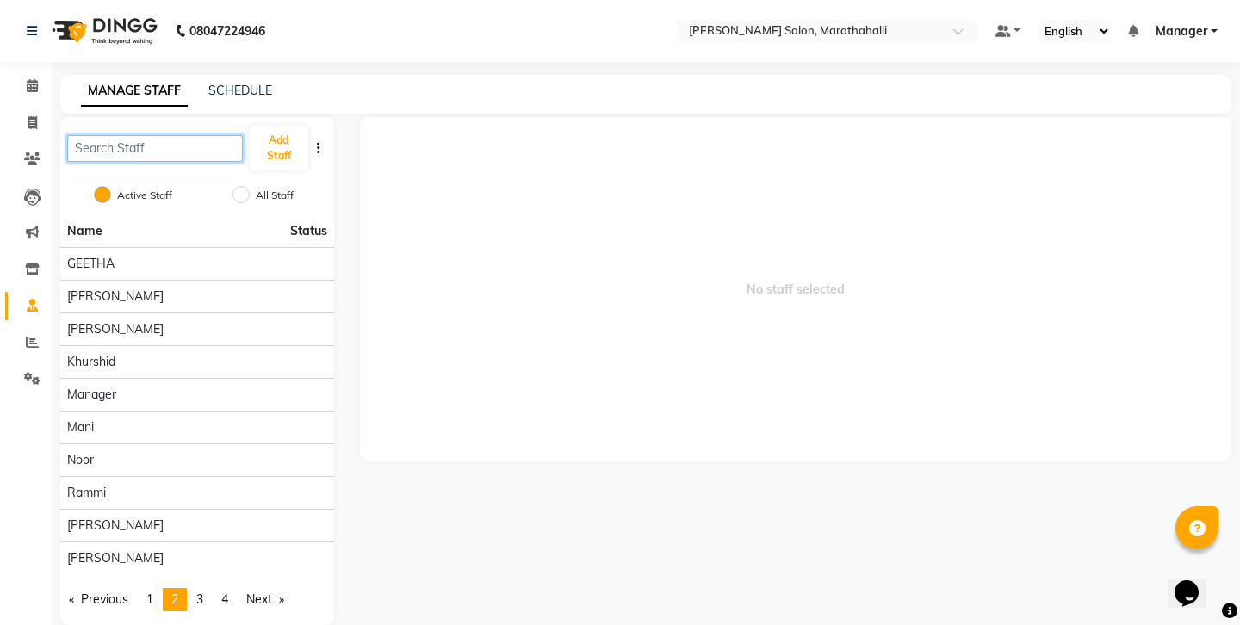
click at [139, 135] on input "text" at bounding box center [155, 148] width 176 height 27
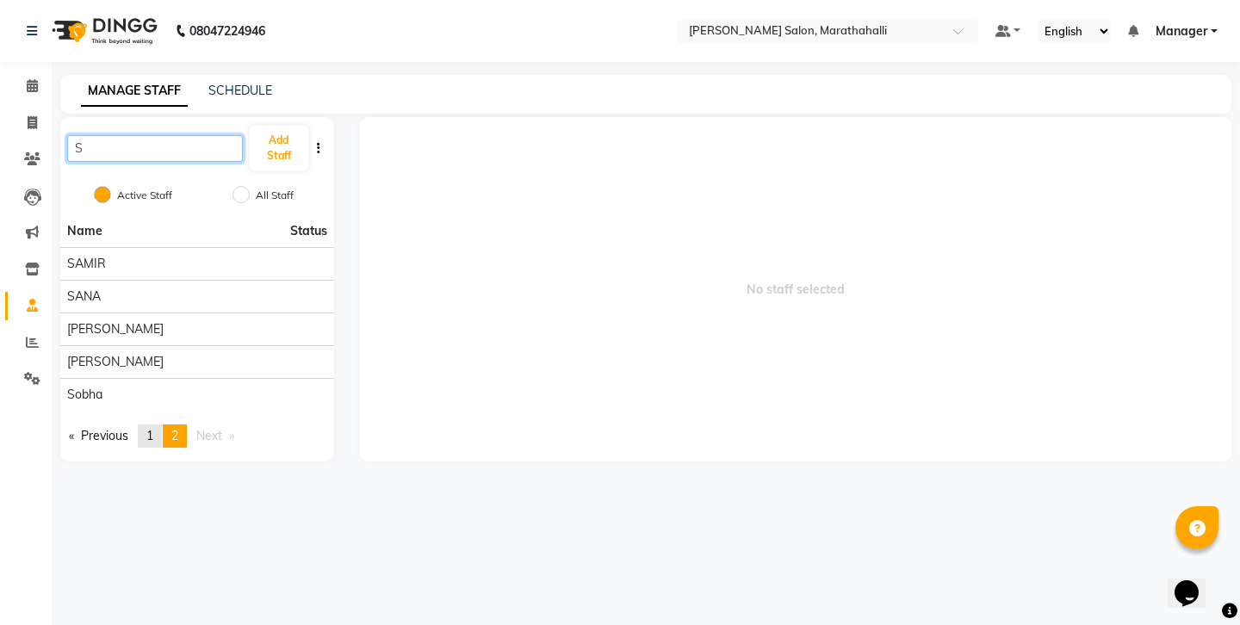
type input "S"
click at [146, 428] on span "1" at bounding box center [149, 435] width 7 height 15
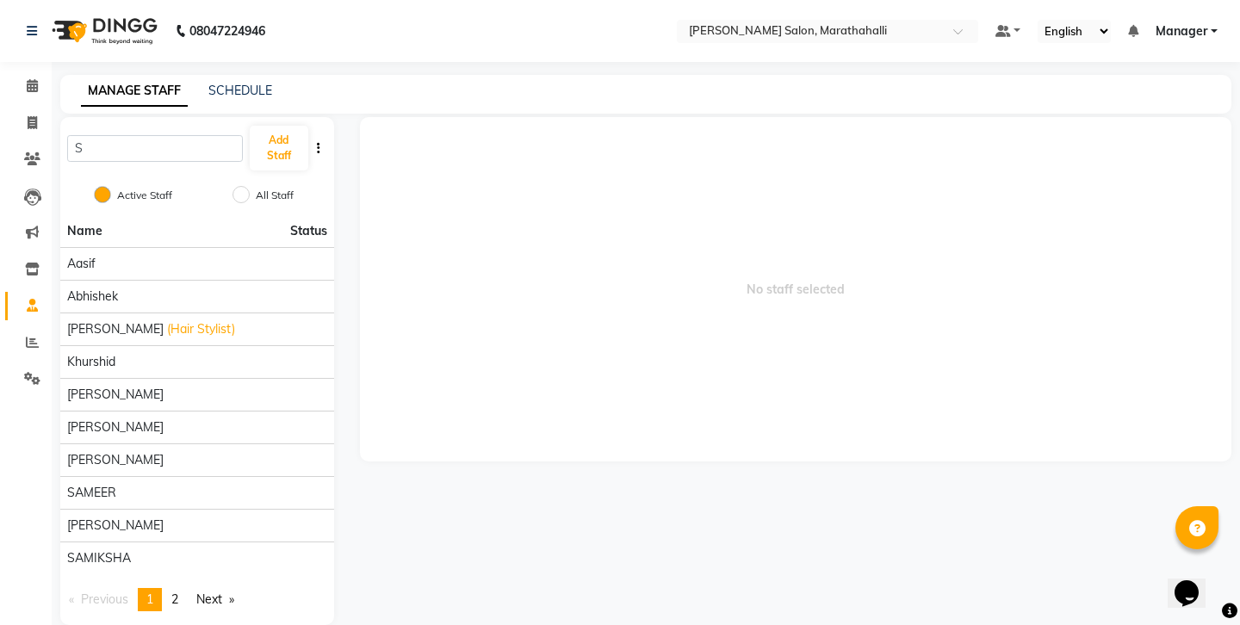
click at [135, 411] on li "[PERSON_NAME]" at bounding box center [197, 427] width 274 height 33
click at [319, 139] on button "button" at bounding box center [318, 148] width 17 height 18
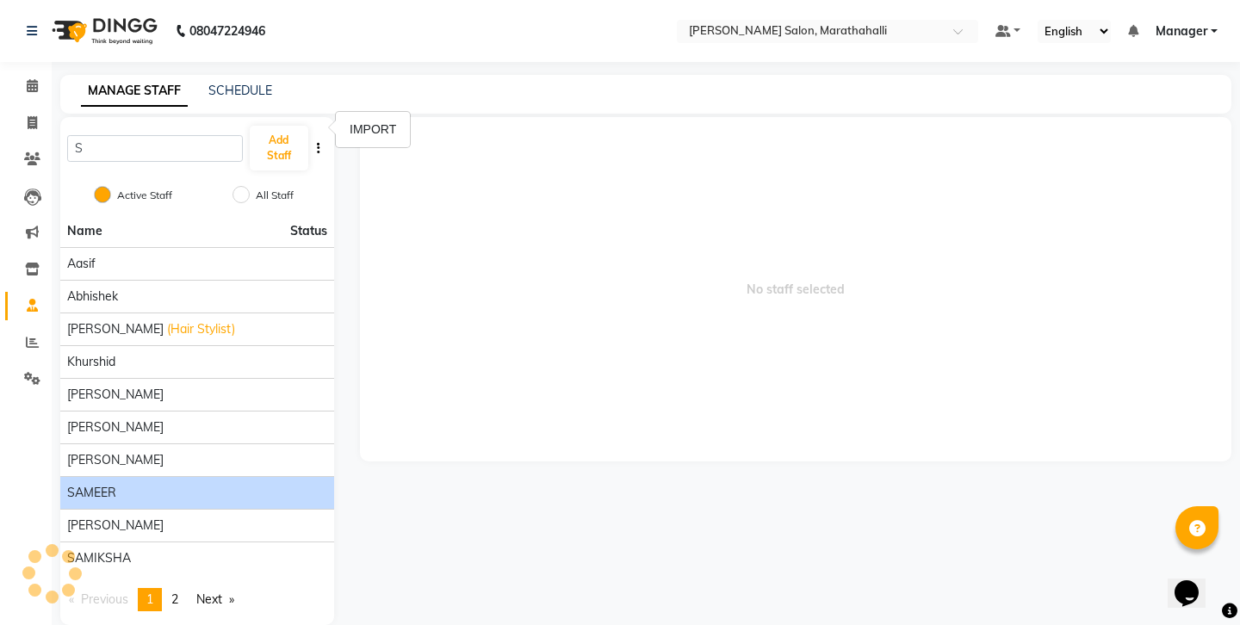
click at [109, 484] on div "SAMEER" at bounding box center [197, 493] width 260 height 18
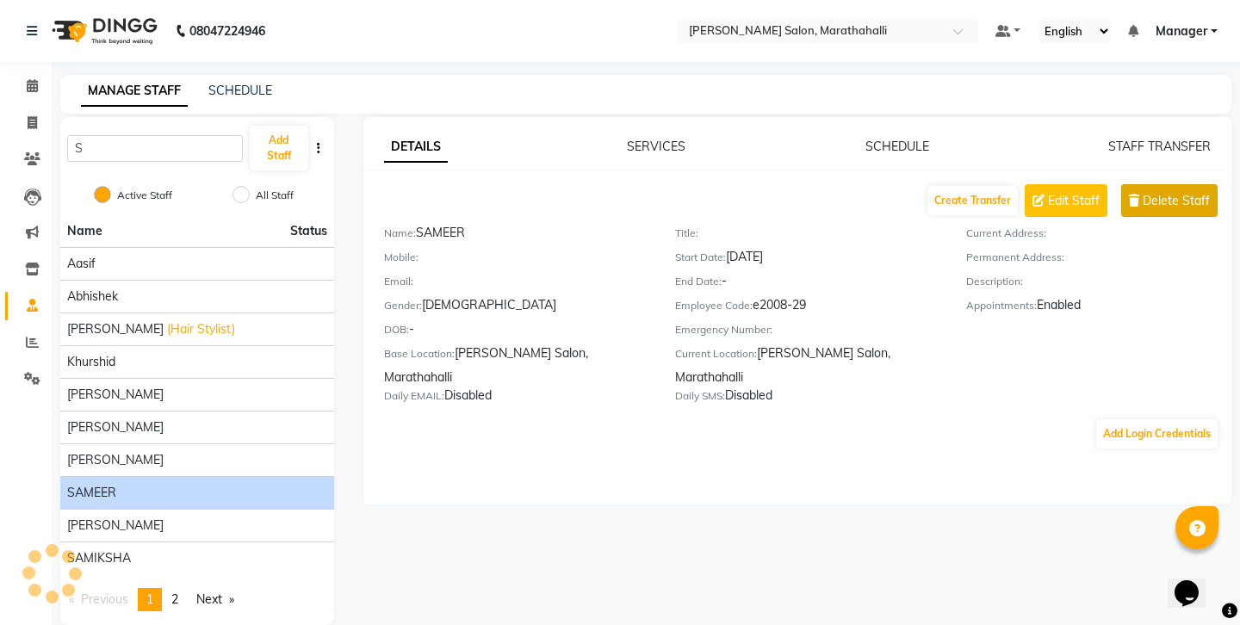
click at [1184, 192] on span "Delete Staff" at bounding box center [1175, 201] width 67 height 18
click at [1191, 192] on span "Delete Staff" at bounding box center [1175, 201] width 67 height 18
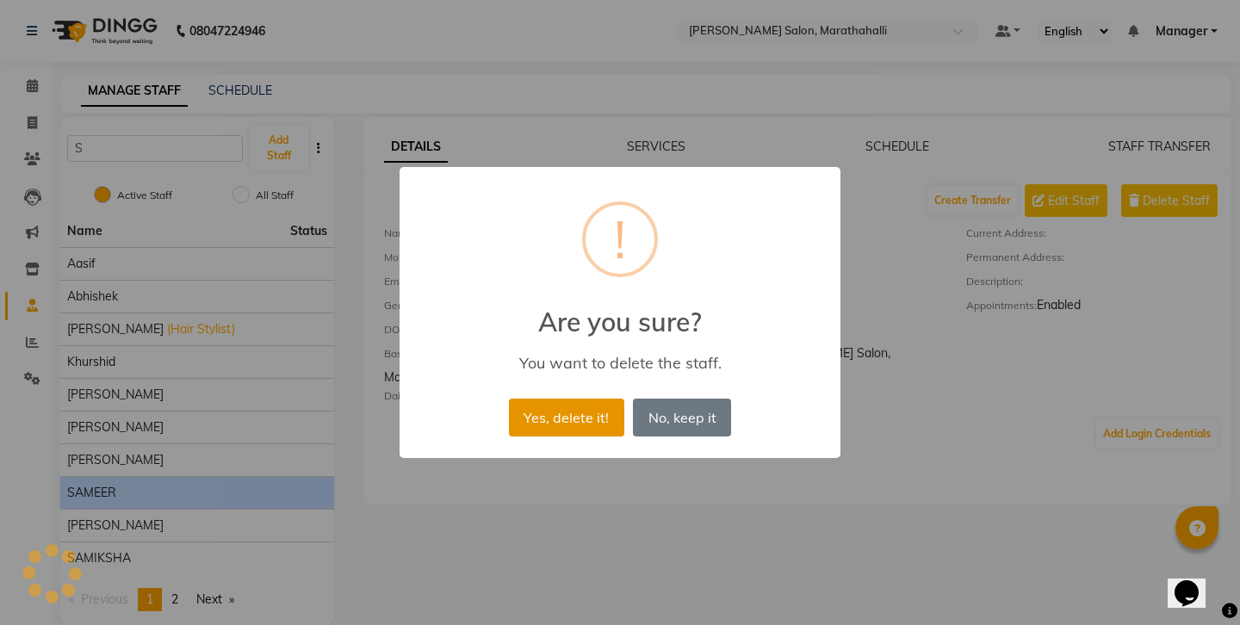
click at [579, 399] on button "Yes, delete it!" at bounding box center [566, 418] width 115 height 38
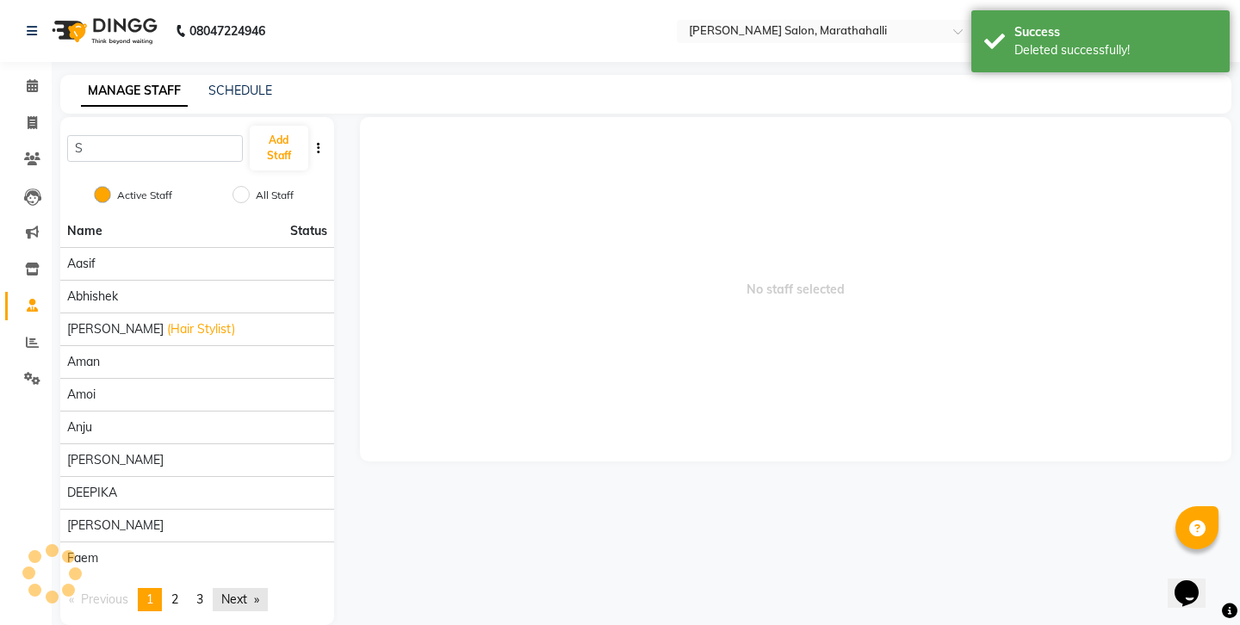
click at [213, 588] on link "Next page" at bounding box center [240, 599] width 55 height 23
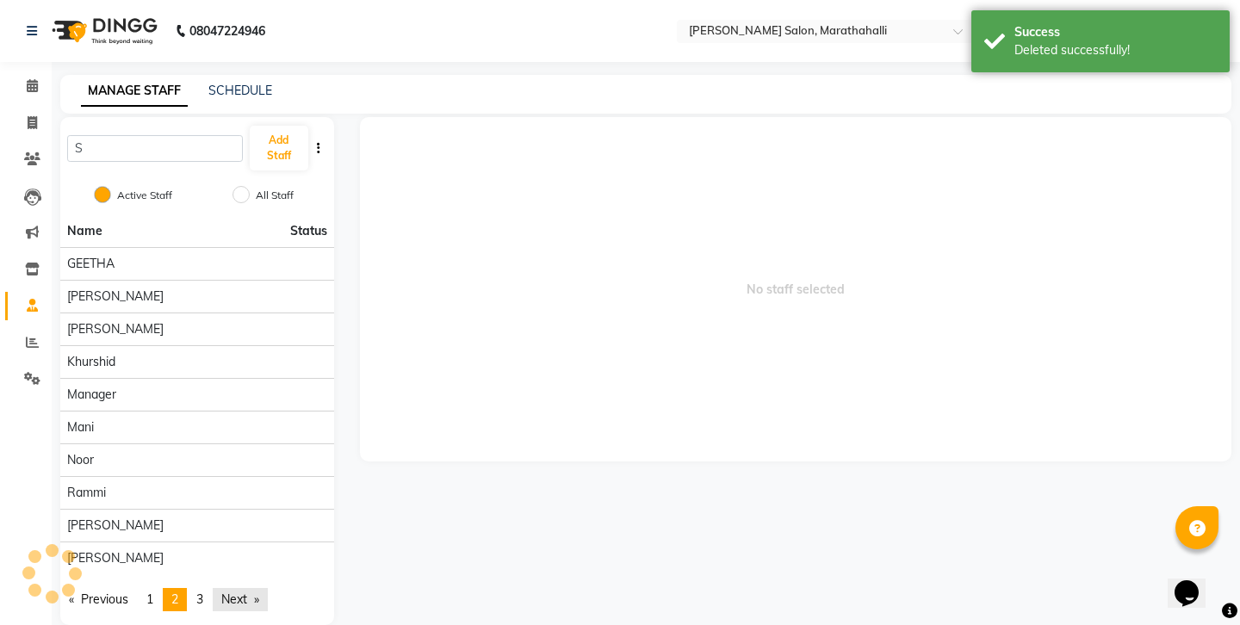
click at [213, 588] on link "Next page" at bounding box center [240, 599] width 55 height 23
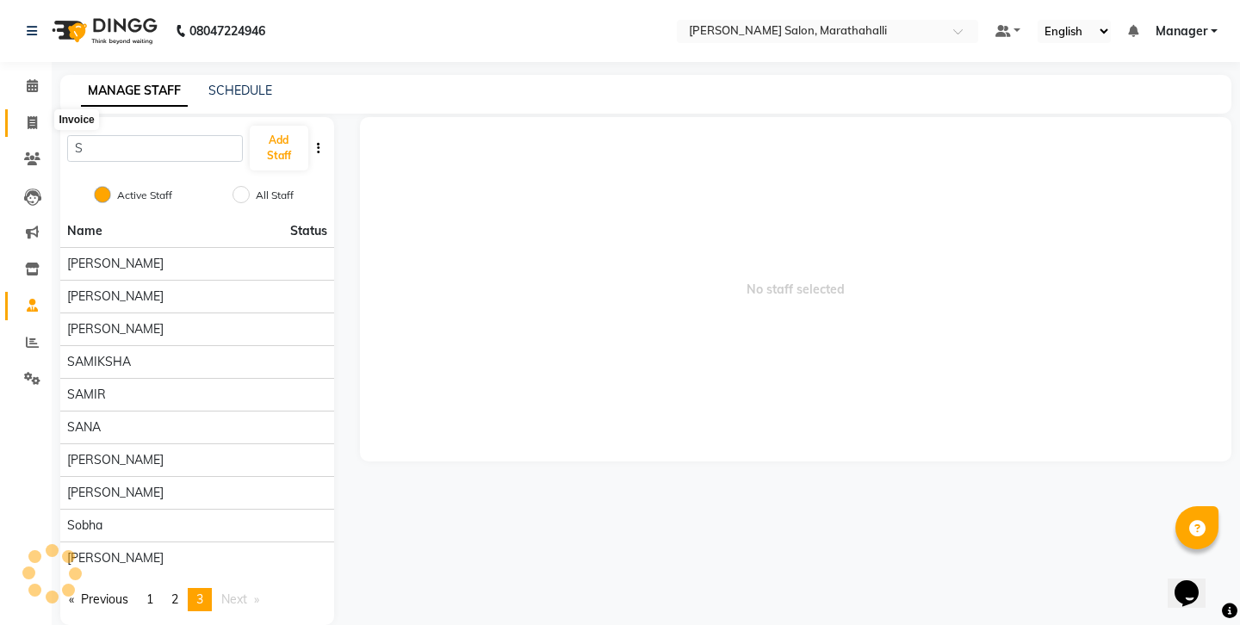
click at [29, 116] on icon at bounding box center [32, 122] width 9 height 13
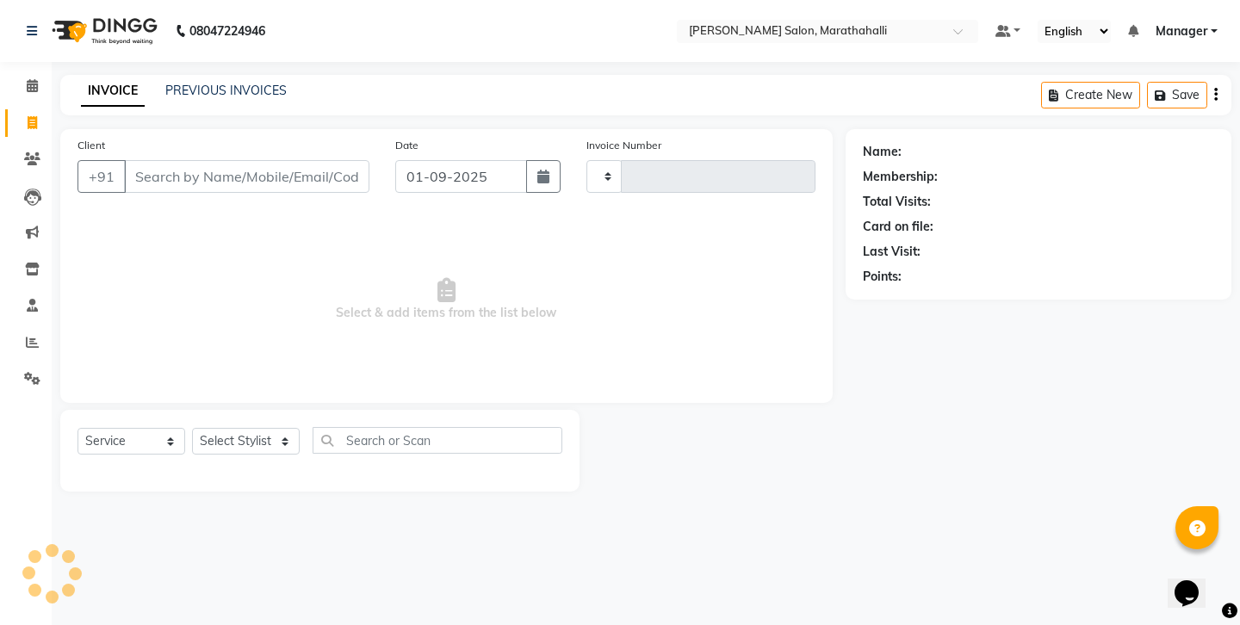
click at [29, 116] on icon at bounding box center [32, 122] width 9 height 13
select select "service"
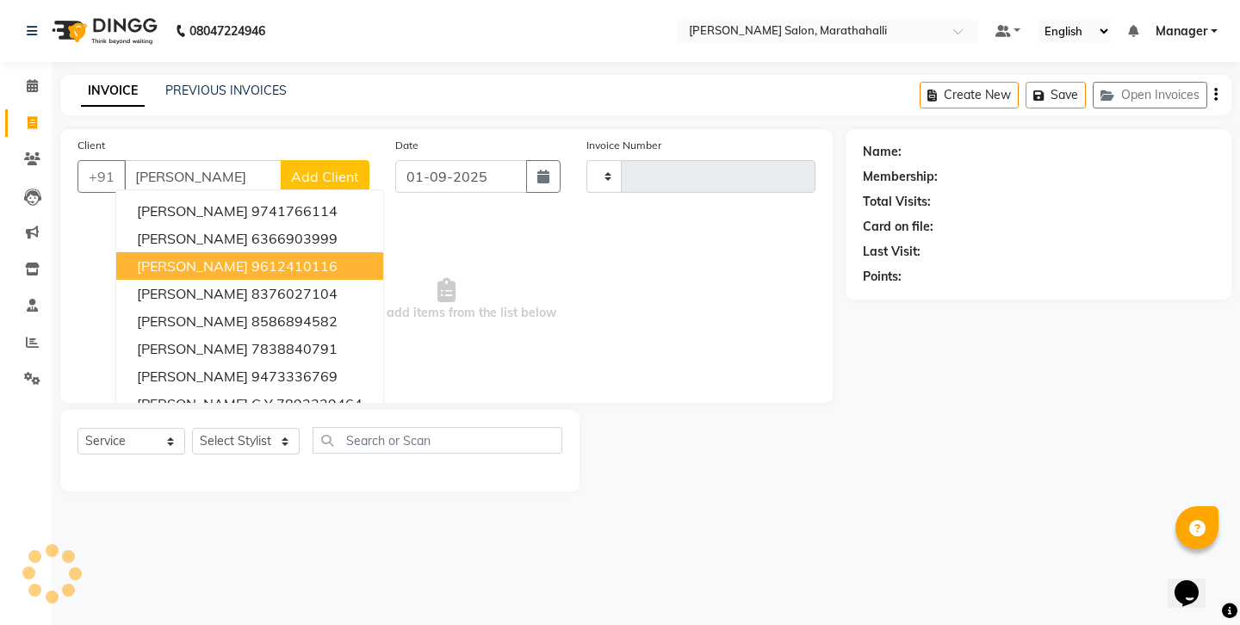
click at [251, 257] on ngb-highlight "9612410116" at bounding box center [294, 265] width 86 height 17
type input "9612410116"
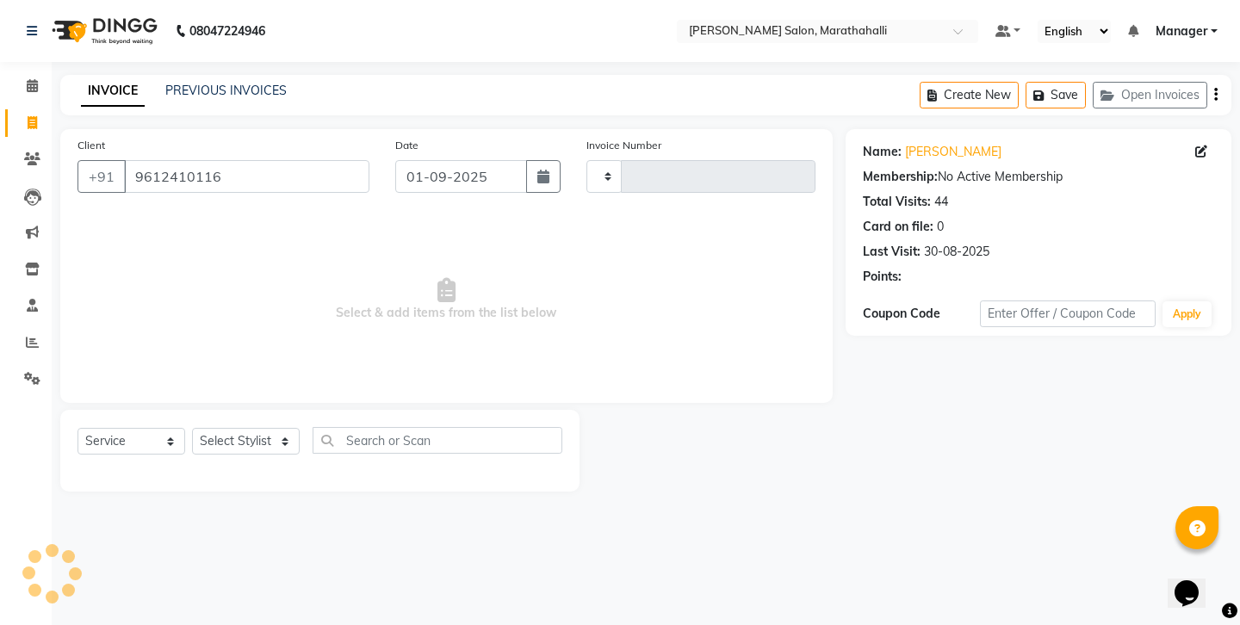
click at [273, 451] on main "INVOICE PREVIOUS INVOICES Create New Save Open Invoices Client [PHONE_NUMBER] D…" at bounding box center [646, 296] width 1188 height 442
select select "90531"
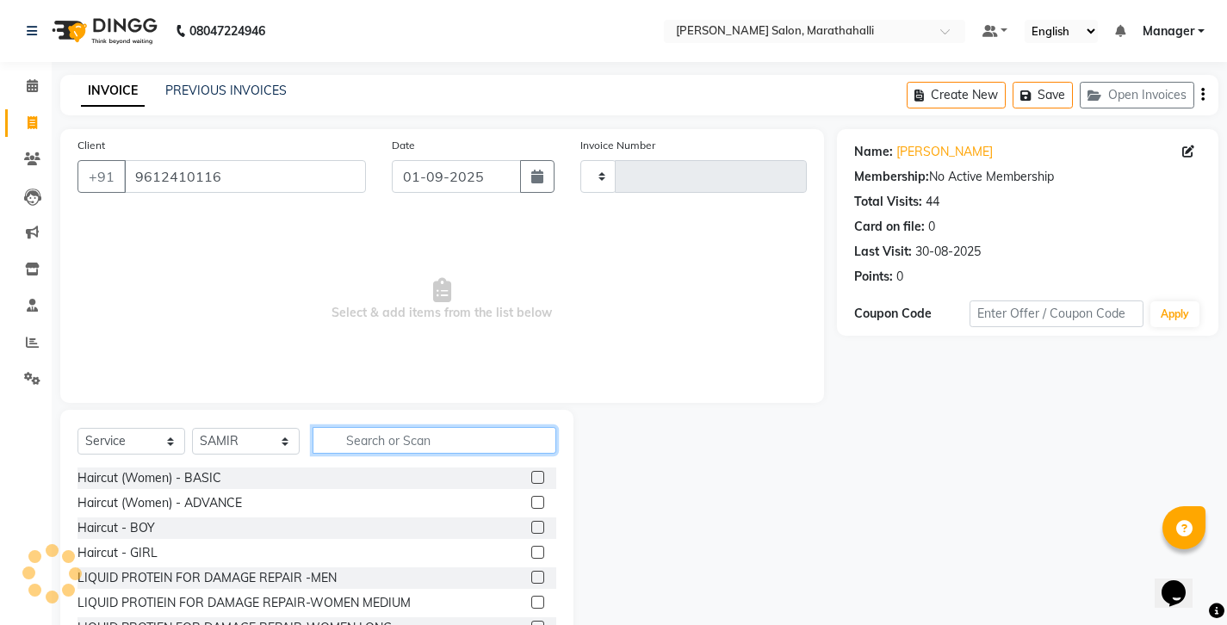
click at [366, 427] on input "text" at bounding box center [434, 440] width 244 height 27
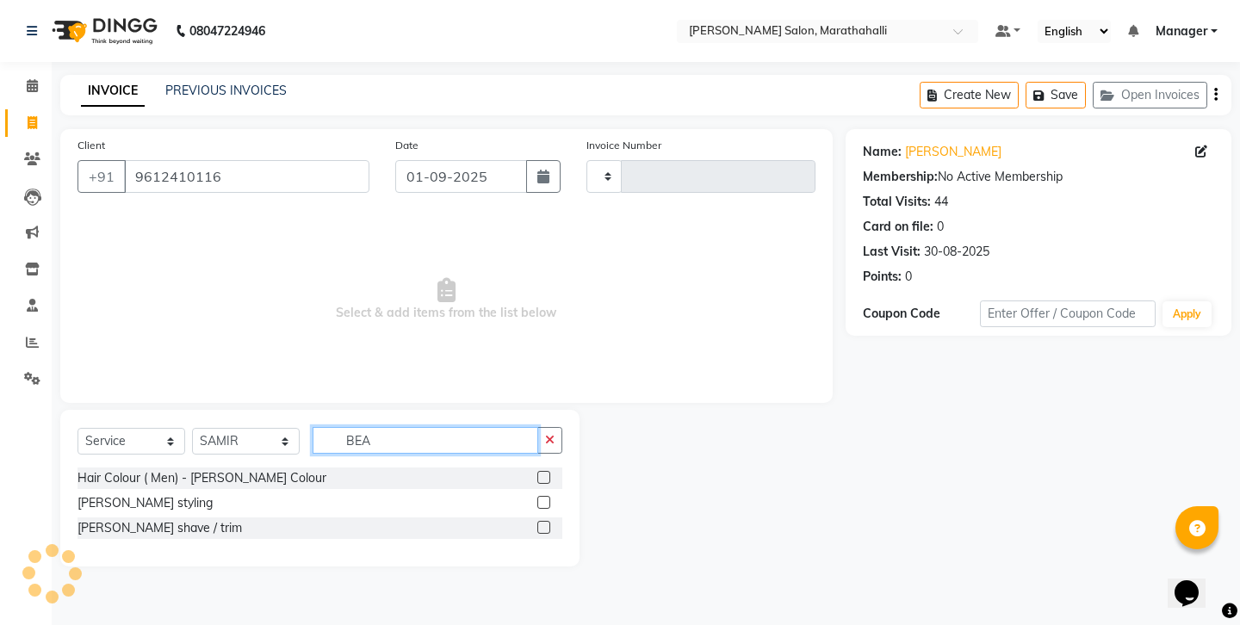
type input "BEA"
click at [557, 517] on div at bounding box center [549, 528] width 25 height 22
click at [550, 521] on label at bounding box center [543, 527] width 13 height 13
click at [548, 523] on input "checkbox" at bounding box center [542, 528] width 11 height 11
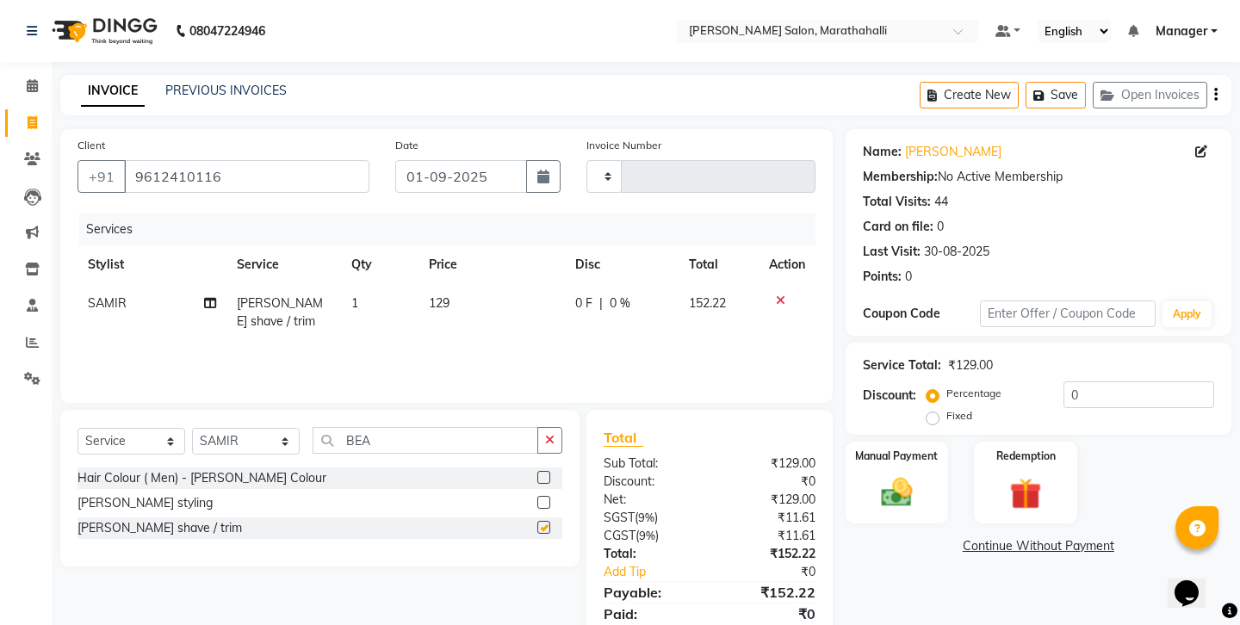
checkbox input "false"
click at [1217, 95] on icon "button" at bounding box center [1215, 95] width 3 height 1
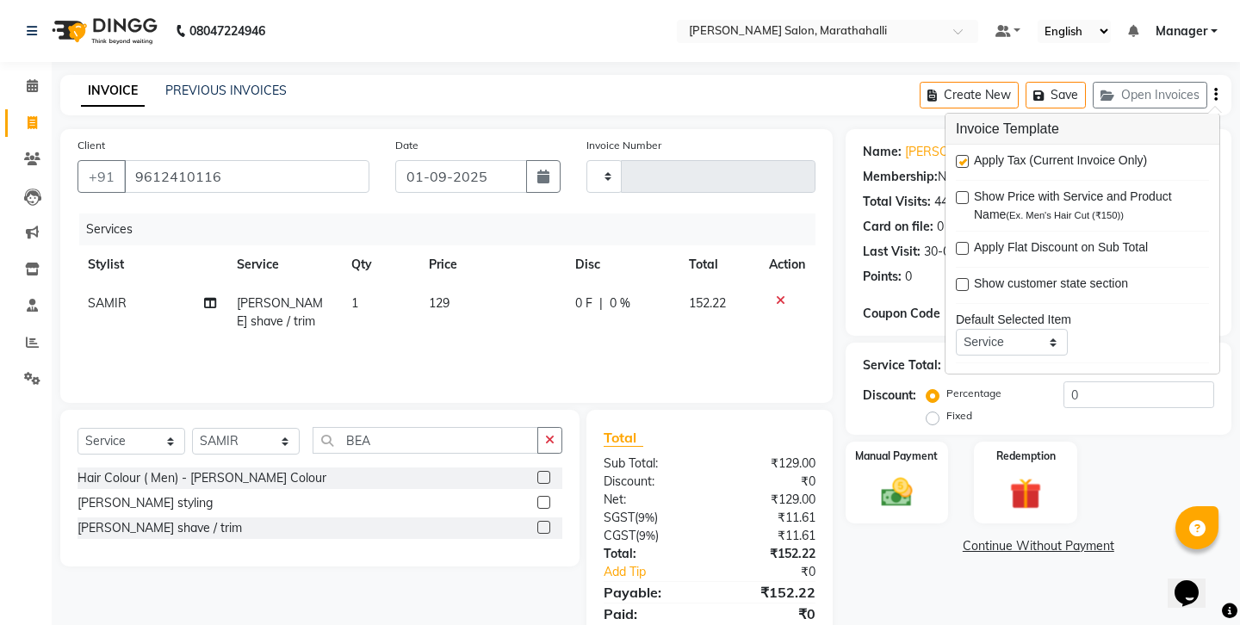
click at [956, 155] on label at bounding box center [962, 161] width 13 height 13
click at [956, 157] on input "checkbox" at bounding box center [961, 162] width 11 height 11
checkbox input "false"
click at [887, 473] on img at bounding box center [895, 492] width 53 height 38
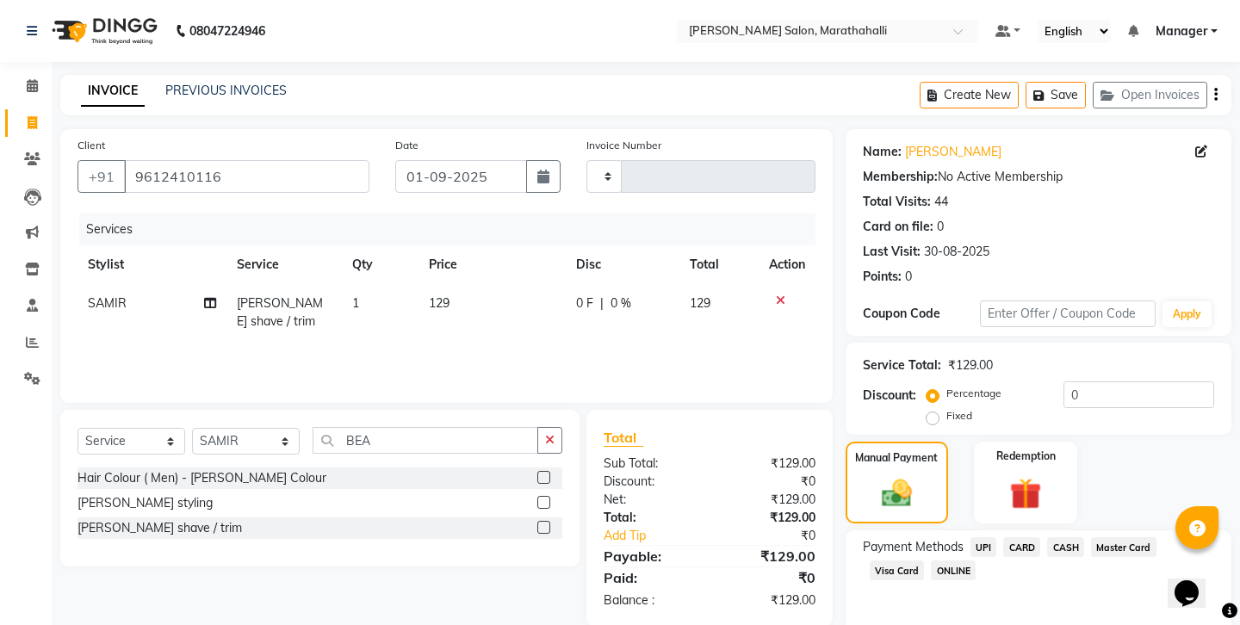
click at [1047, 537] on span "CASH" at bounding box center [1065, 547] width 37 height 20
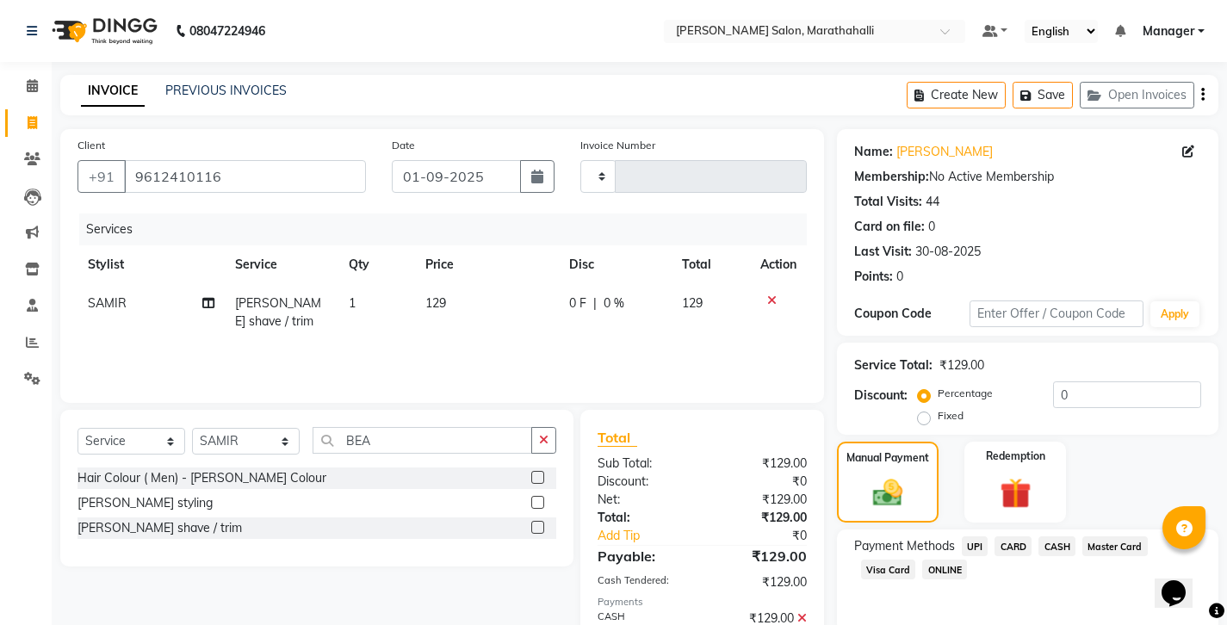
scroll to position [58, 0]
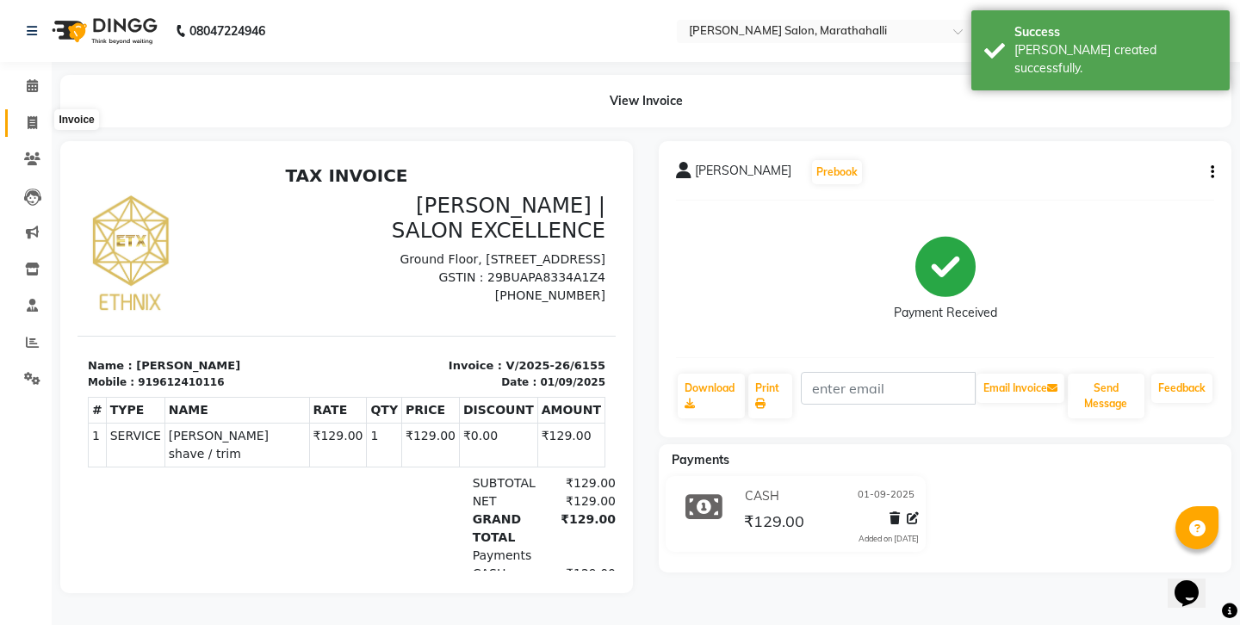
click at [28, 116] on icon at bounding box center [32, 122] width 9 height 13
select select "service"
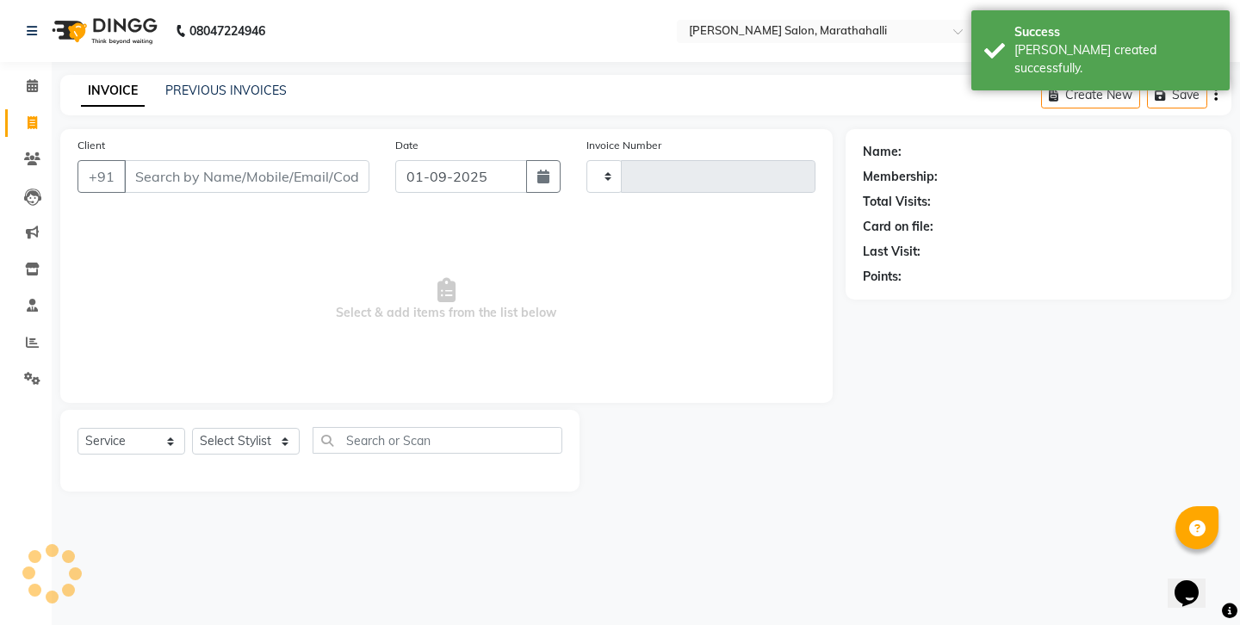
type input "6156"
select select "4783"
click at [210, 88] on link "PREVIOUS INVOICES" at bounding box center [225, 90] width 121 height 15
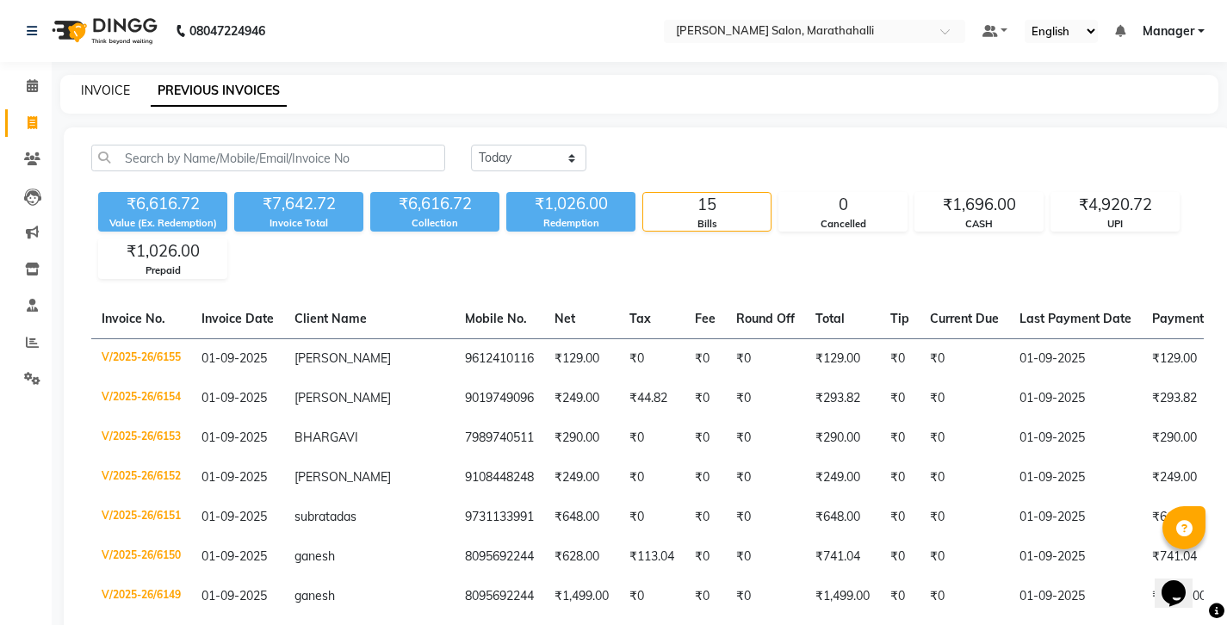
click at [83, 84] on link "INVOICE" at bounding box center [105, 90] width 49 height 15
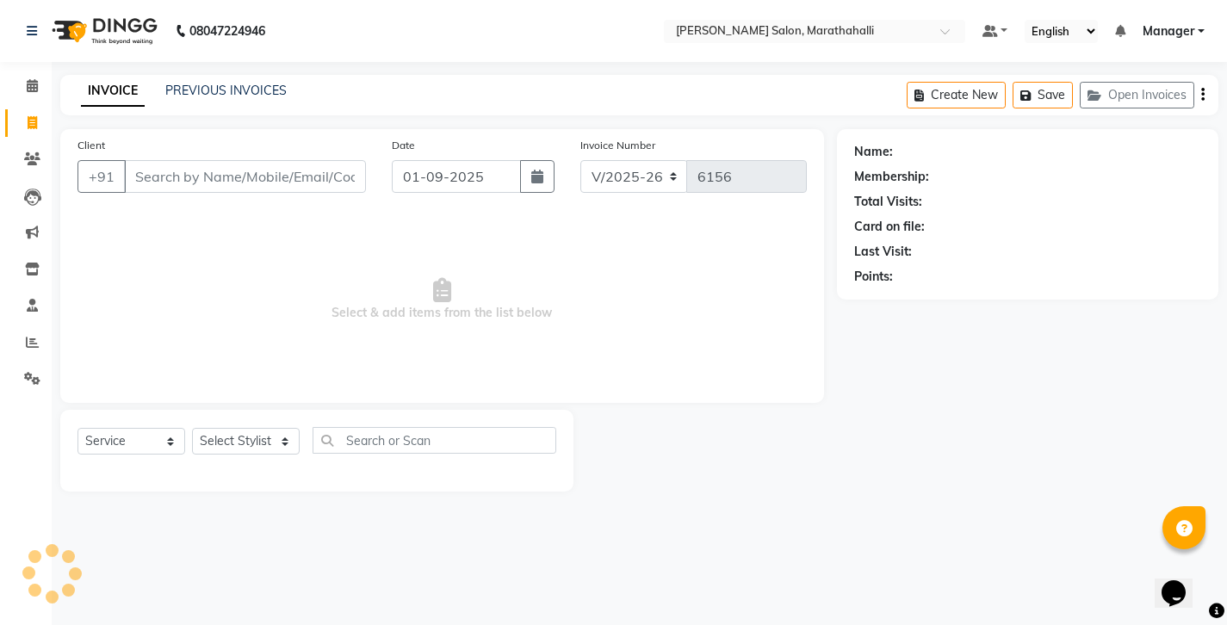
click at [165, 87] on link "PREVIOUS INVOICES" at bounding box center [225, 90] width 121 height 15
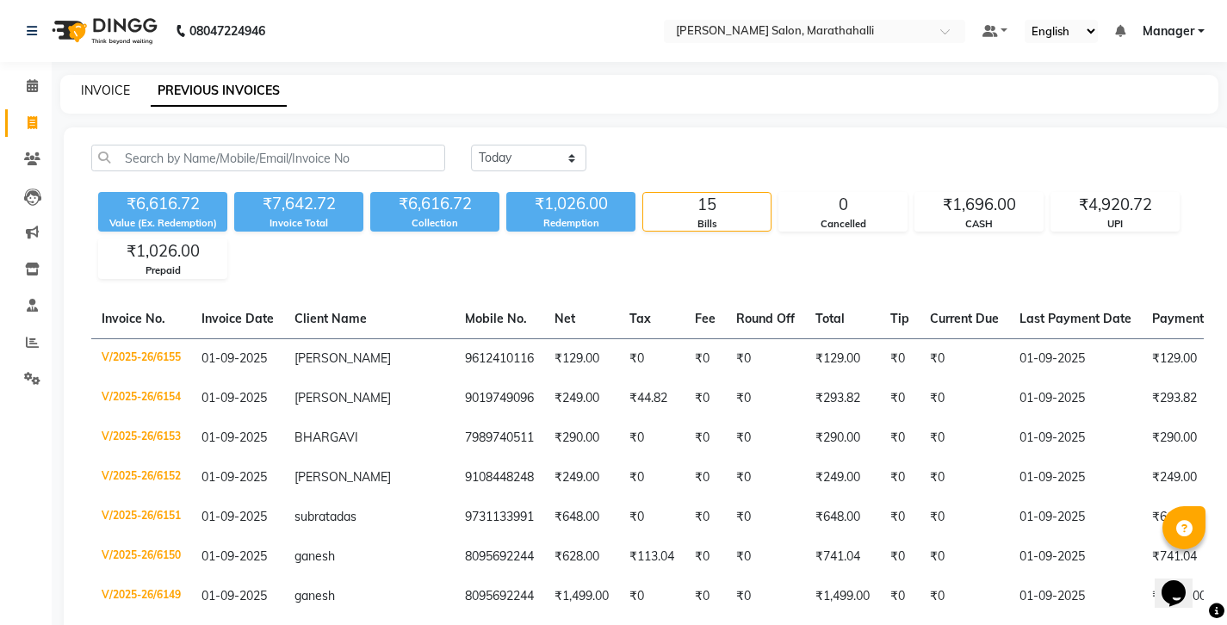
click at [111, 89] on link "INVOICE" at bounding box center [105, 90] width 49 height 15
select select "4783"
select select "service"
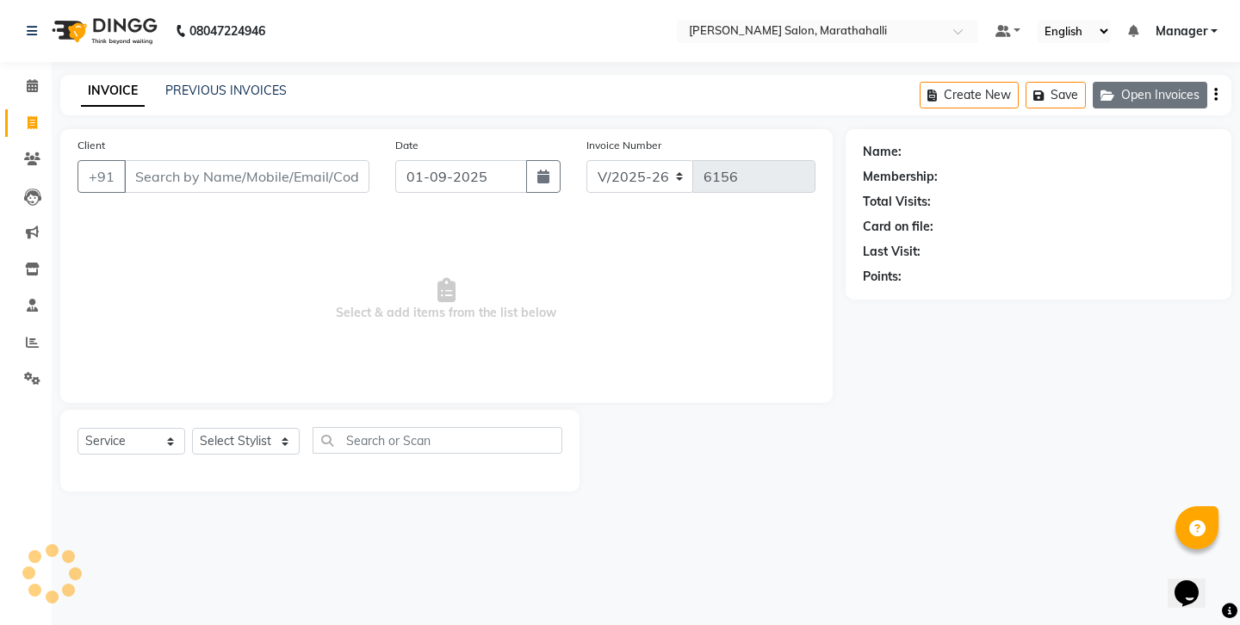
click at [1146, 85] on button "Open Invoices" at bounding box center [1149, 95] width 114 height 27
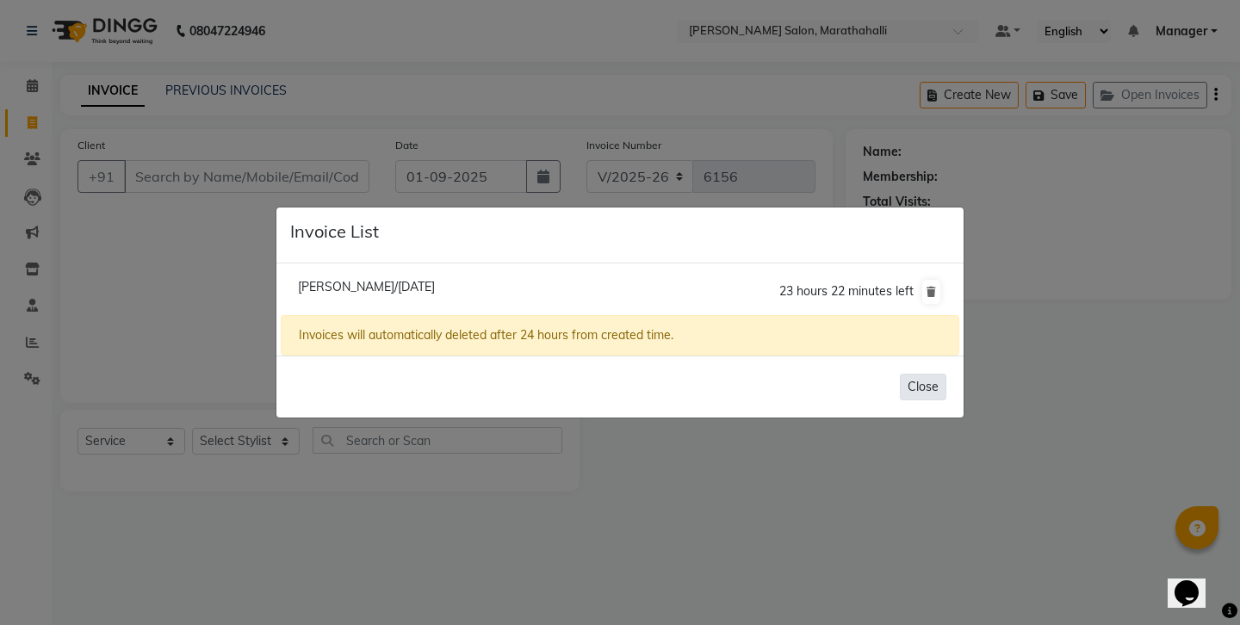
click at [936, 383] on button "Close" at bounding box center [923, 387] width 46 height 27
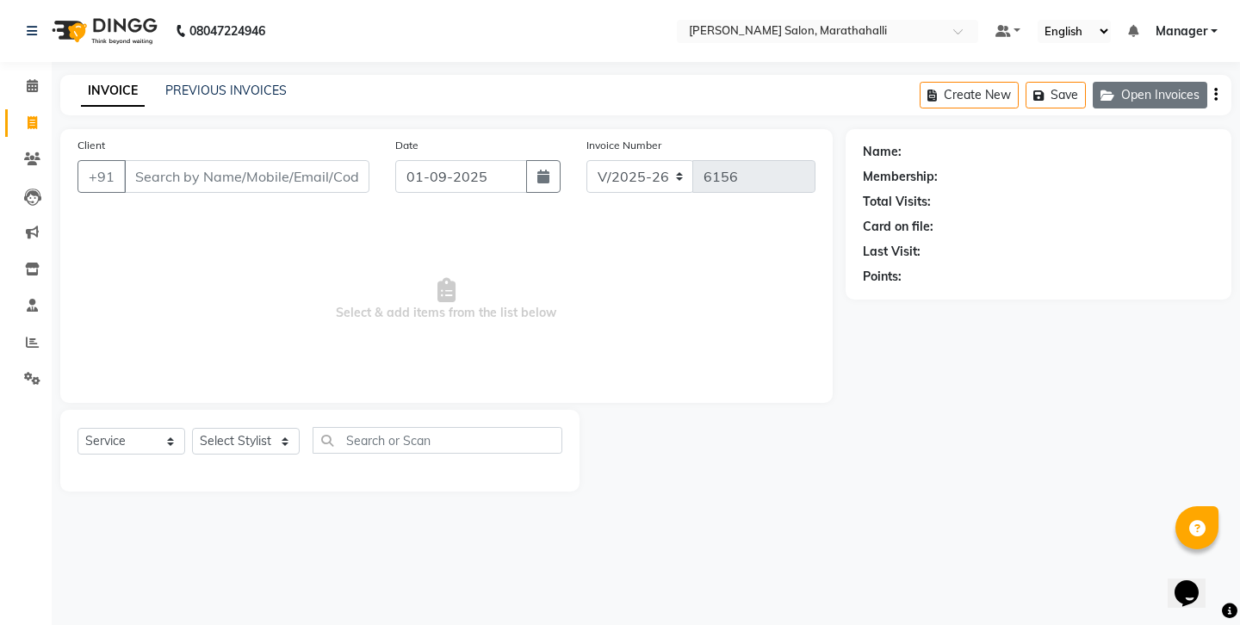
click at [1120, 92] on button "Open Invoices" at bounding box center [1149, 95] width 114 height 27
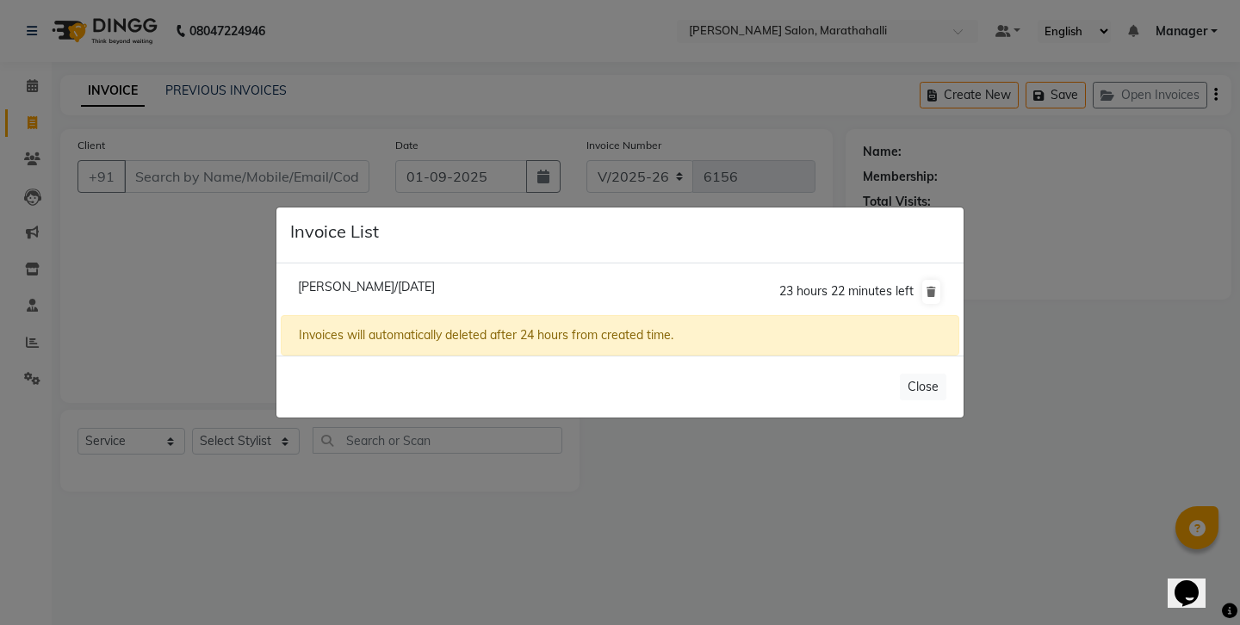
click at [359, 292] on span "[PERSON_NAME]/[DATE]" at bounding box center [366, 286] width 137 height 15
type input "9612410116"
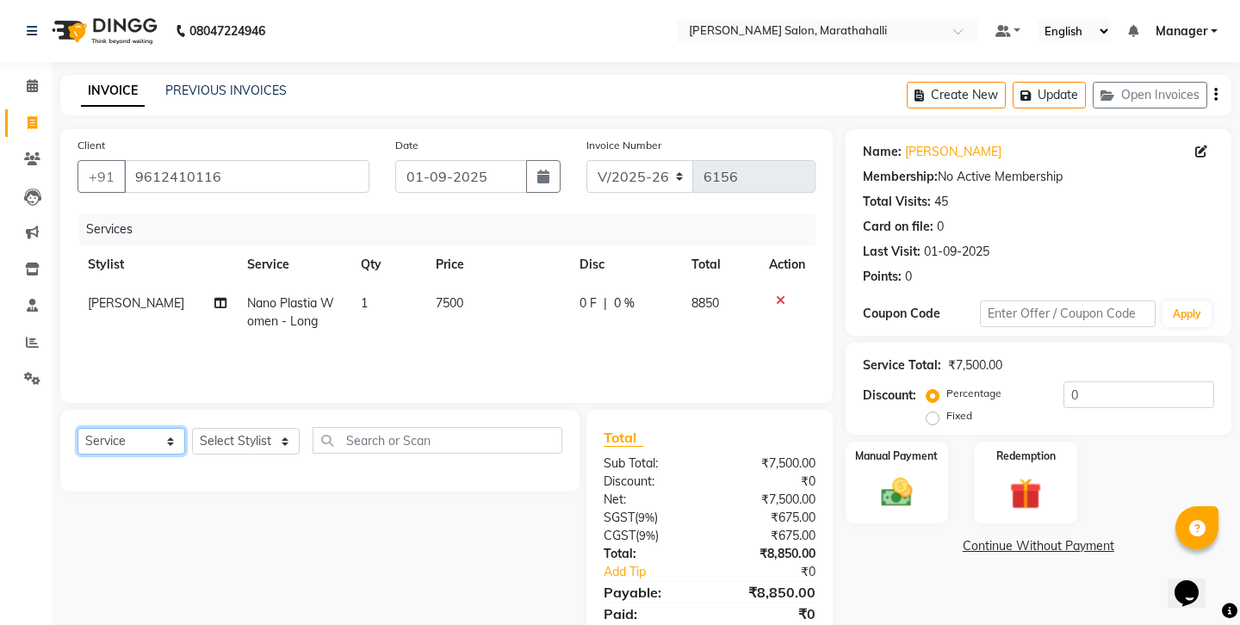
select select "product"
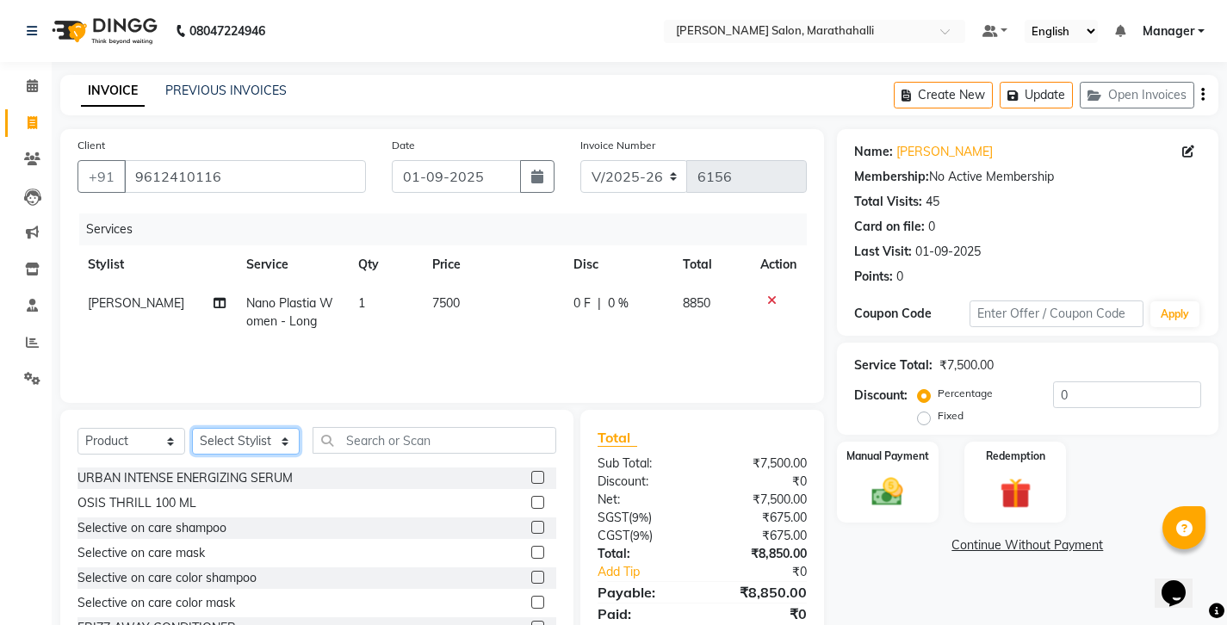
select select "58864"
click at [391, 427] on input "text" at bounding box center [434, 440] width 244 height 27
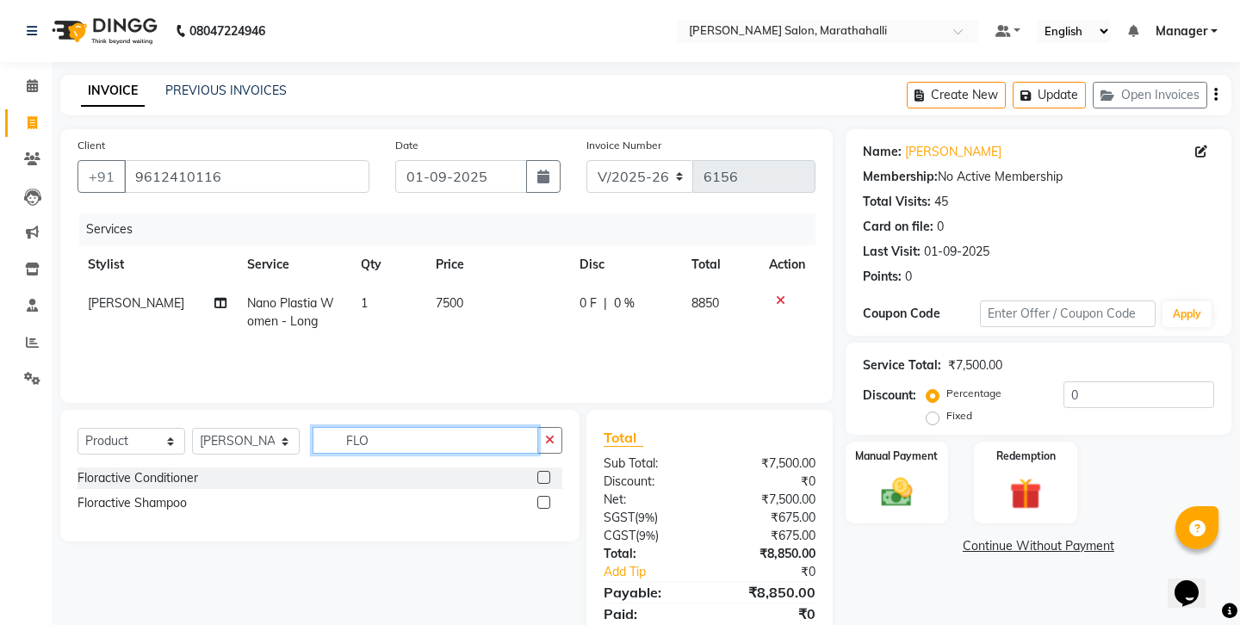
type input "FLO"
click at [545, 471] on label at bounding box center [543, 477] width 13 height 13
click at [545, 473] on input "checkbox" at bounding box center [542, 478] width 11 height 11
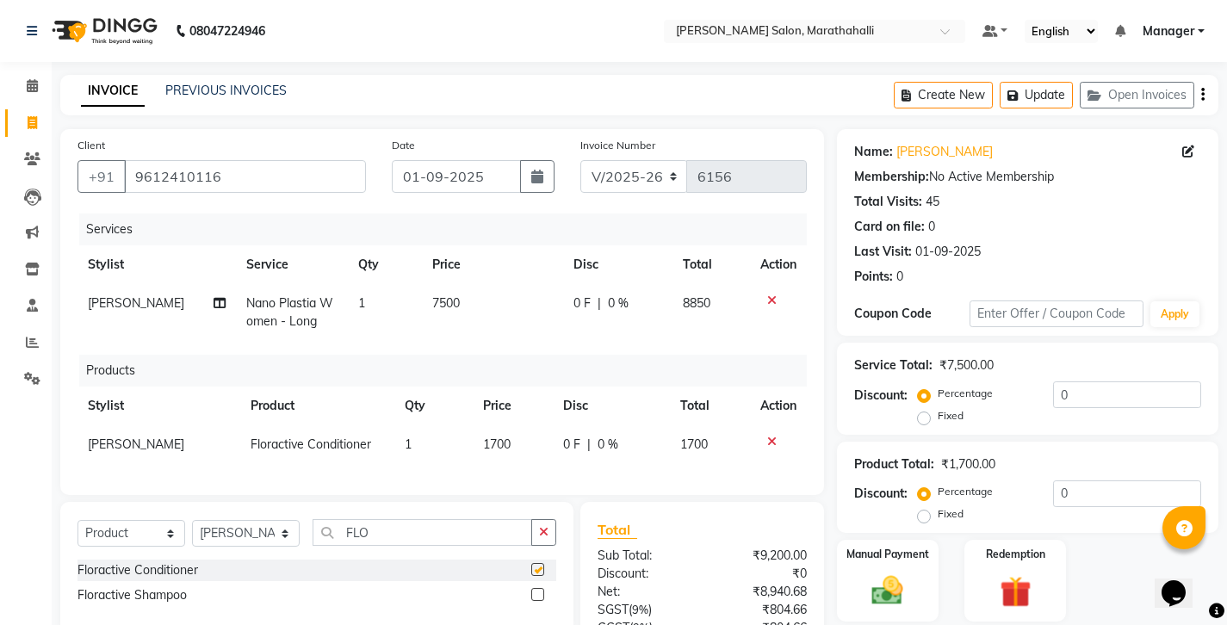
checkbox input "false"
click at [541, 588] on label at bounding box center [537, 594] width 13 height 13
click at [541, 590] on input "checkbox" at bounding box center [536, 595] width 11 height 11
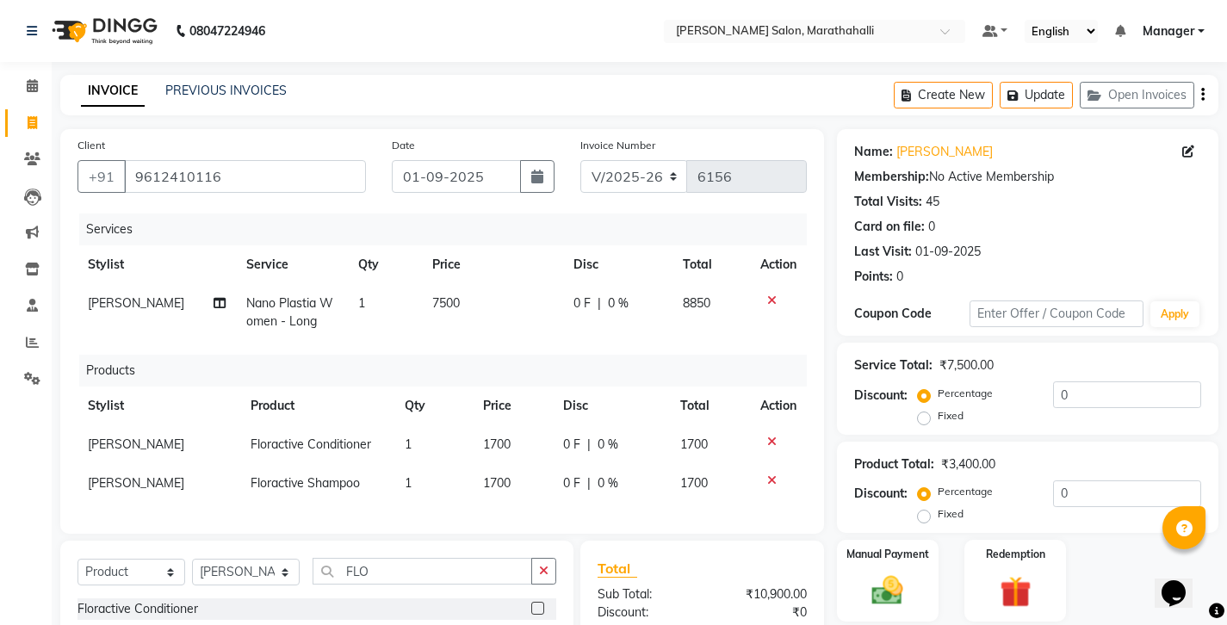
checkbox input "false"
click at [1204, 95] on icon "button" at bounding box center [1202, 95] width 3 height 1
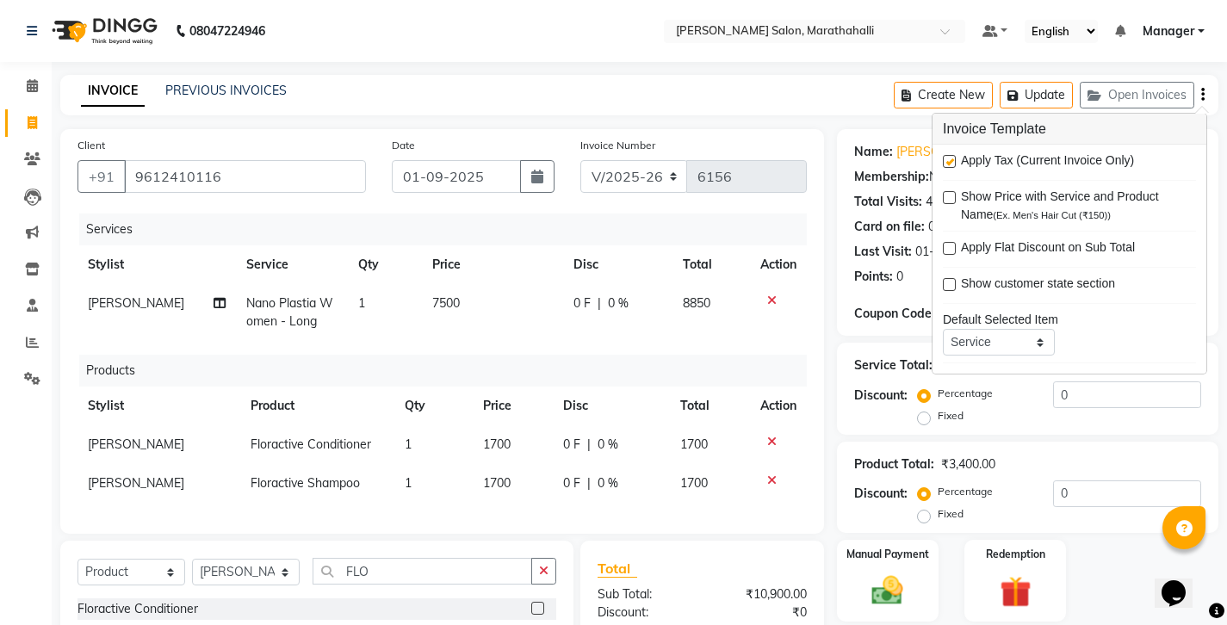
click at [951, 155] on label at bounding box center [949, 161] width 13 height 13
click at [951, 157] on input "checkbox" at bounding box center [948, 162] width 11 height 11
click at [951, 155] on label at bounding box center [949, 161] width 13 height 13
click at [951, 157] on input "checkbox" at bounding box center [948, 162] width 11 height 11
click at [948, 157] on label at bounding box center [949, 161] width 13 height 13
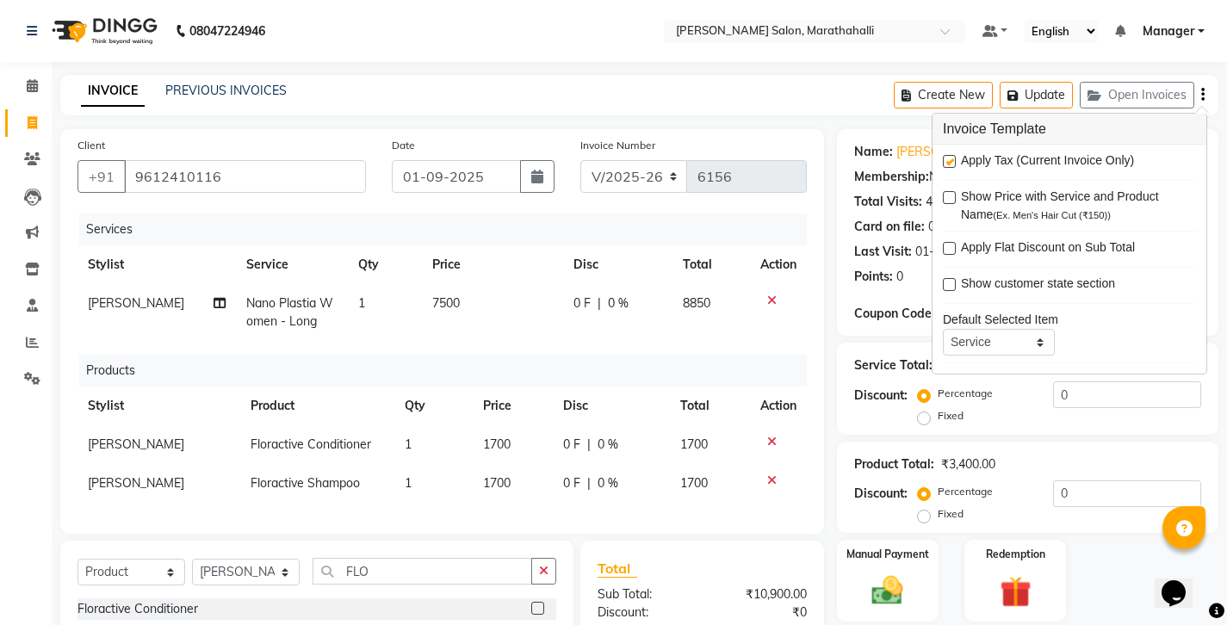
click at [948, 157] on input "checkbox" at bounding box center [948, 162] width 11 height 11
checkbox input "false"
click at [1024, 91] on icon "button" at bounding box center [1015, 96] width 17 height 12
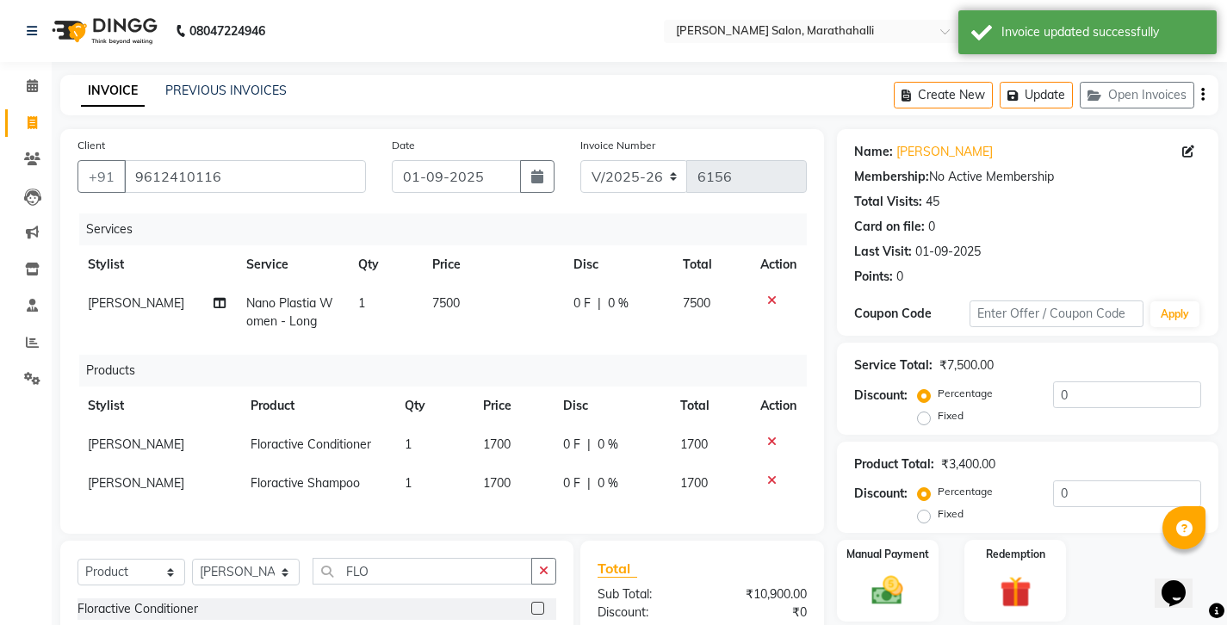
scroll to position [47, 0]
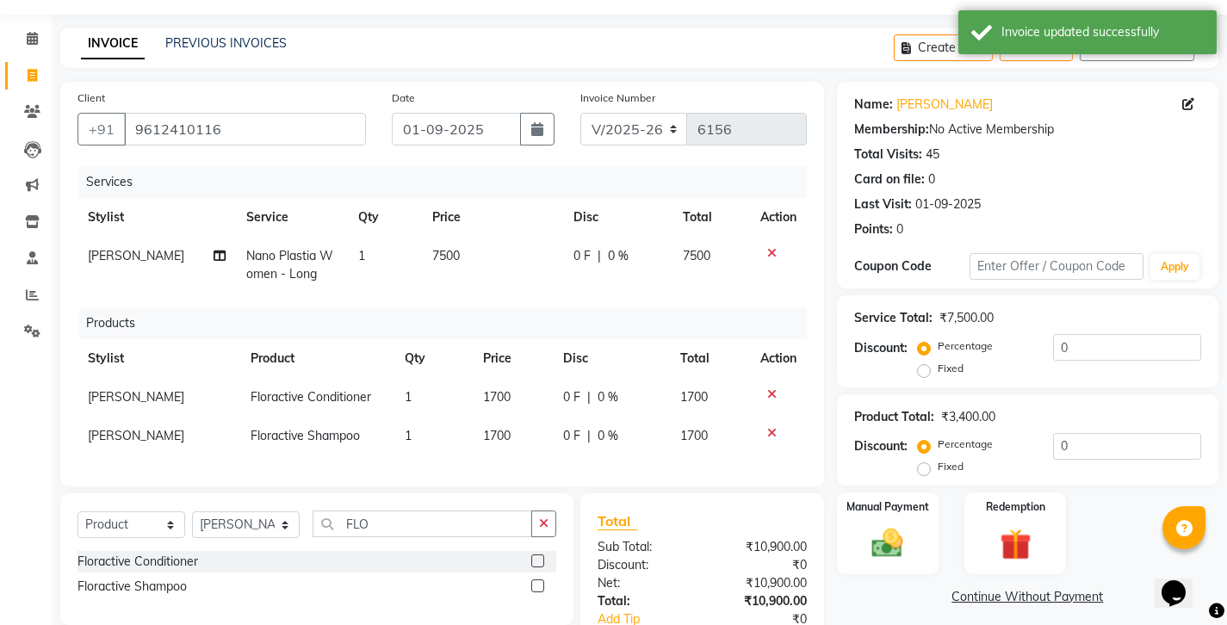
click at [940, 525] on div "Name: [PERSON_NAME] Membership: No Active Membership Total Visits: 45 Card on f…" at bounding box center [1034, 396] width 394 height 628
click at [178, 35] on link "PREVIOUS INVOICES" at bounding box center [225, 42] width 121 height 15
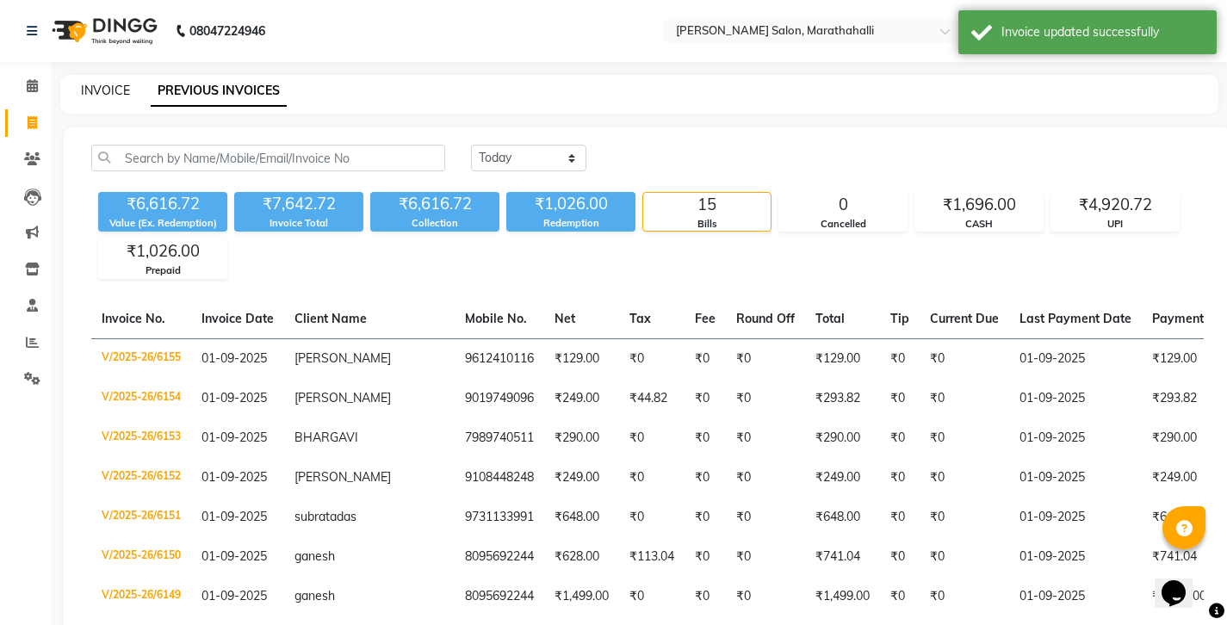
click at [106, 84] on link "INVOICE" at bounding box center [105, 90] width 49 height 15
select select "service"
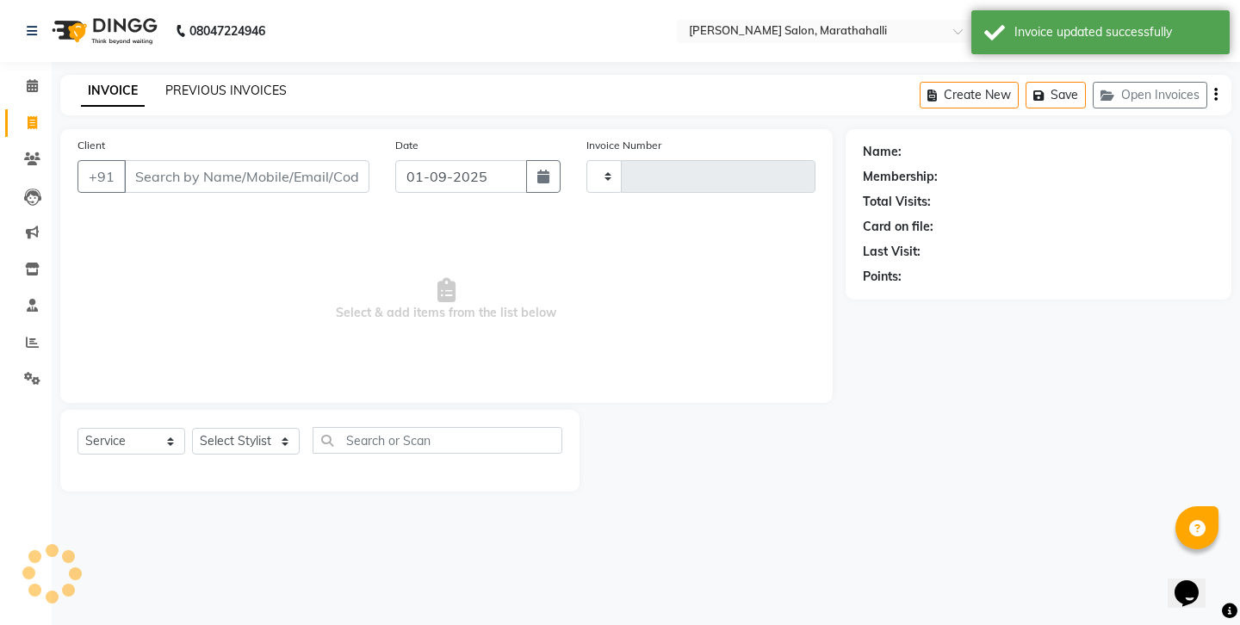
click at [175, 84] on link "PREVIOUS INVOICES" at bounding box center [225, 90] width 121 height 15
